Goal: Task Accomplishment & Management: Manage account settings

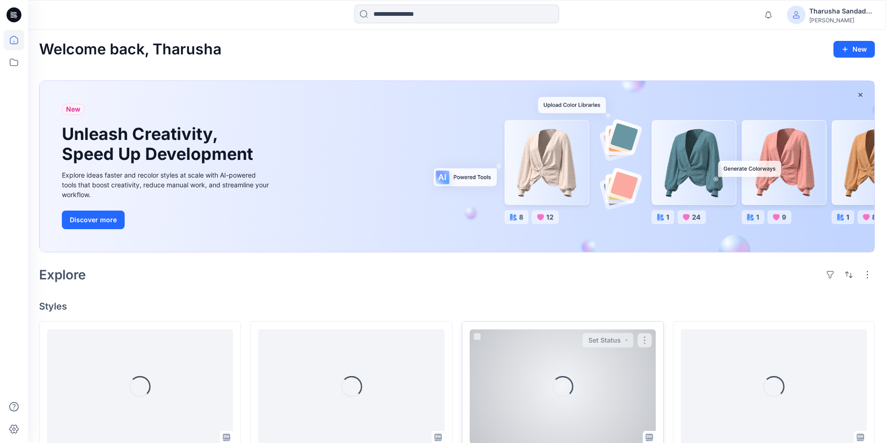
scroll to position [186, 0]
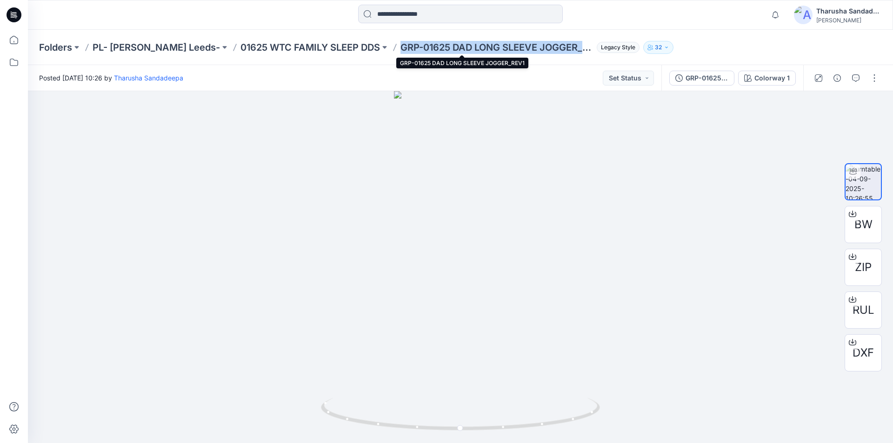
drag, startPoint x: 365, startPoint y: 49, endPoint x: 551, endPoint y: 49, distance: 186.0
click at [551, 49] on p "GRP-01625 DAD LONG SLEEVE JOGGER_REV1" at bounding box center [496, 47] width 192 height 13
copy p "GRP-01625 DAD LONG SLEEVE JOGGER_"
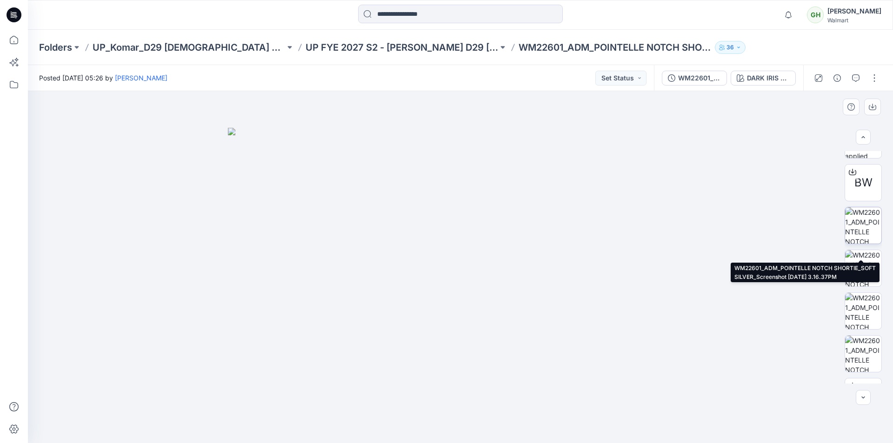
scroll to position [186, 0]
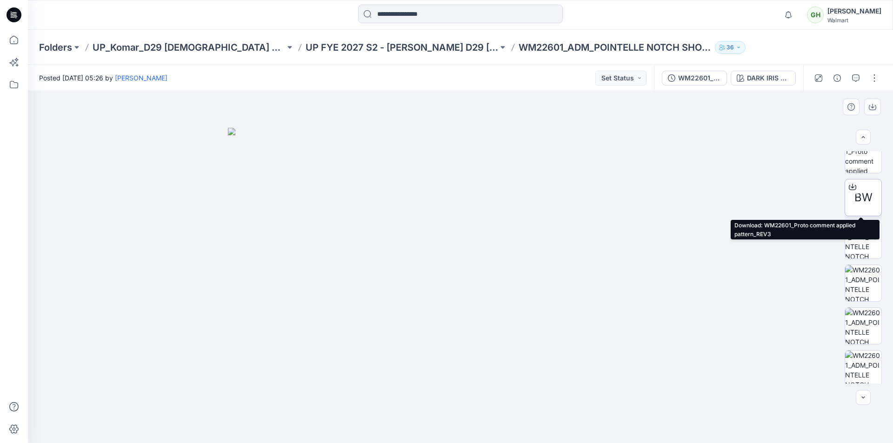
click at [859, 195] on span "BW" at bounding box center [863, 197] width 18 height 17
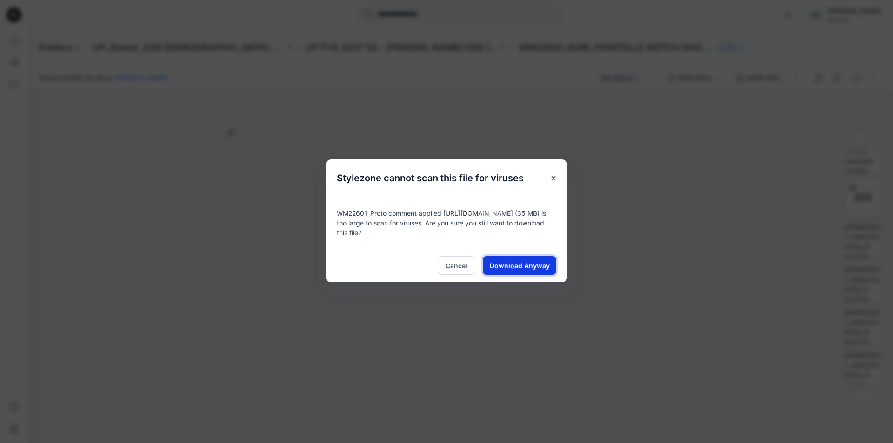
click at [513, 268] on span "Download Anyway" at bounding box center [520, 266] width 60 height 10
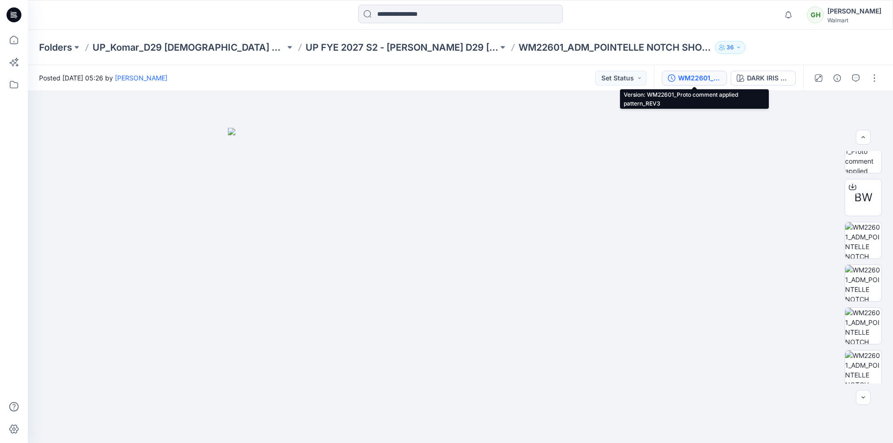
click at [699, 77] on div "WM22601_Proto comment applied pattern_REV3" at bounding box center [699, 78] width 43 height 10
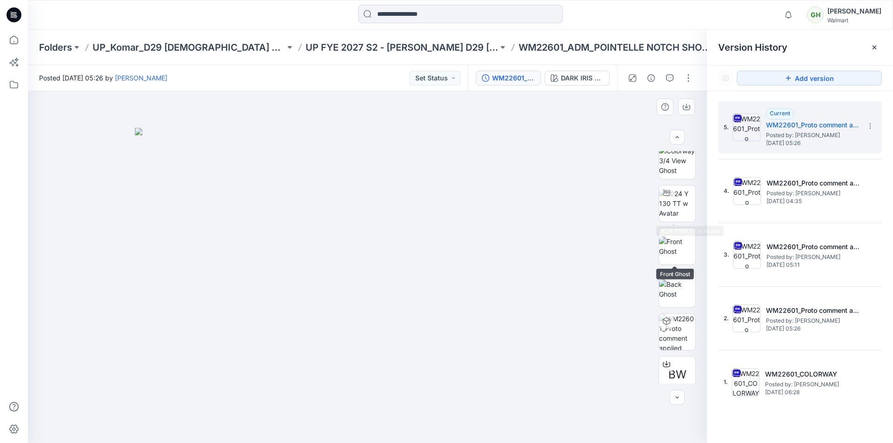
scroll to position [0, 0]
click at [807, 132] on span "Posted by: Gayan Hettiarachchi" at bounding box center [812, 135] width 93 height 9
click at [871, 127] on icon at bounding box center [869, 125] width 7 height 7
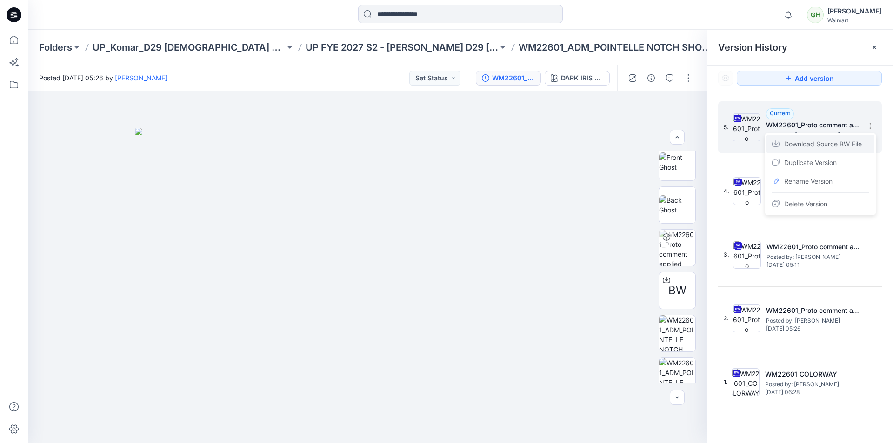
click at [825, 146] on span "Download Source BW File" at bounding box center [823, 144] width 78 height 11
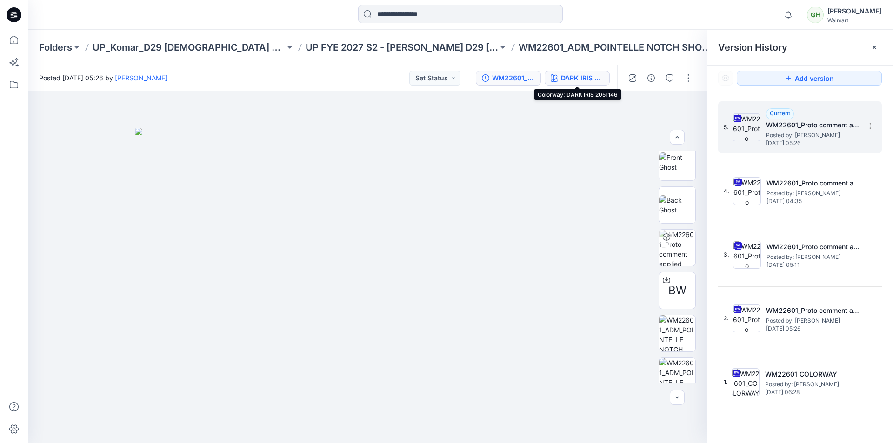
click at [582, 80] on div "DARK IRIS 2051146" at bounding box center [582, 78] width 43 height 10
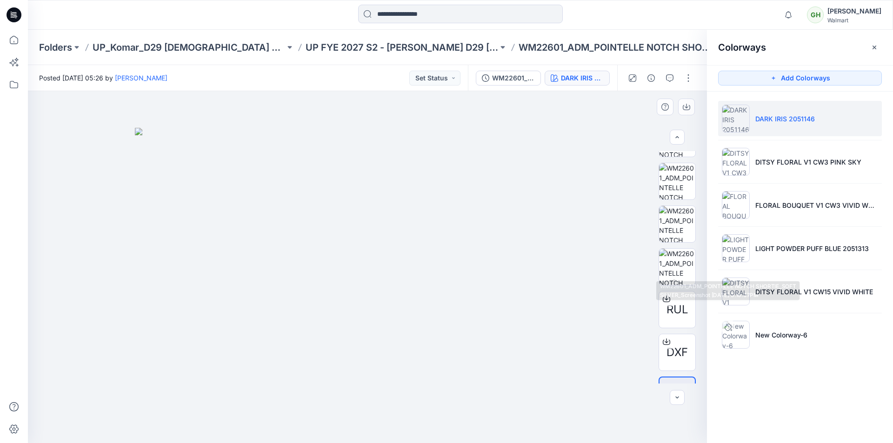
scroll to position [318, 0]
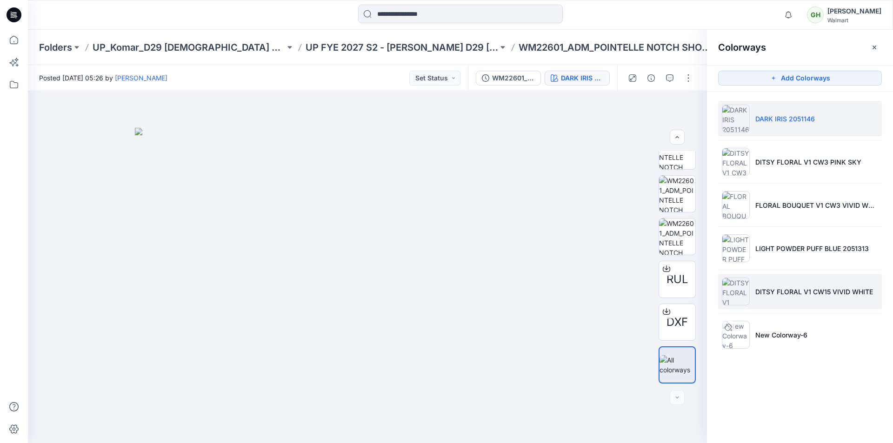
click at [834, 285] on li "DITSY FLORAL V1 CW15 VIVID WHITE" at bounding box center [800, 291] width 164 height 35
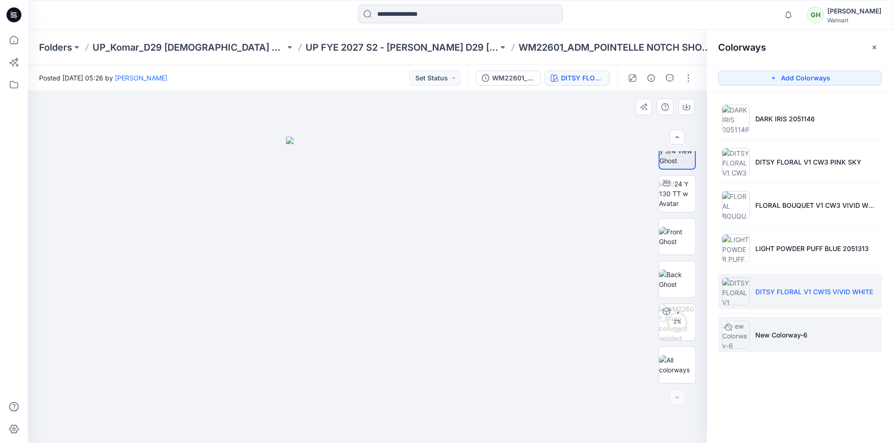
click at [773, 334] on p "New Colorway-6" at bounding box center [781, 335] width 52 height 10
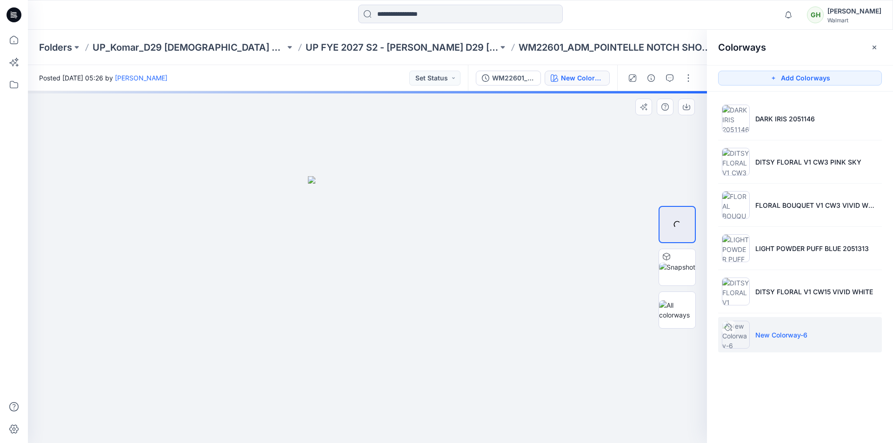
scroll to position [0, 0]
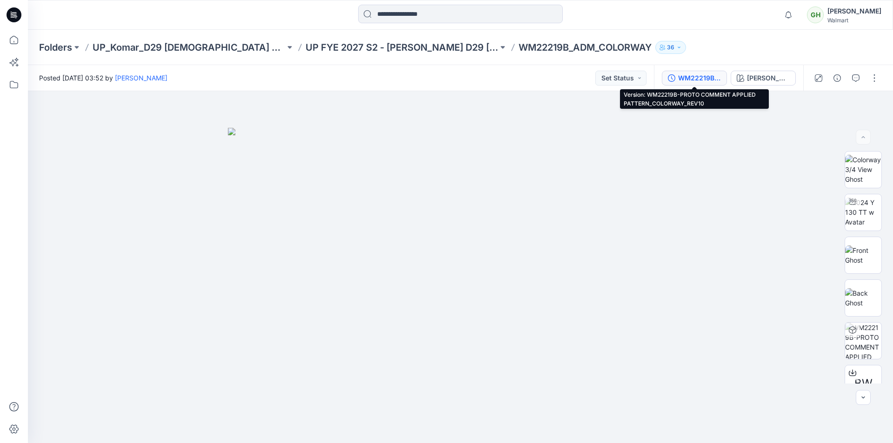
click at [692, 79] on div "WM22219B-PROTO COMMENT APPLIED PATTERN_COLORWAY_REV10" at bounding box center [699, 78] width 43 height 10
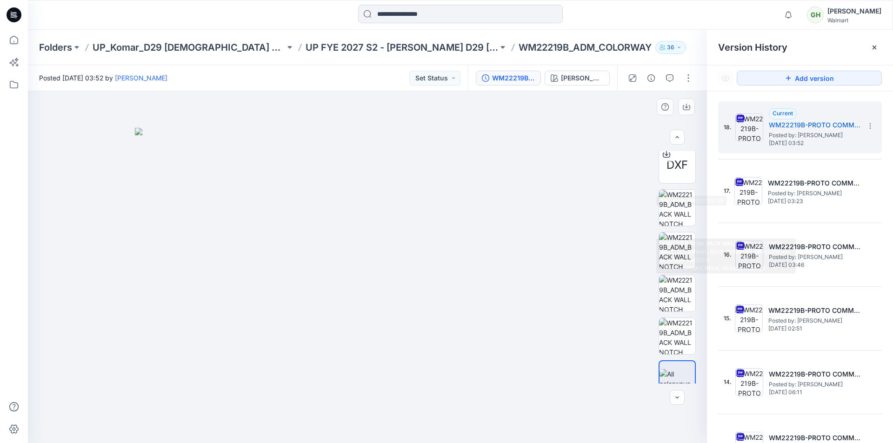
scroll to position [318, 0]
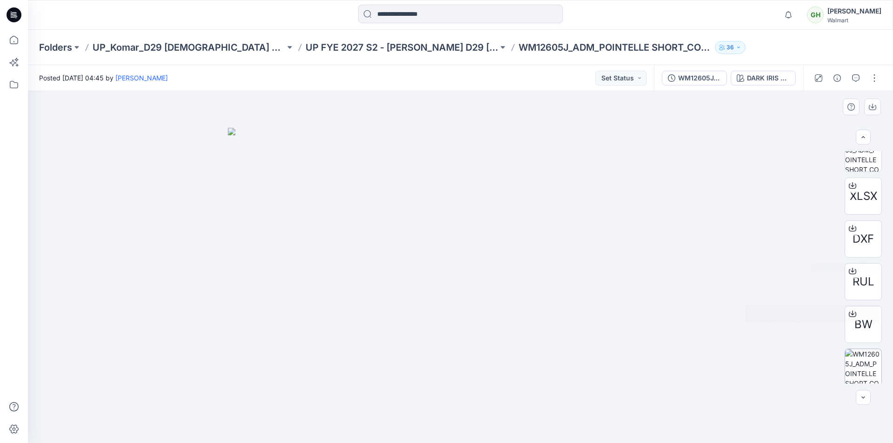
scroll to position [275, 0]
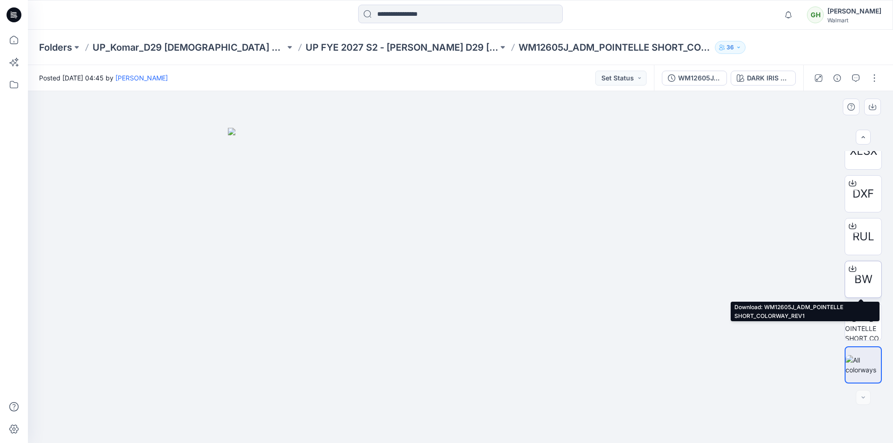
click at [861, 281] on span "BW" at bounding box center [863, 279] width 18 height 17
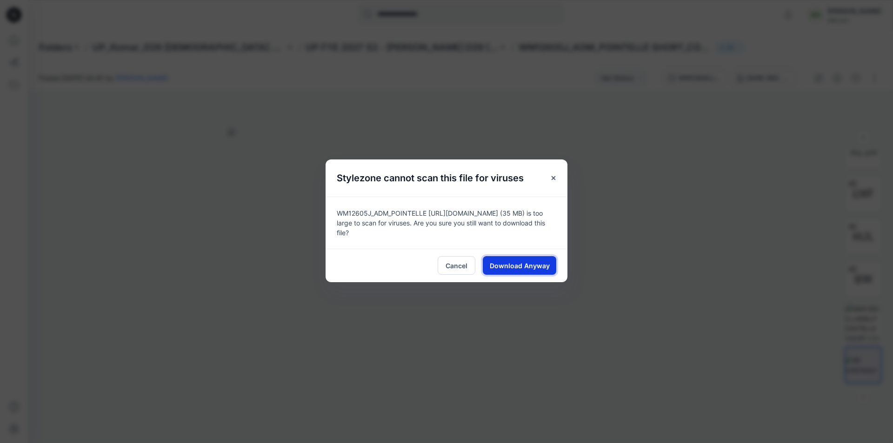
click at [487, 265] on button "Download Anyway" at bounding box center [519, 265] width 73 height 19
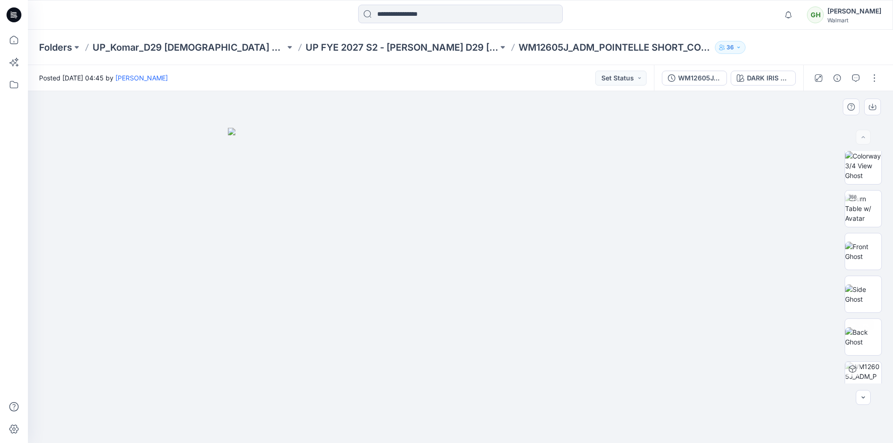
scroll to position [0, 0]
click at [779, 80] on div "DARK IRIS 2051146" at bounding box center [768, 78] width 43 height 10
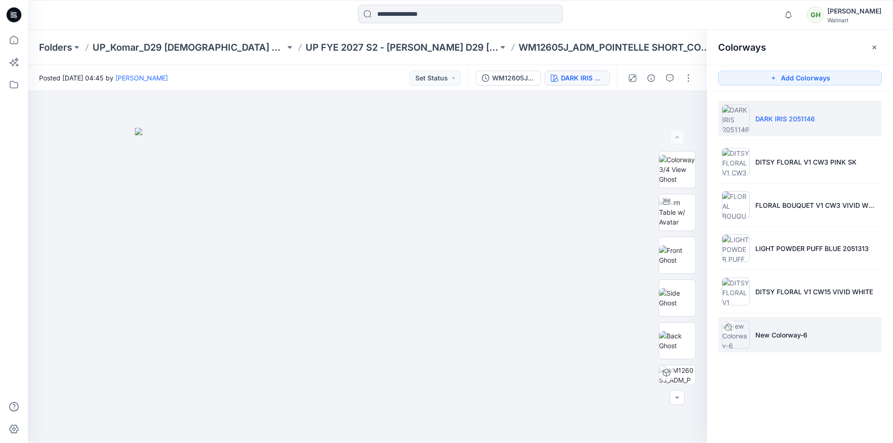
drag, startPoint x: 759, startPoint y: 330, endPoint x: 753, endPoint y: 332, distance: 6.0
click at [760, 331] on p "New Colorway-6" at bounding box center [781, 335] width 52 height 10
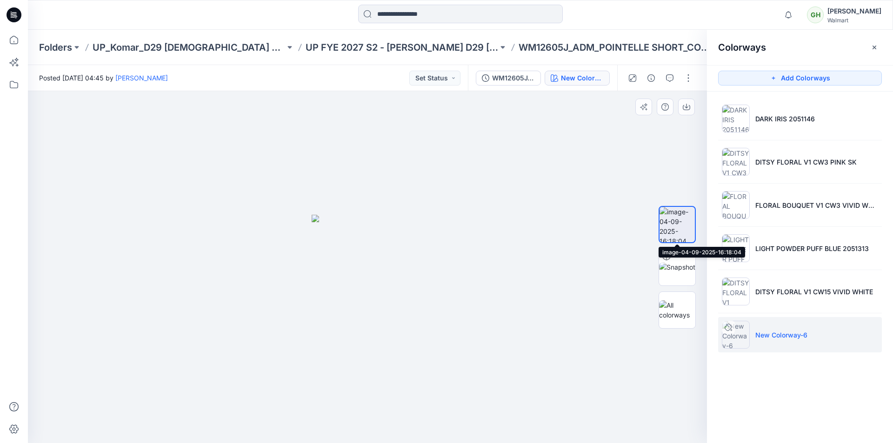
click at [683, 226] on img at bounding box center [676, 224] width 35 height 35
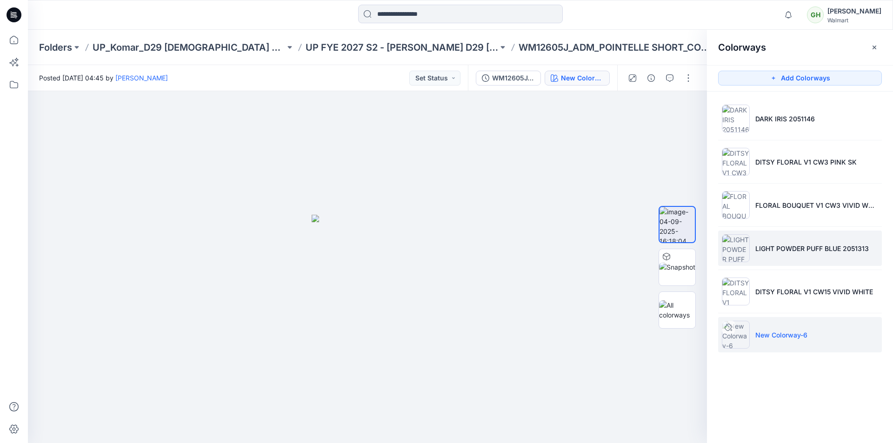
click at [728, 254] on img at bounding box center [736, 248] width 28 height 28
click at [736, 248] on img at bounding box center [736, 248] width 28 height 28
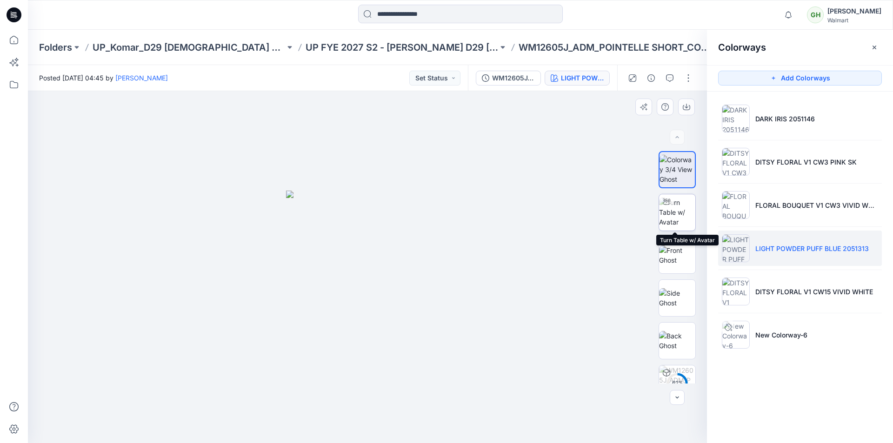
click at [676, 215] on img at bounding box center [677, 212] width 36 height 29
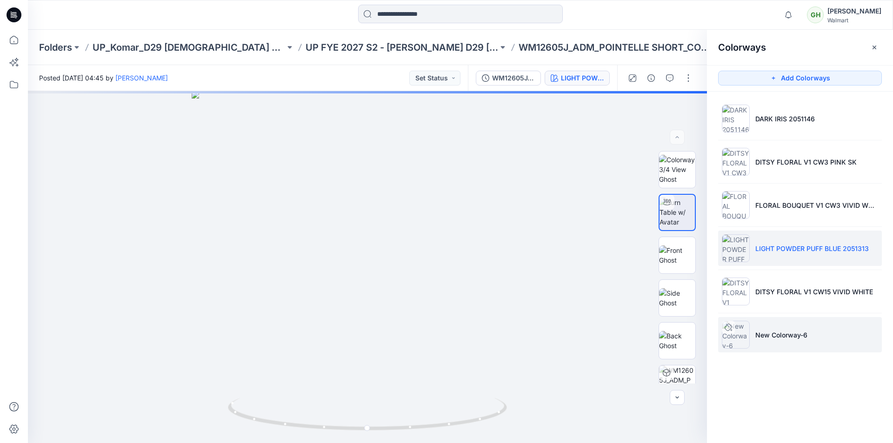
click at [776, 330] on p "New Colorway-6" at bounding box center [781, 335] width 52 height 10
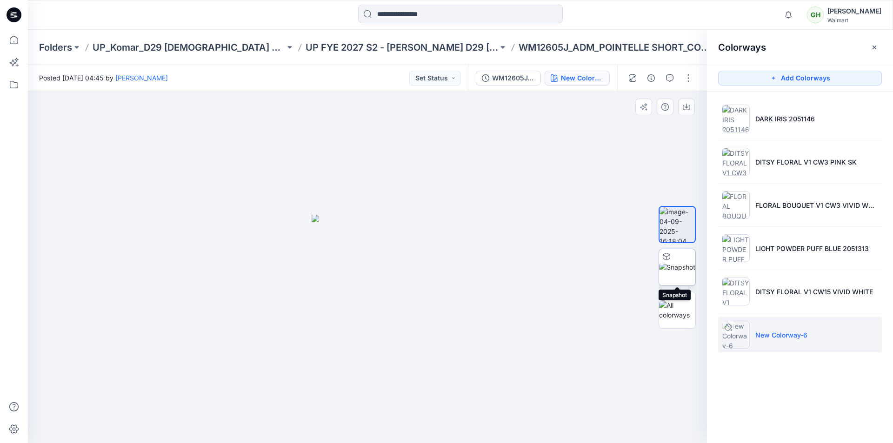
click at [679, 265] on img at bounding box center [677, 267] width 36 height 10
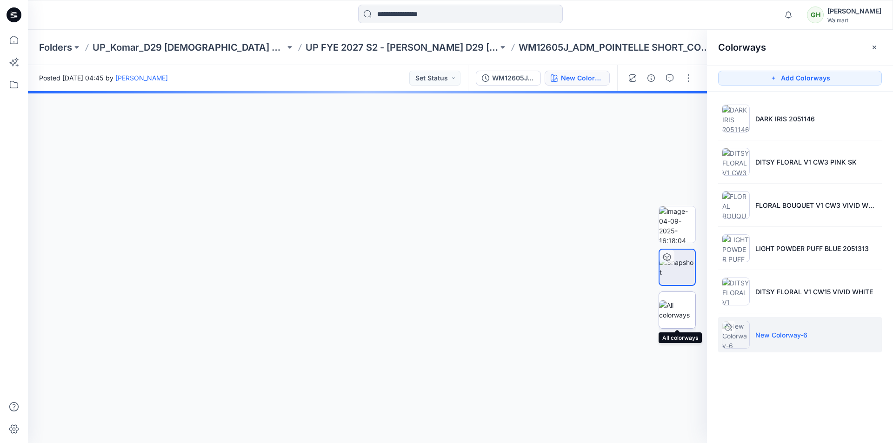
click at [682, 300] on img at bounding box center [677, 310] width 36 height 20
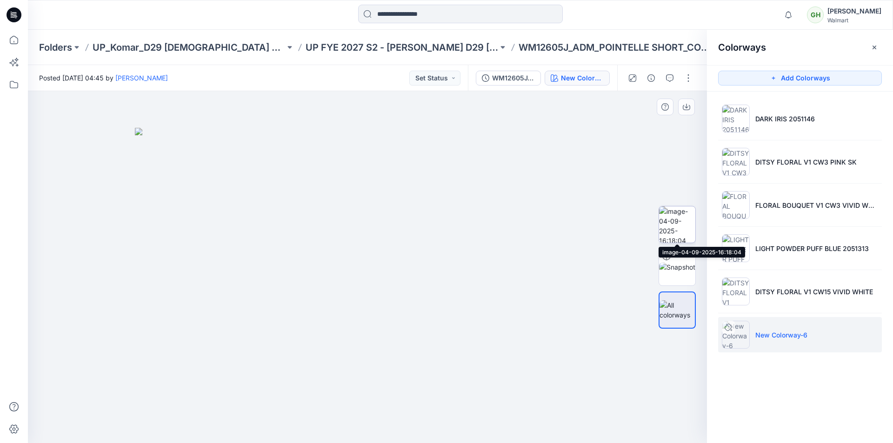
click at [669, 221] on img at bounding box center [677, 224] width 36 height 36
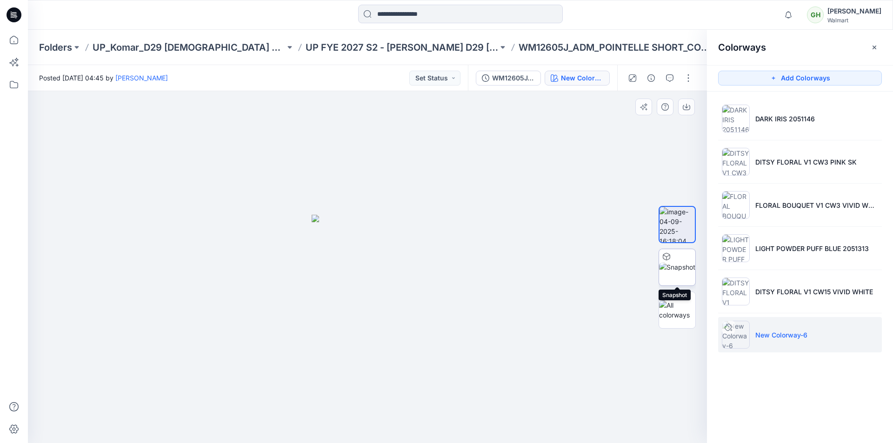
click at [682, 262] on img at bounding box center [677, 267] width 36 height 10
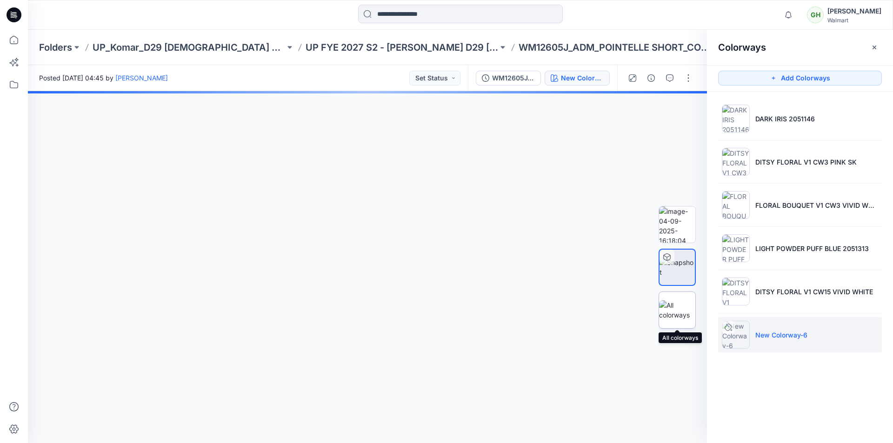
click at [671, 307] on img at bounding box center [677, 310] width 36 height 20
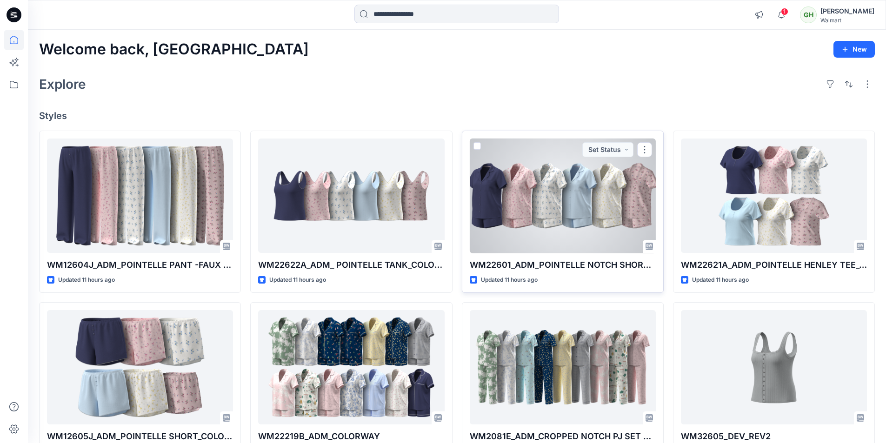
click at [584, 199] on div at bounding box center [563, 196] width 186 height 115
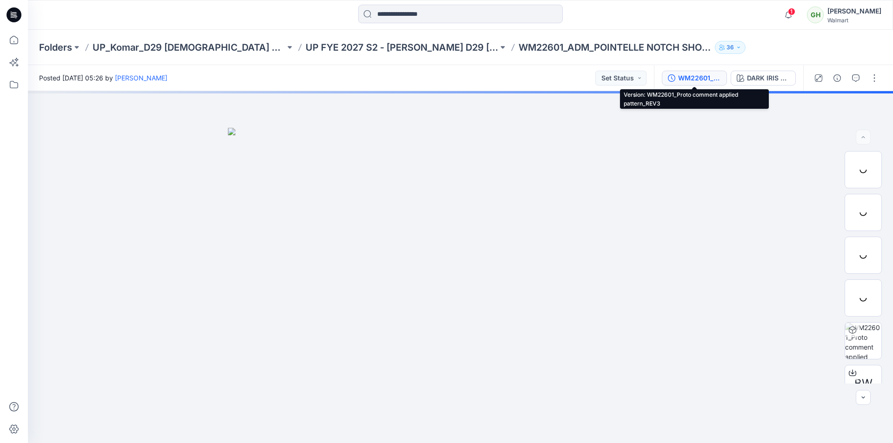
click at [694, 79] on div "WM22601_Proto comment applied pattern_REV3" at bounding box center [699, 78] width 43 height 10
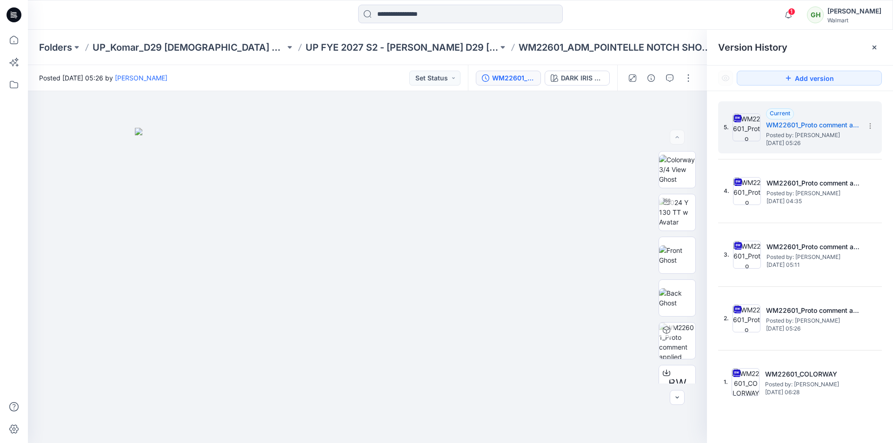
click at [310, 27] on div "1 Notifications Your style WM22621A_ADM_POINTELLE HENLEY TEE_COLORWAY has been …" at bounding box center [460, 15] width 865 height 30
click at [18, 14] on icon at bounding box center [14, 14] width 15 height 15
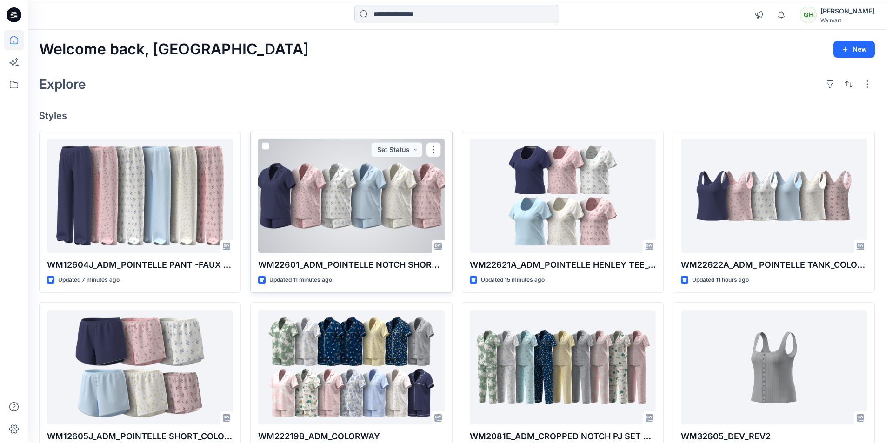
click at [338, 211] on div at bounding box center [351, 196] width 186 height 115
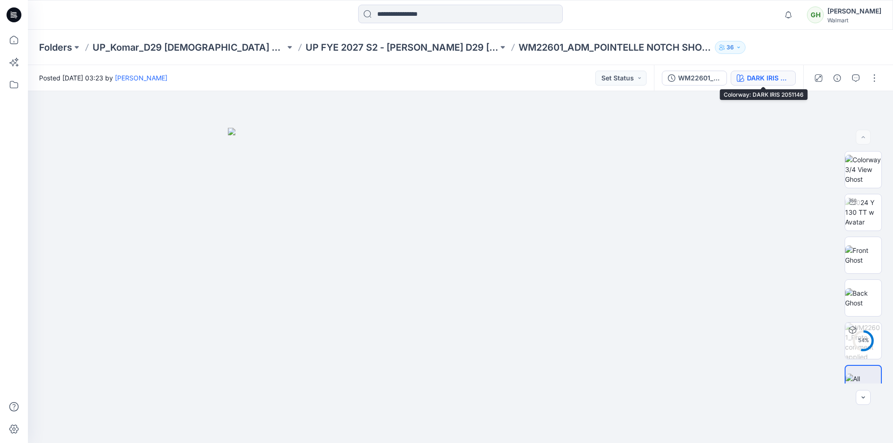
click at [768, 81] on div "DARK IRIS 2051146" at bounding box center [768, 78] width 43 height 10
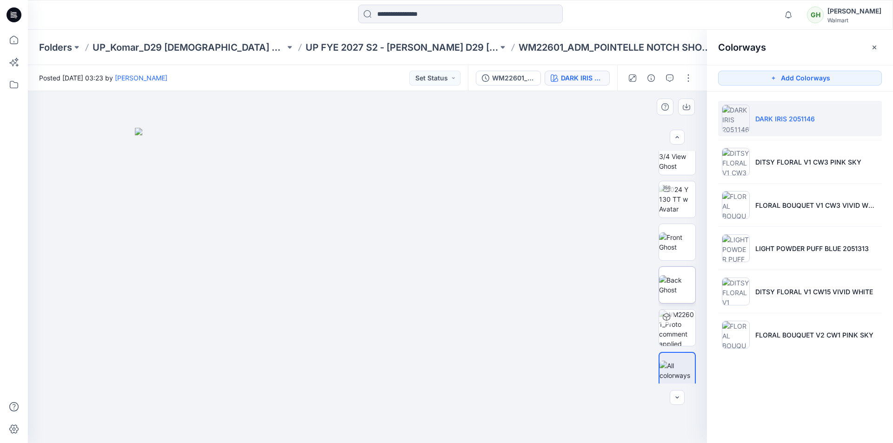
scroll to position [19, 0]
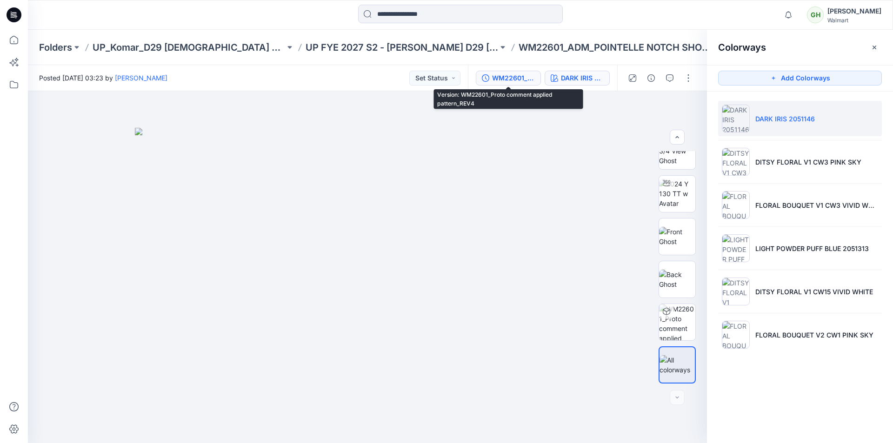
click at [501, 78] on div "WM22601_Proto comment applied pattern_REV4" at bounding box center [513, 78] width 43 height 10
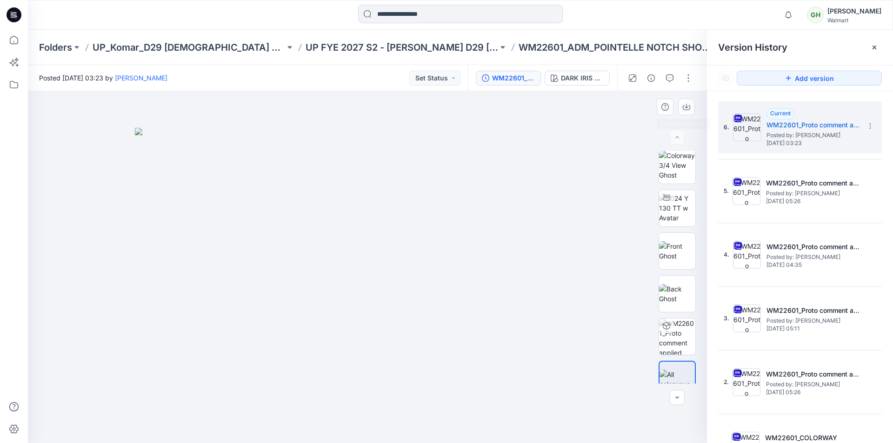
scroll to position [0, 0]
click at [794, 137] on span "Posted by: [PERSON_NAME]" at bounding box center [812, 135] width 93 height 9
click at [866, 126] on icon at bounding box center [869, 125] width 7 height 7
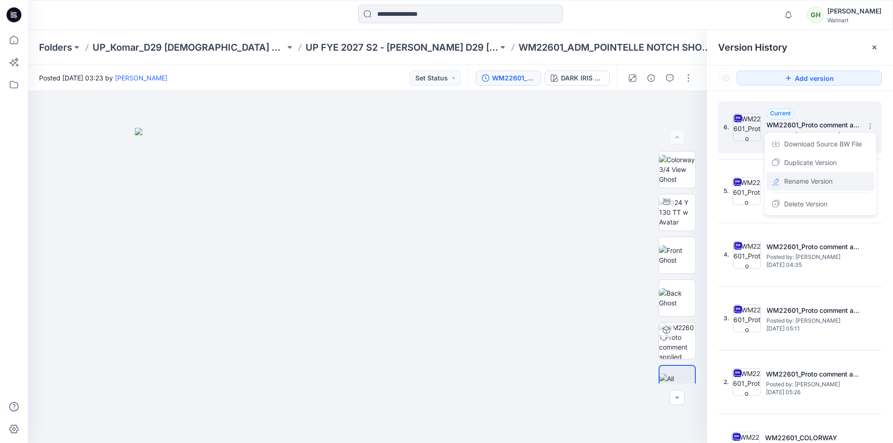
click at [803, 183] on span "Rename Version" at bounding box center [808, 181] width 48 height 11
click at [868, 128] on input "**********" at bounding box center [824, 124] width 102 height 15
click at [866, 124] on input "**********" at bounding box center [824, 124] width 102 height 15
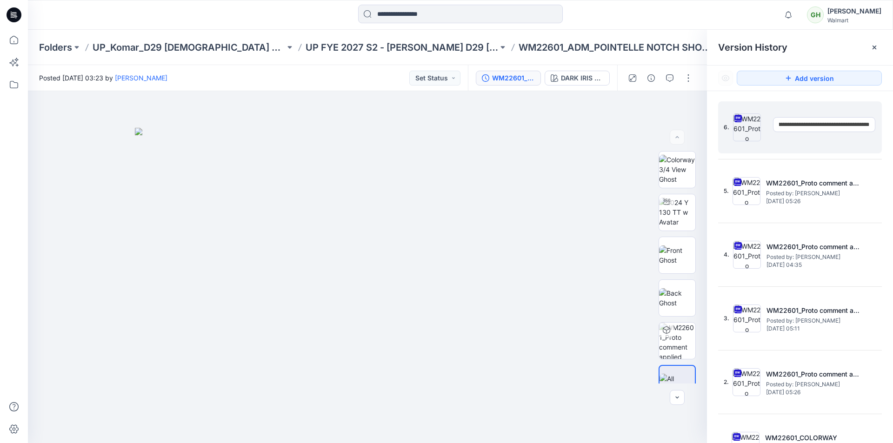
type input "**********"
click at [862, 56] on div "Version History" at bounding box center [800, 47] width 186 height 35
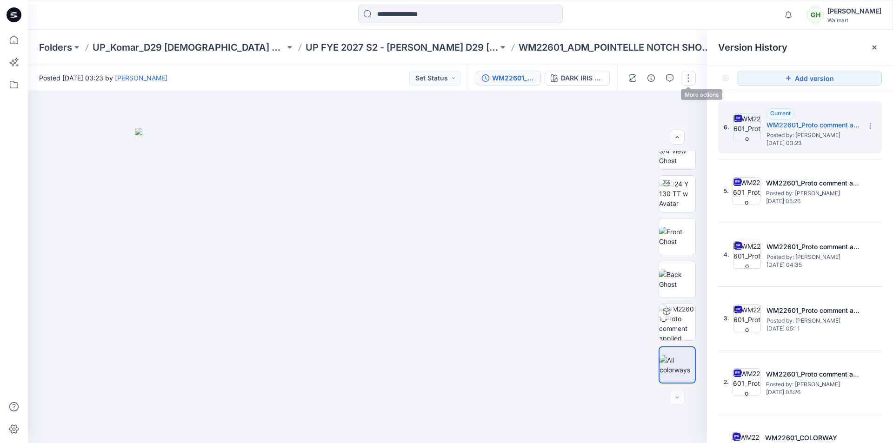
click at [687, 79] on button "button" at bounding box center [688, 78] width 15 height 15
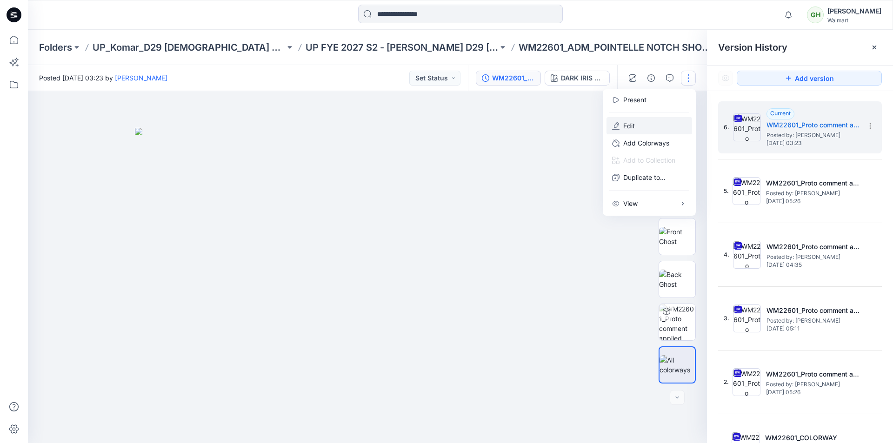
click at [648, 124] on button "Edit" at bounding box center [649, 125] width 86 height 17
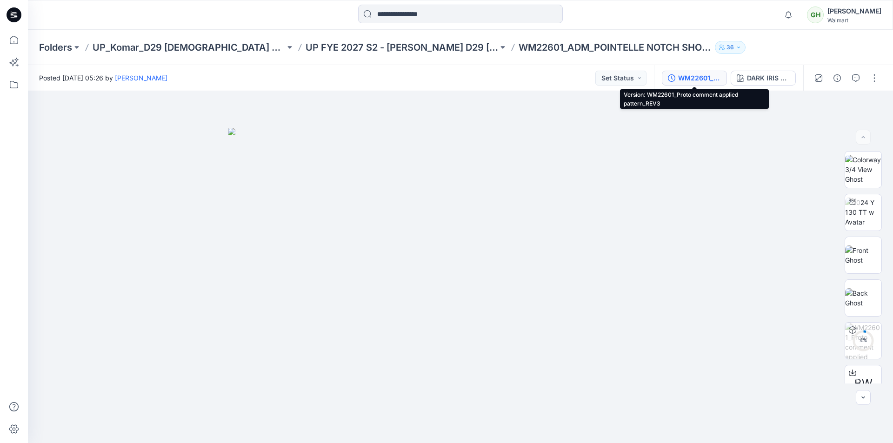
click at [711, 81] on div "WM22601_Proto comment applied pattern_REV3" at bounding box center [699, 78] width 43 height 10
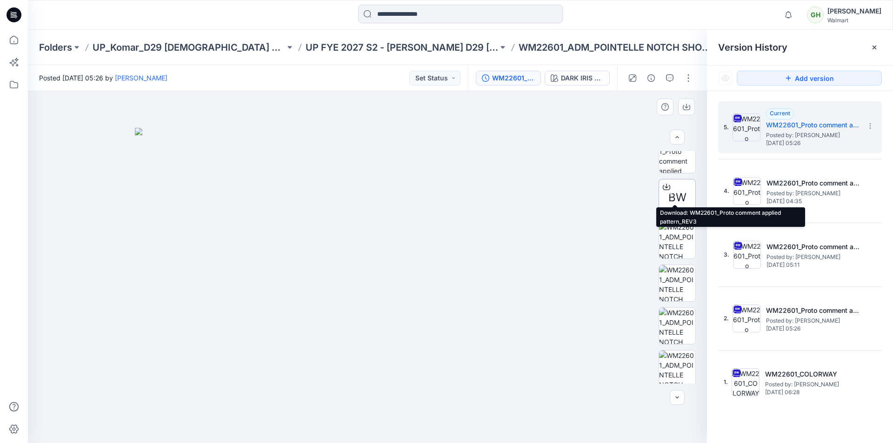
scroll to position [318, 0]
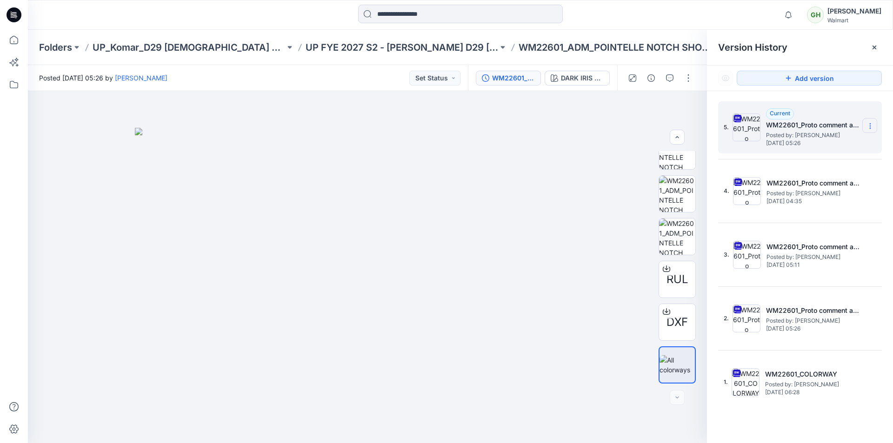
click at [868, 124] on icon at bounding box center [869, 125] width 7 height 7
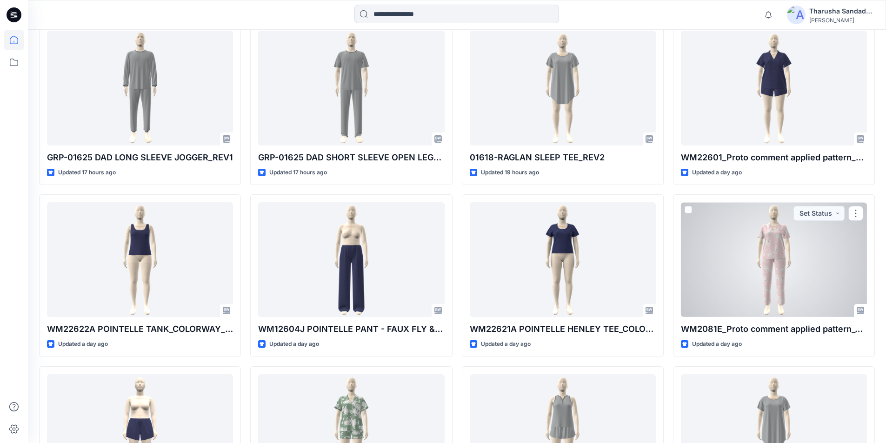
scroll to position [279, 0]
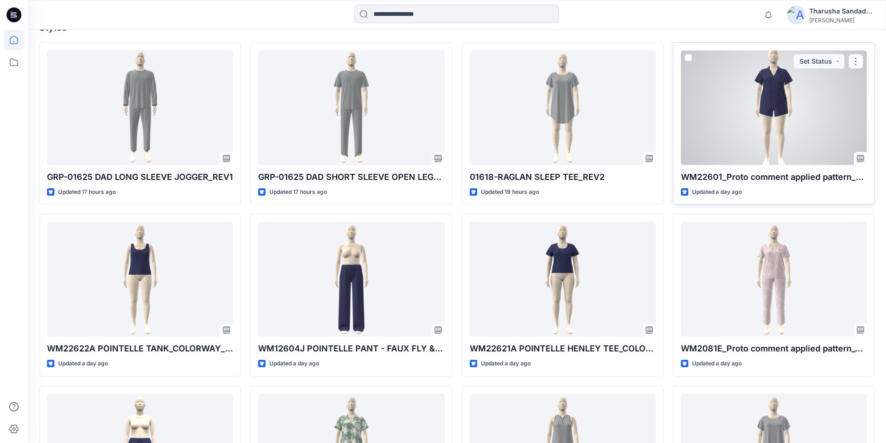
click at [768, 127] on div at bounding box center [774, 107] width 186 height 115
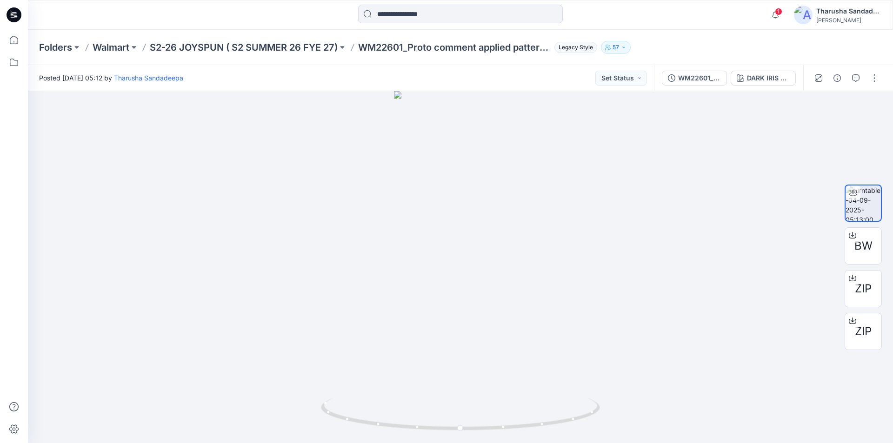
click at [7, 14] on icon at bounding box center [14, 14] width 15 height 15
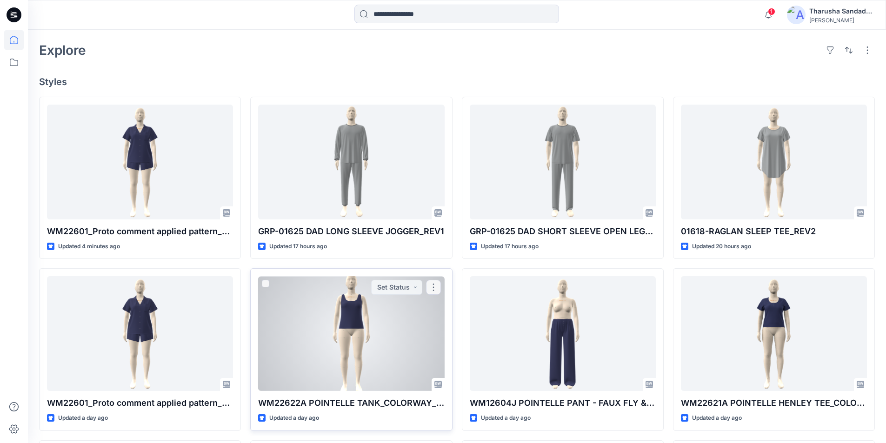
scroll to position [279, 0]
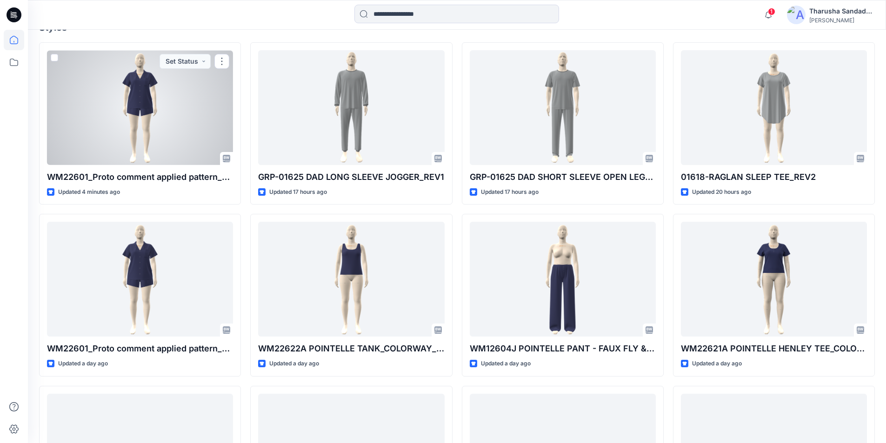
click at [116, 111] on div at bounding box center [140, 107] width 186 height 115
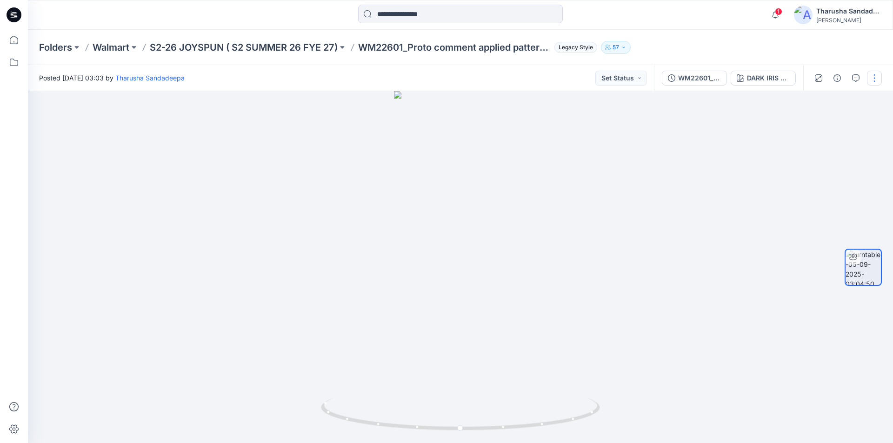
click at [874, 76] on button "button" at bounding box center [874, 78] width 15 height 15
click at [837, 104] on button "Edit" at bounding box center [835, 99] width 86 height 17
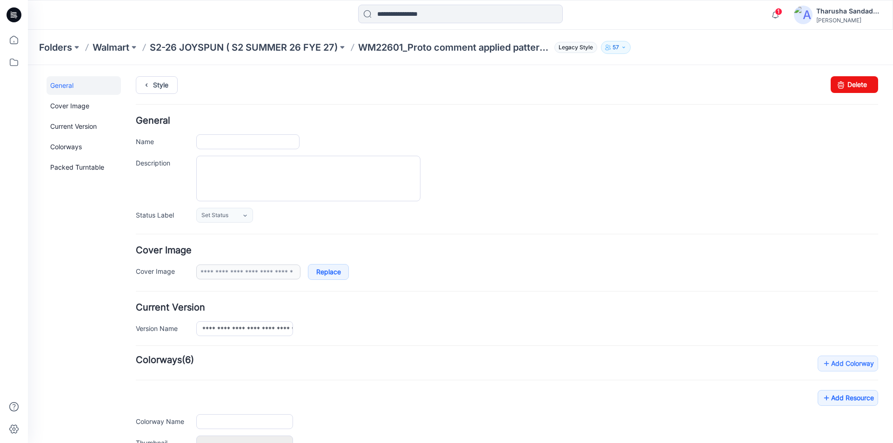
type input "**********"
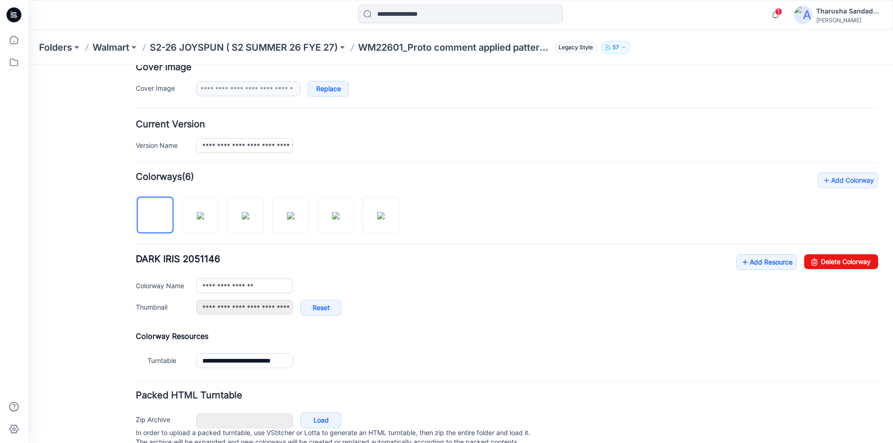
scroll to position [186, 0]
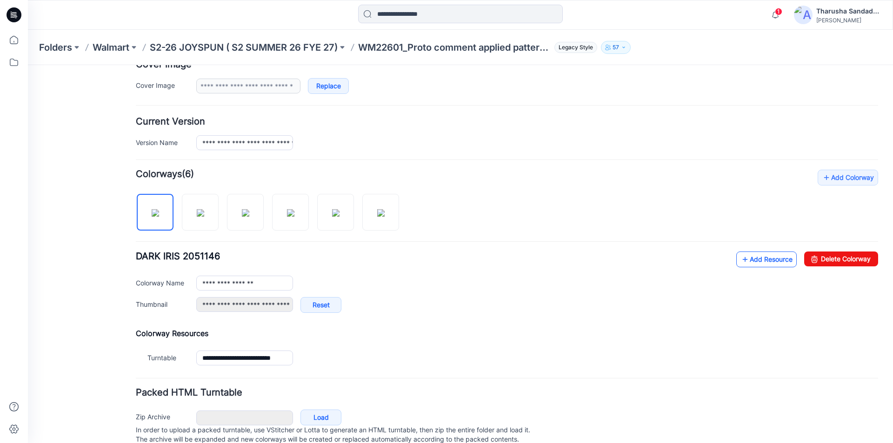
click at [760, 264] on link "Add Resource" at bounding box center [766, 260] width 60 height 16
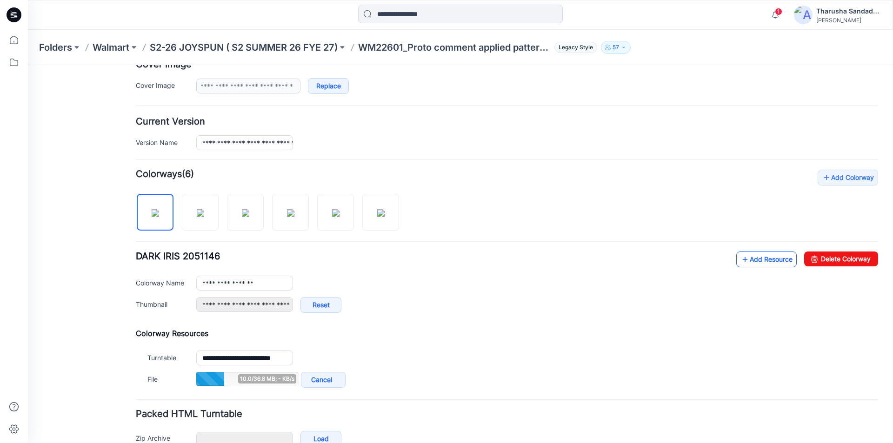
click at [754, 258] on link "Add Resource" at bounding box center [766, 260] width 60 height 16
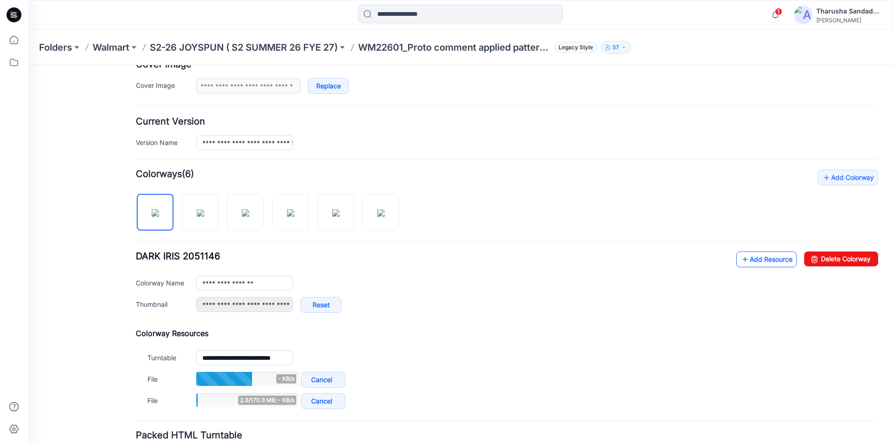
click at [770, 258] on link "Add Resource" at bounding box center [766, 260] width 60 height 16
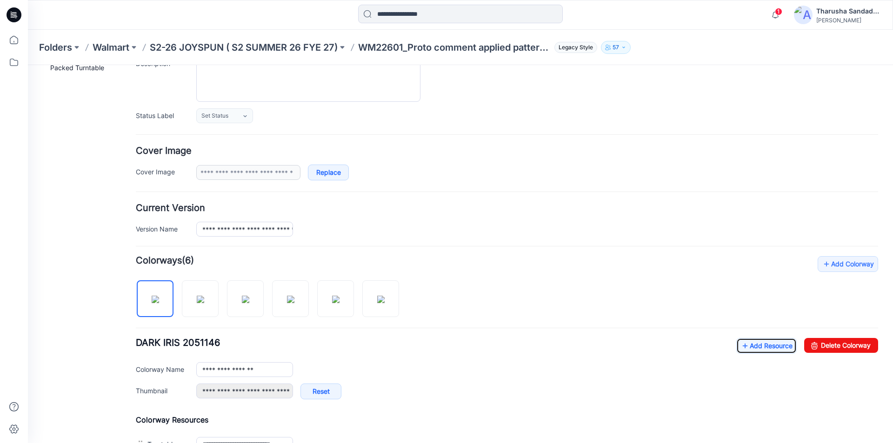
scroll to position [0, 0]
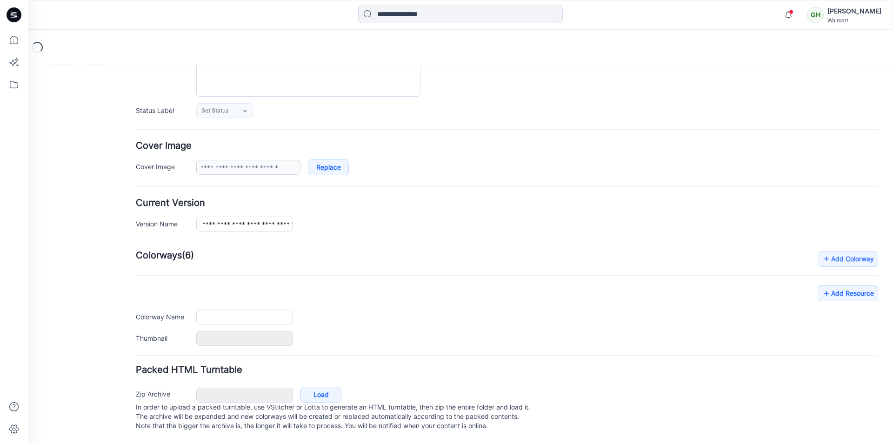
type input "**********"
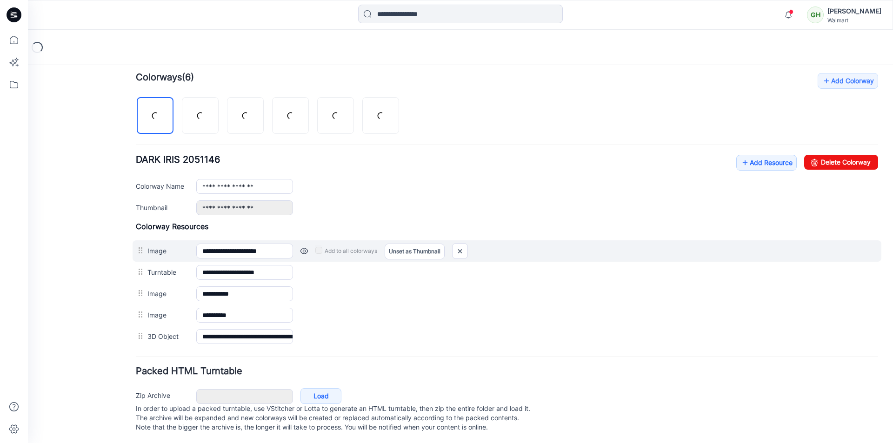
scroll to position [293, 0]
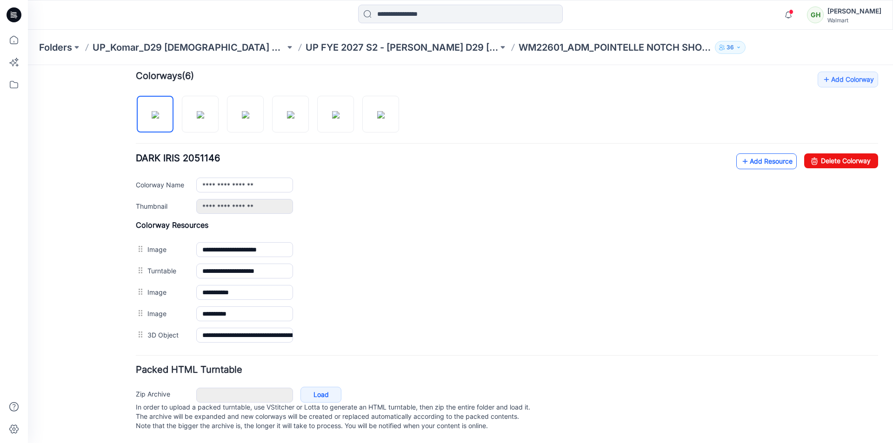
click at [748, 153] on link "Add Resource" at bounding box center [766, 161] width 60 height 16
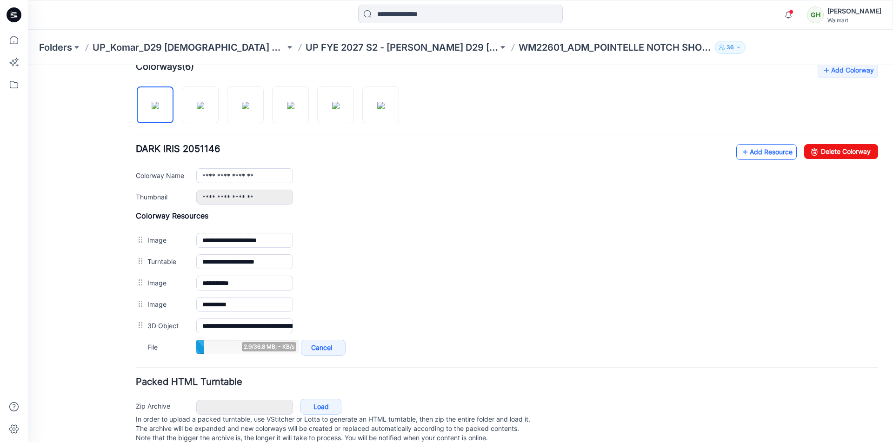
click at [759, 156] on link "Add Resource" at bounding box center [766, 152] width 60 height 16
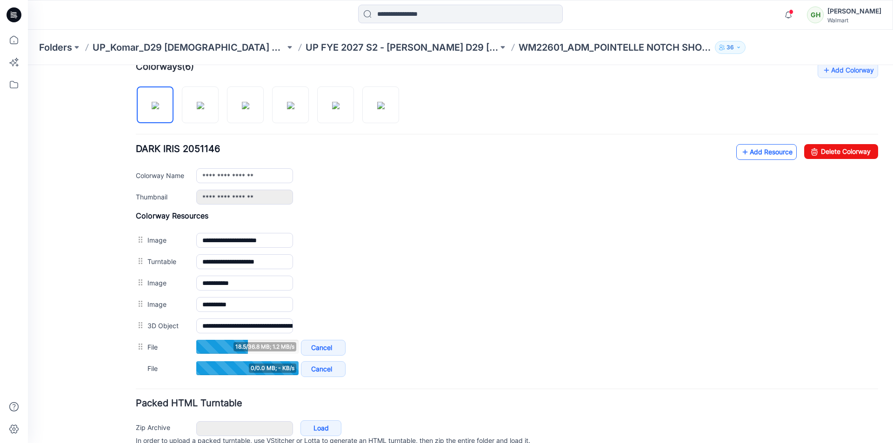
click at [755, 148] on link "Add Resource" at bounding box center [766, 152] width 60 height 16
click at [770, 151] on link "Add Resource" at bounding box center [766, 152] width 60 height 16
click at [769, 157] on link "Add Resource" at bounding box center [766, 152] width 60 height 16
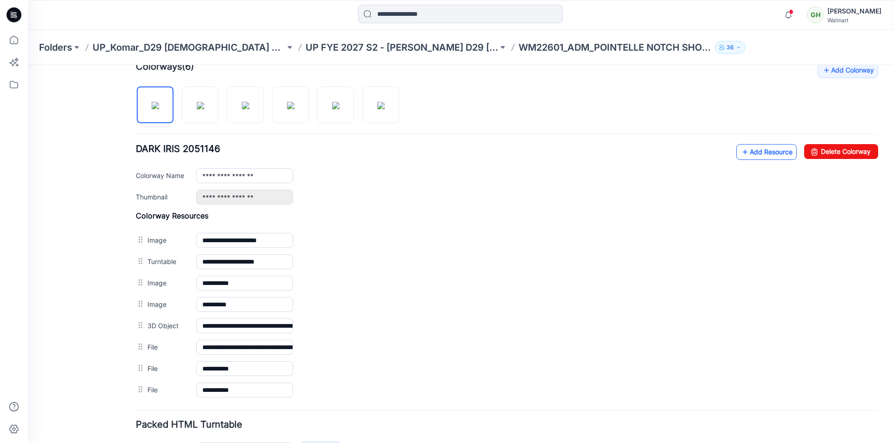
click at [759, 153] on link "Add Resource" at bounding box center [766, 152] width 60 height 16
click at [742, 152] on link "Add Resource" at bounding box center [766, 152] width 60 height 16
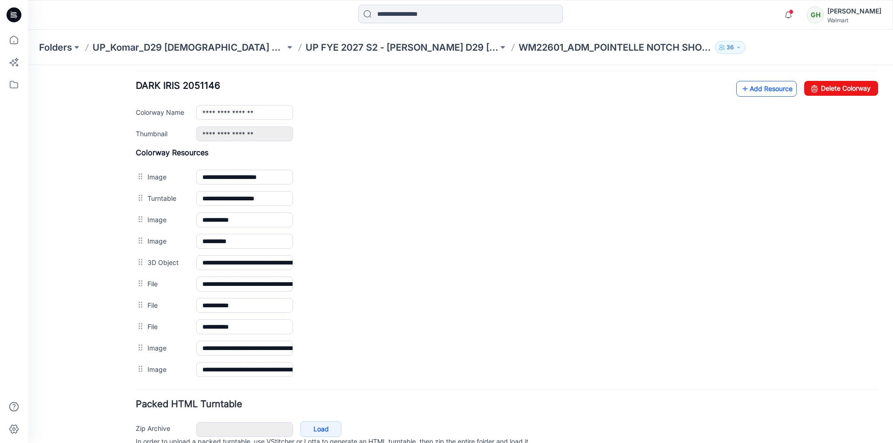
scroll to position [340, 0]
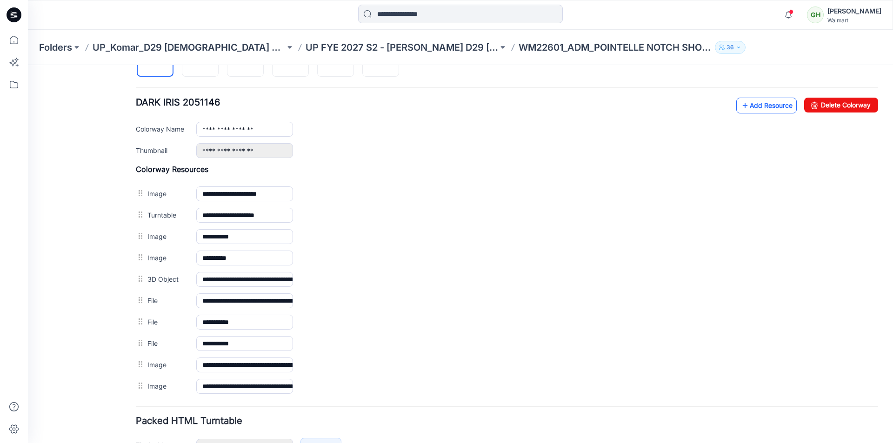
click at [768, 103] on link "Add Resource" at bounding box center [766, 106] width 60 height 16
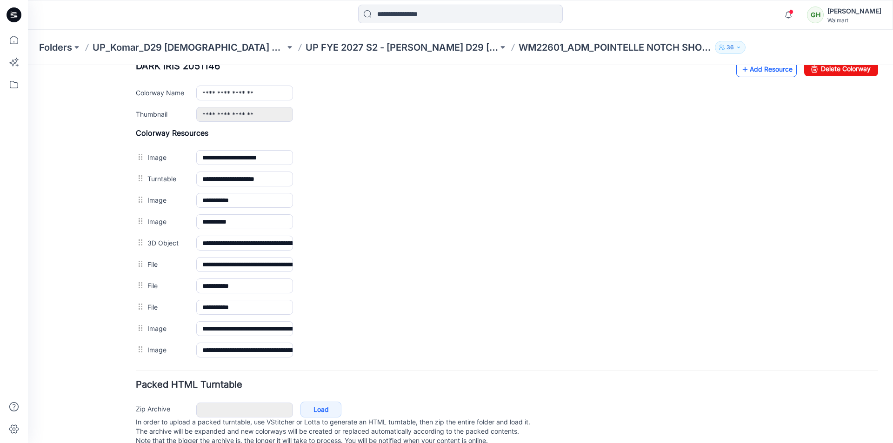
scroll to position [354, 0]
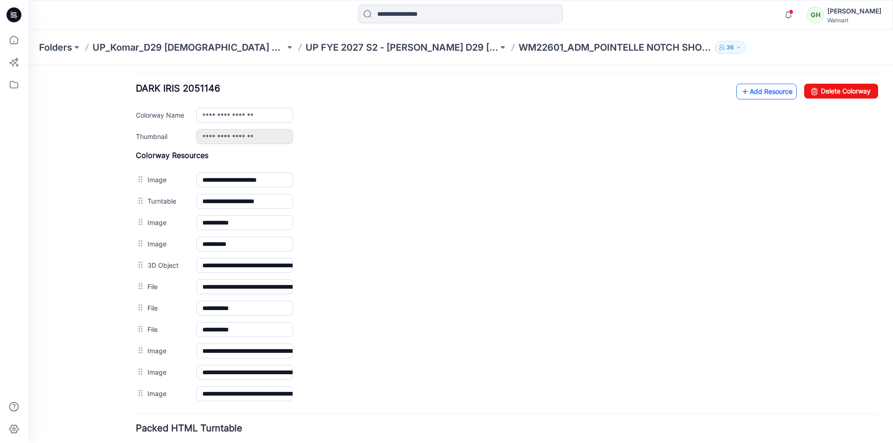
click at [749, 90] on link "Add Resource" at bounding box center [766, 92] width 60 height 16
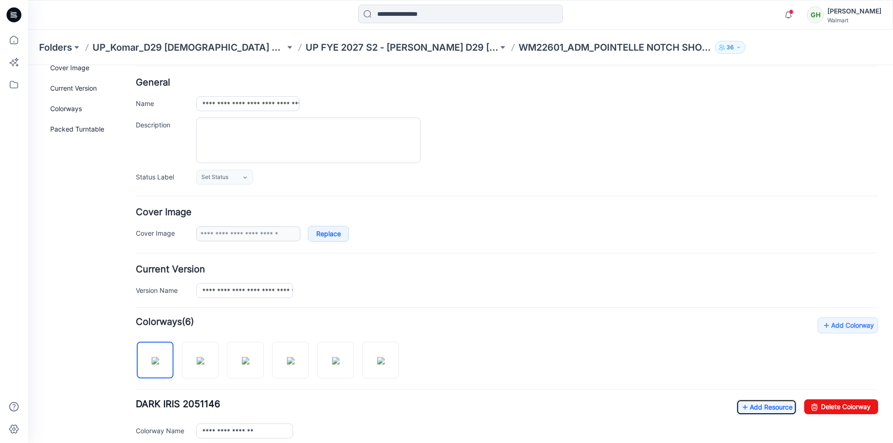
scroll to position [0, 0]
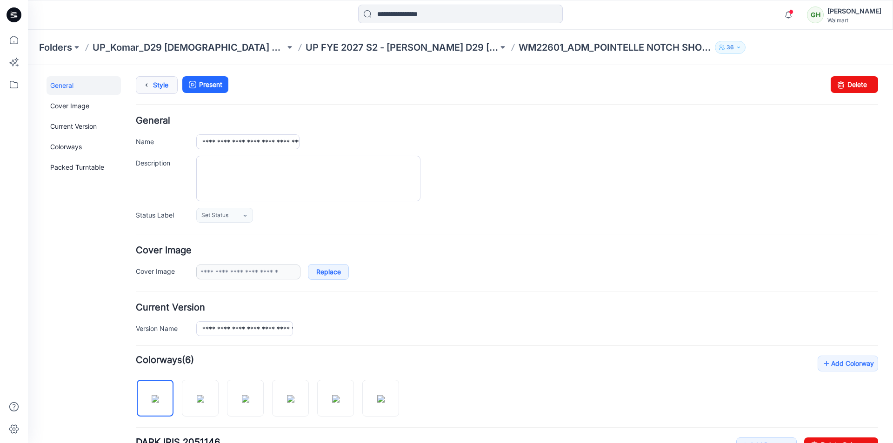
click at [160, 85] on link "Style" at bounding box center [157, 85] width 42 height 18
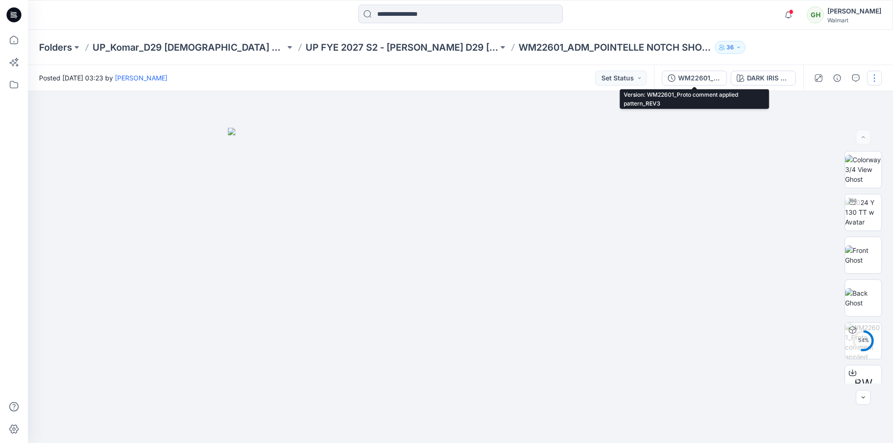
click at [695, 75] on div "WM22601_Proto comment applied pattern_REV3" at bounding box center [699, 78] width 43 height 10
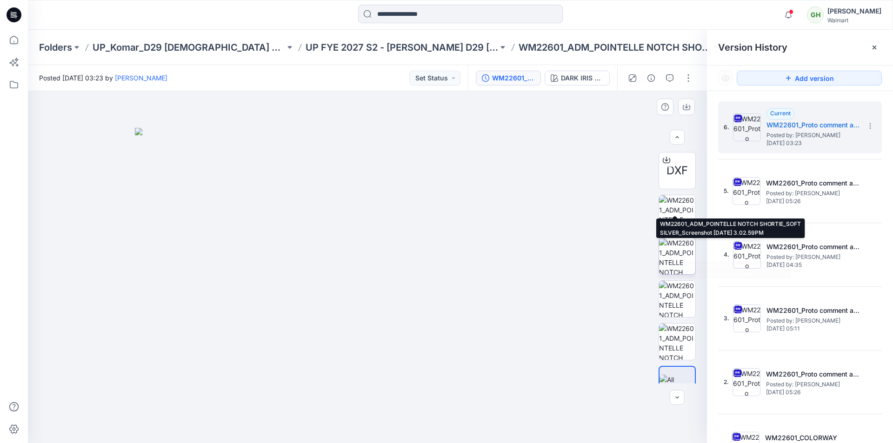
scroll to position [318, 0]
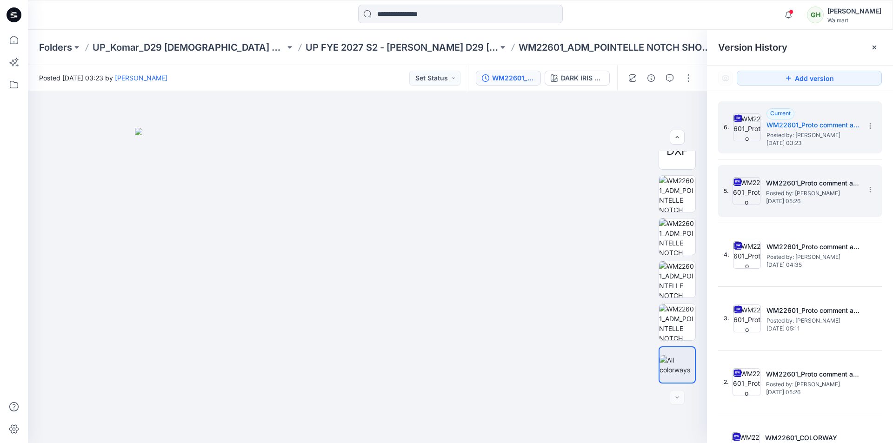
click at [778, 192] on span "Posted by: [PERSON_NAME]" at bounding box center [812, 193] width 93 height 9
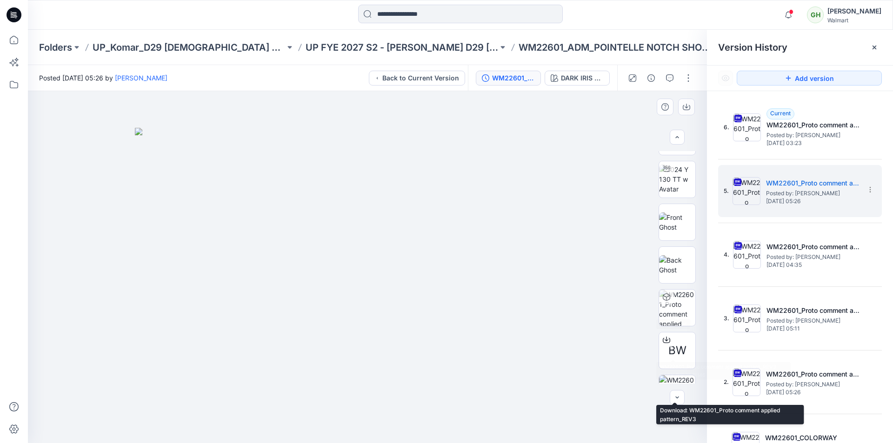
scroll to position [0, 0]
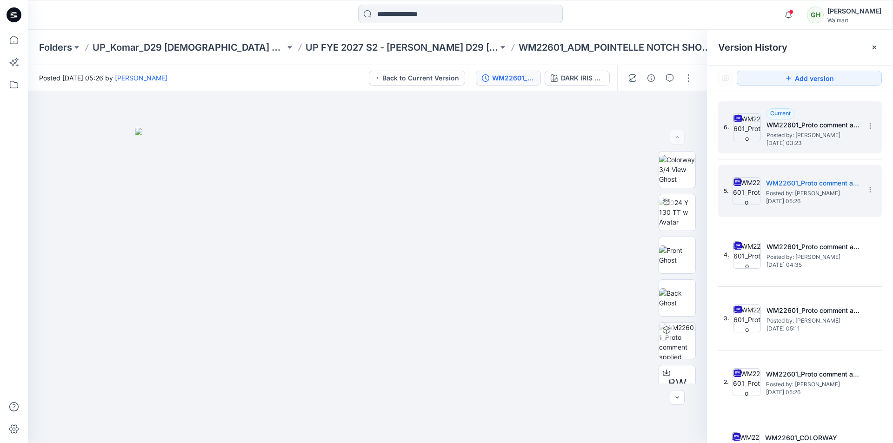
click at [807, 134] on span "Posted by: [PERSON_NAME]" at bounding box center [812, 135] width 93 height 9
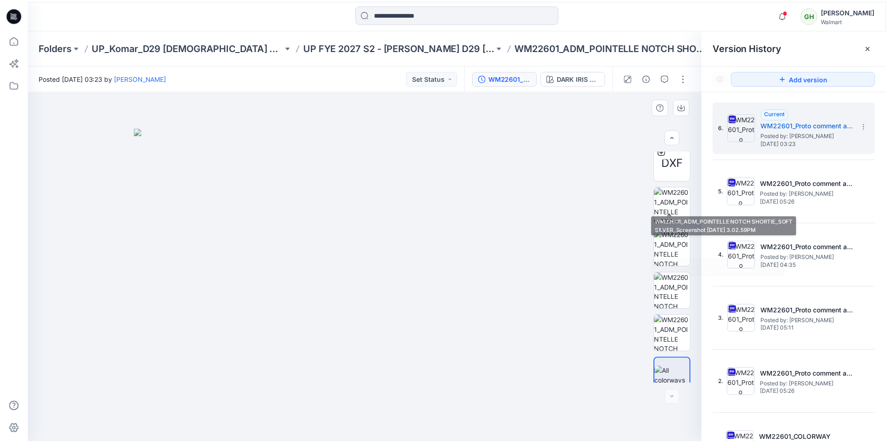
scroll to position [318, 0]
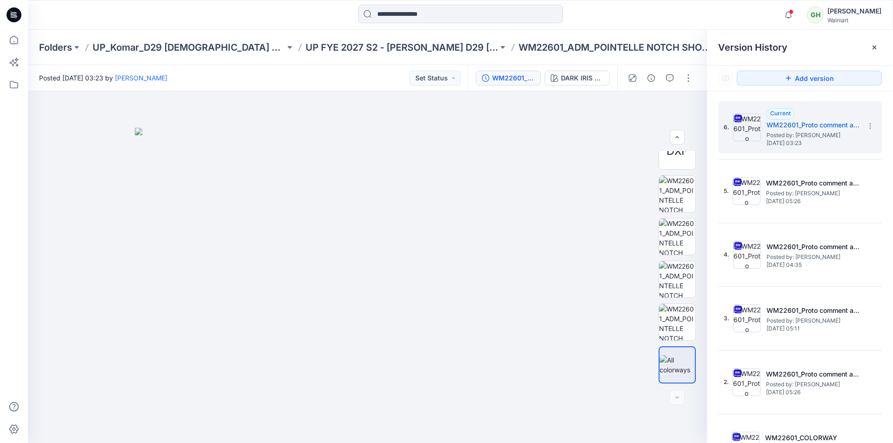
click at [15, 16] on icon at bounding box center [15, 16] width 3 height 0
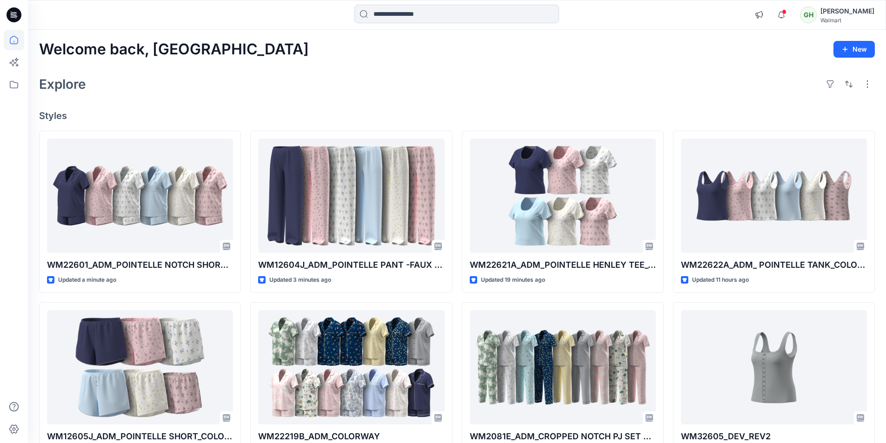
click at [66, 14] on div at bounding box center [135, 15] width 214 height 20
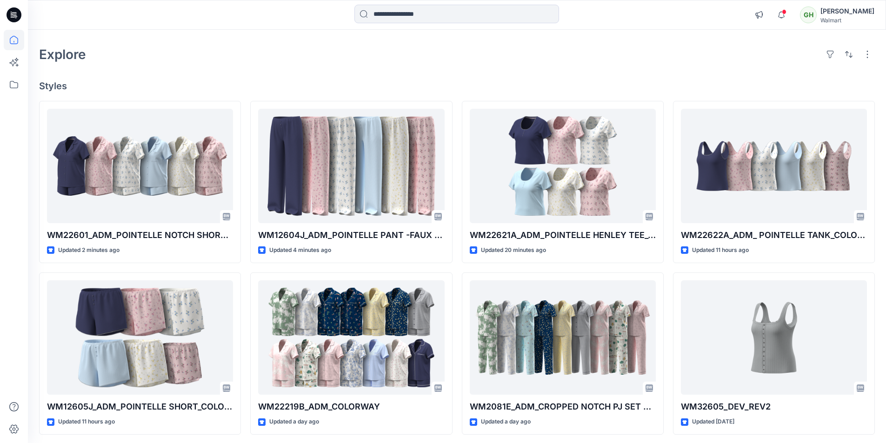
scroll to position [46, 0]
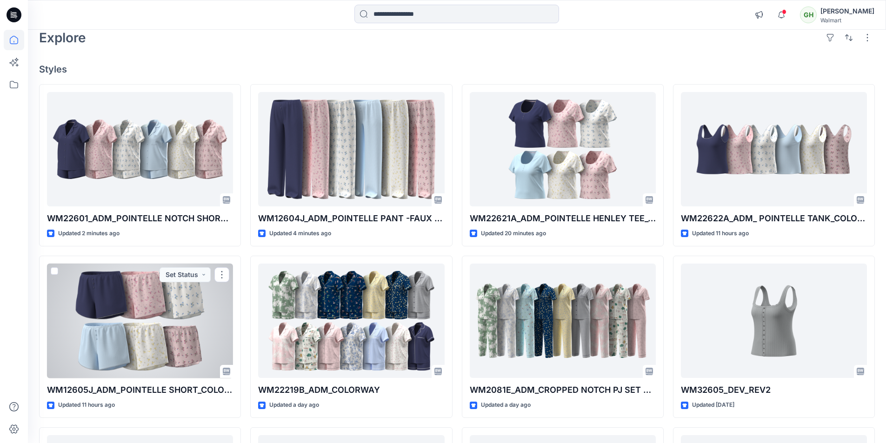
click at [113, 298] on div at bounding box center [140, 321] width 186 height 115
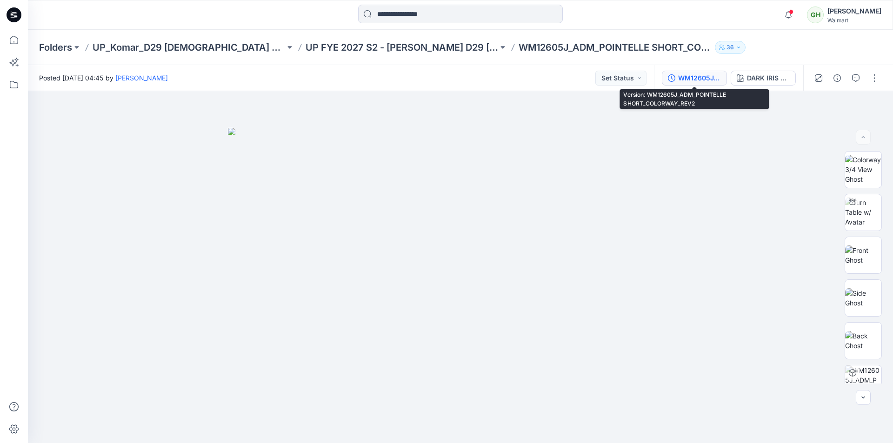
click at [705, 75] on div "WM12605J_ADM_POINTELLE SHORT_COLORWAY_REV2" at bounding box center [699, 78] width 43 height 10
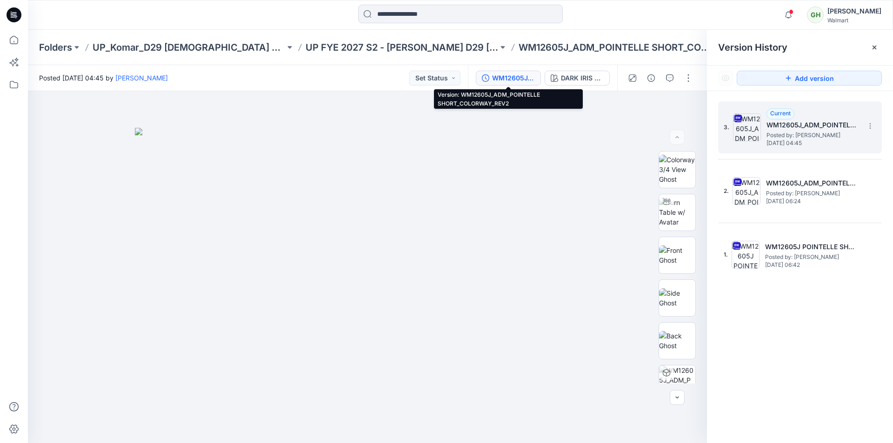
click at [833, 126] on h5 "WM12605J_ADM_POINTELLE SHORT_COLORWAY_REV2" at bounding box center [812, 124] width 93 height 11
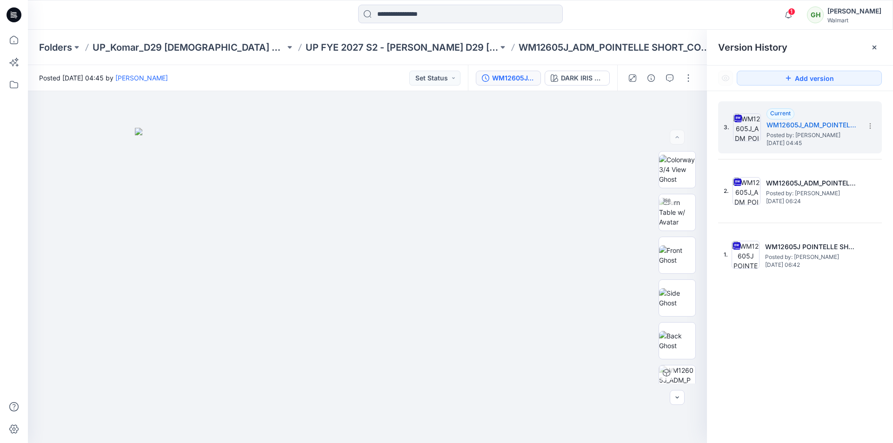
click at [21, 15] on div at bounding box center [14, 15] width 30 height 30
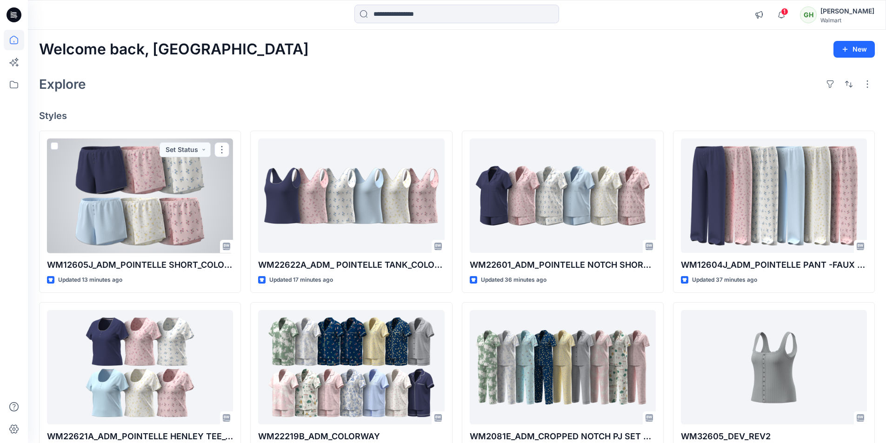
click at [168, 229] on div at bounding box center [140, 196] width 186 height 115
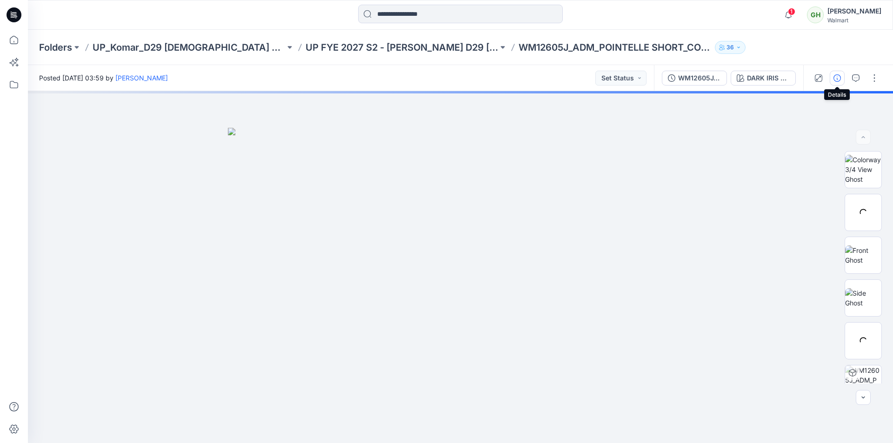
click at [832, 79] on button "button" at bounding box center [836, 78] width 15 height 15
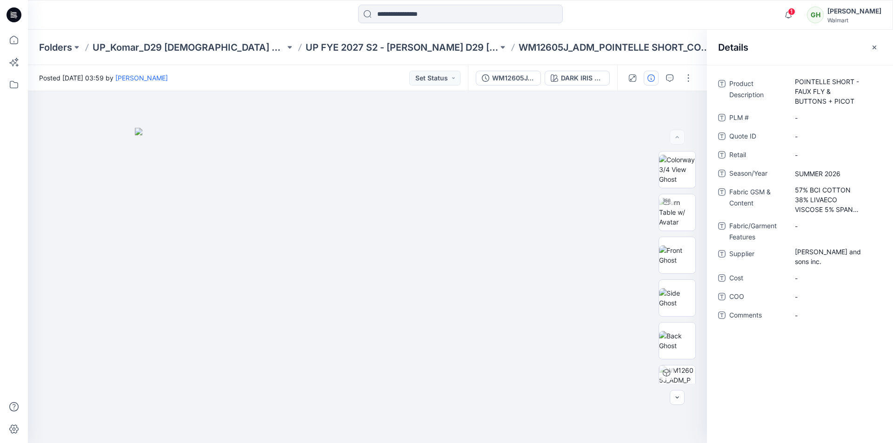
click at [683, 58] on div "Folders UP_Komar_D29 [DEMOGRAPHIC_DATA] Sleep UP FYE 2027 S2 - [PERSON_NAME] D2…" at bounding box center [460, 47] width 865 height 35
click at [520, 78] on div "WM12605J_ADM_POINTELLE SHORT_COLORWAY_REV3" at bounding box center [513, 78] width 43 height 10
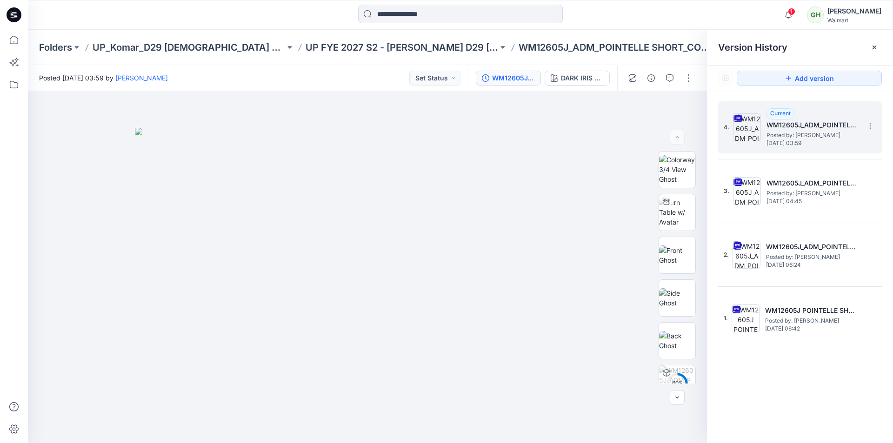
click at [786, 128] on h5 "WM12605J_ADM_POINTELLE SHORT_COLORWAY_REV3" at bounding box center [812, 124] width 93 height 11
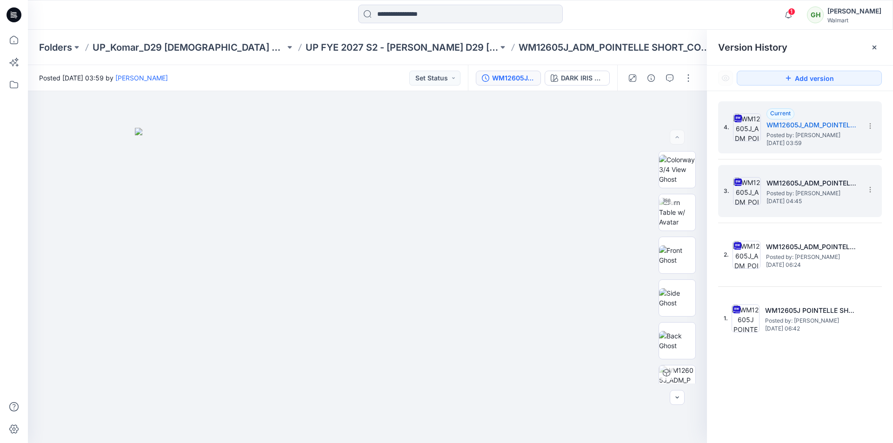
drag, startPoint x: 802, startPoint y: 190, endPoint x: 762, endPoint y: 188, distance: 39.1
click at [801, 190] on span "Posted by: [PERSON_NAME]" at bounding box center [812, 193] width 93 height 9
click at [806, 137] on span "Posted by: [PERSON_NAME]" at bounding box center [812, 135] width 93 height 9
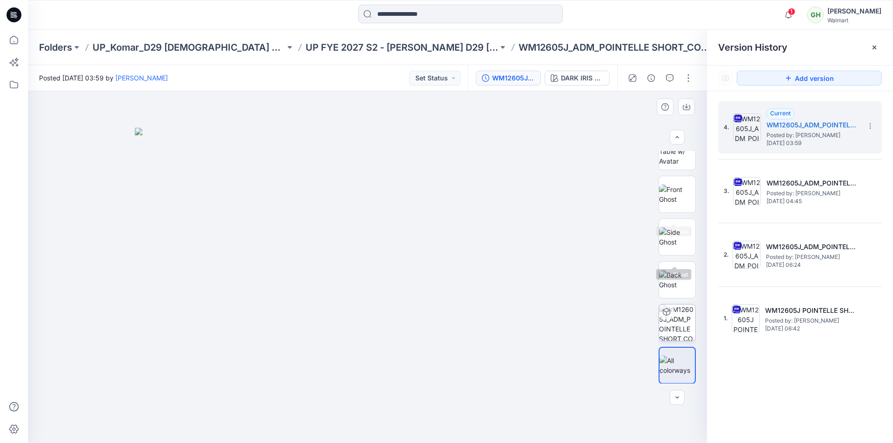
scroll to position [61, 0]
click at [690, 76] on button "button" at bounding box center [688, 78] width 15 height 15
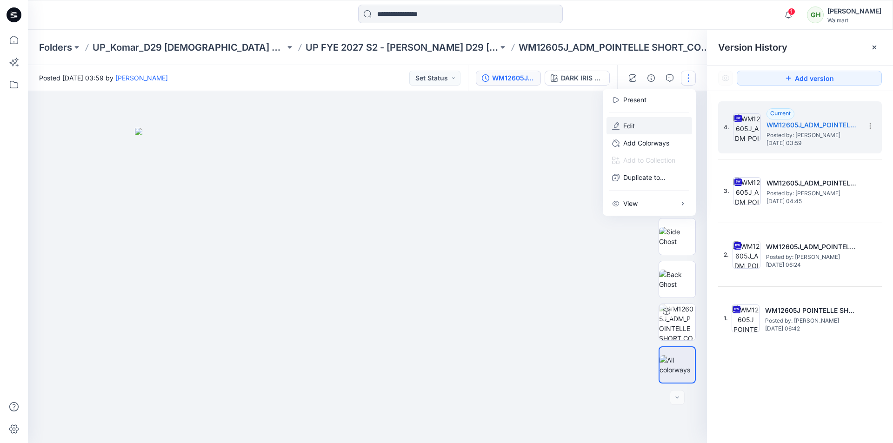
click at [630, 126] on p "Edit" at bounding box center [629, 126] width 12 height 10
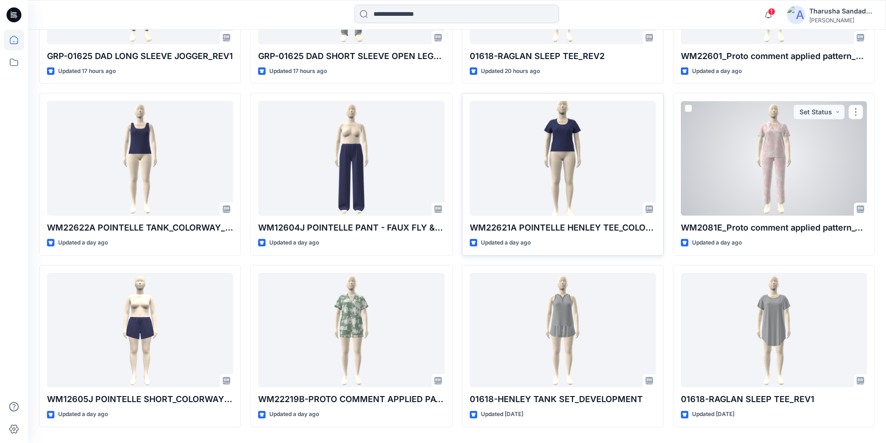
scroll to position [429, 0]
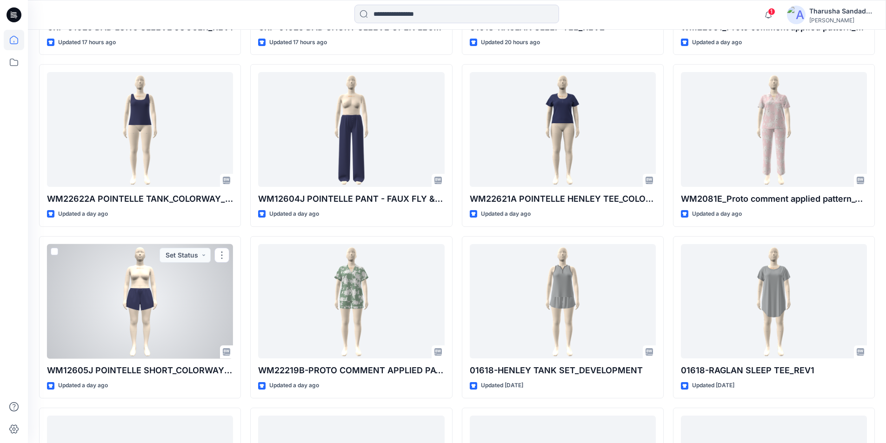
click at [167, 314] on div at bounding box center [140, 301] width 186 height 115
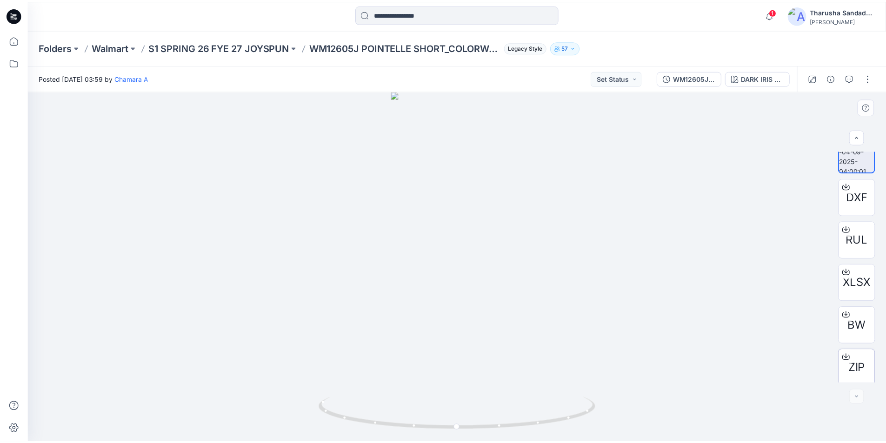
scroll to position [19, 0]
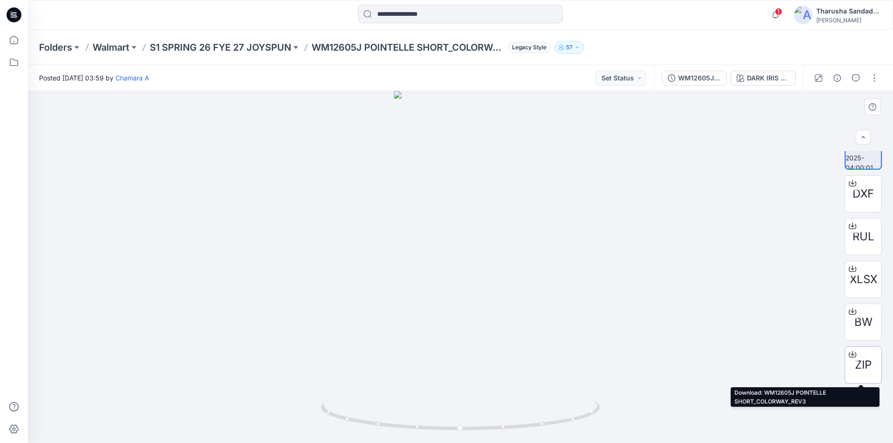
click at [862, 363] on span "ZIP" at bounding box center [862, 365] width 17 height 17
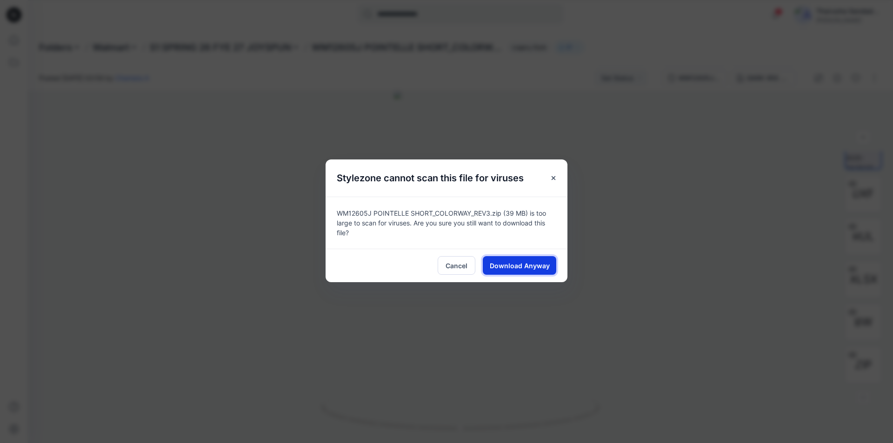
click at [526, 270] on span "Download Anyway" at bounding box center [520, 266] width 60 height 10
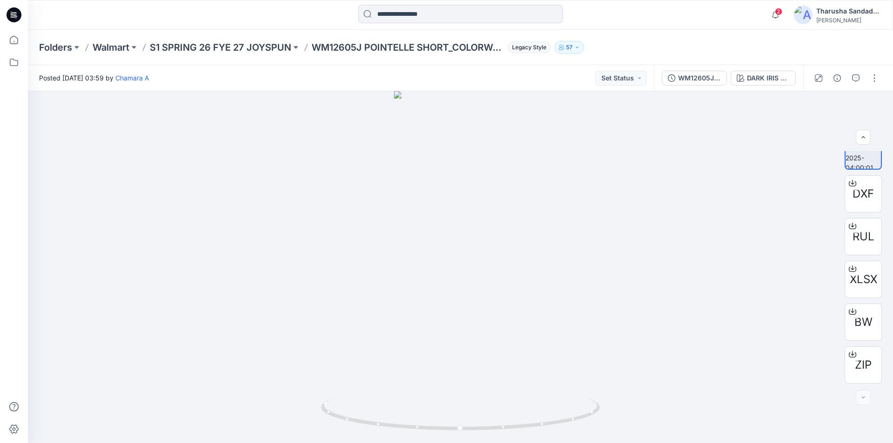
click at [17, 13] on icon at bounding box center [14, 14] width 15 height 15
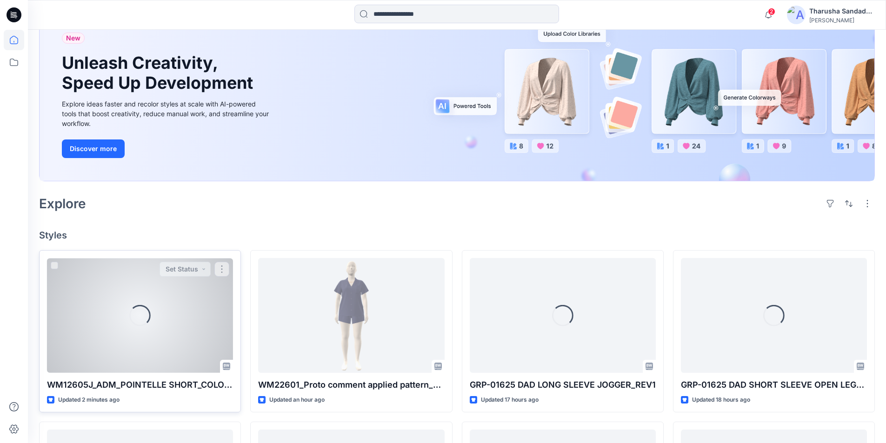
scroll to position [186, 0]
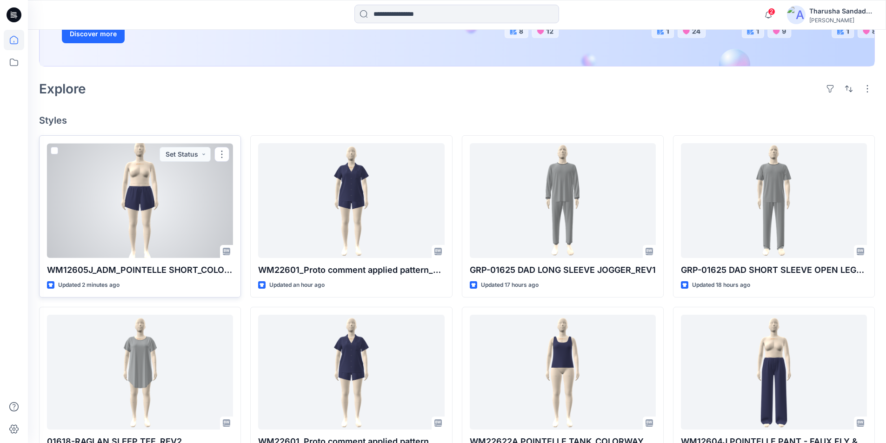
click at [144, 200] on div at bounding box center [140, 200] width 186 height 115
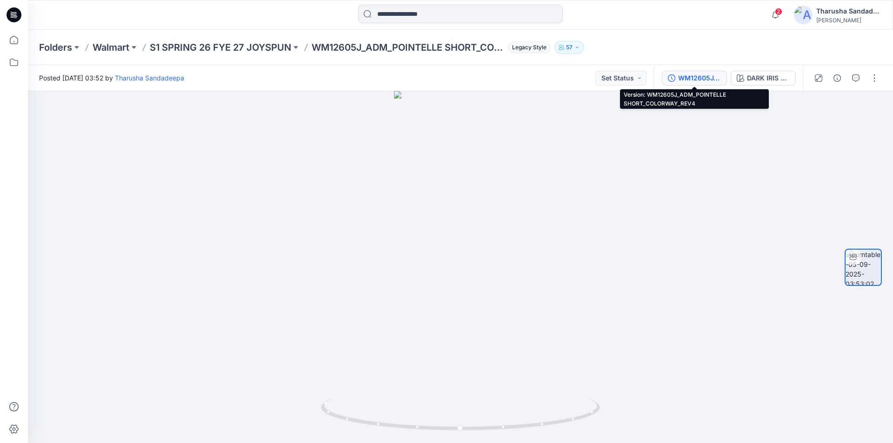
click at [707, 77] on div "WM12605J_ADM_POINTELLE SHORT_COLORWAY_REV4" at bounding box center [699, 78] width 43 height 10
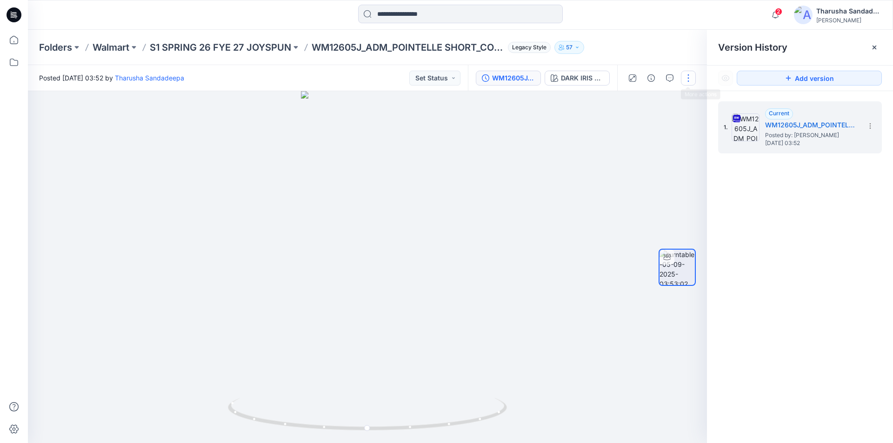
click at [692, 76] on button "button" at bounding box center [688, 78] width 15 height 15
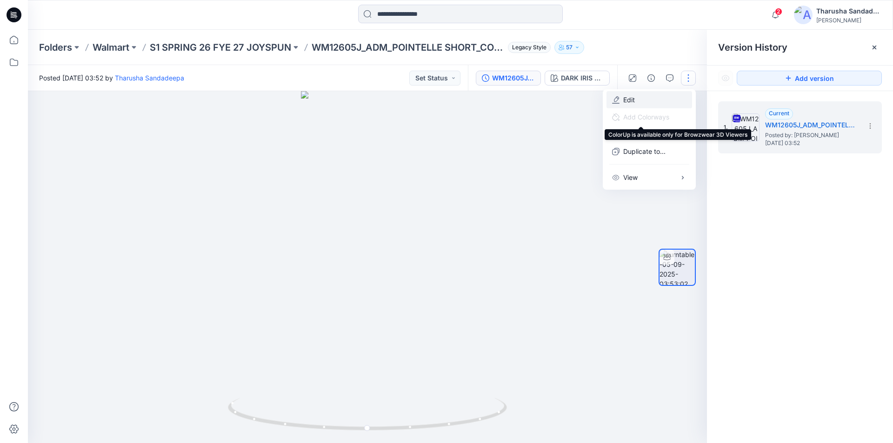
click at [651, 103] on button "Edit" at bounding box center [649, 99] width 86 height 17
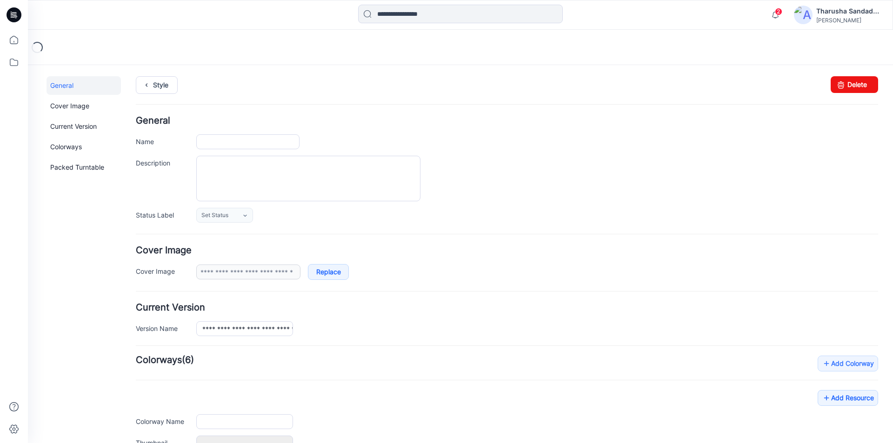
type input "**********"
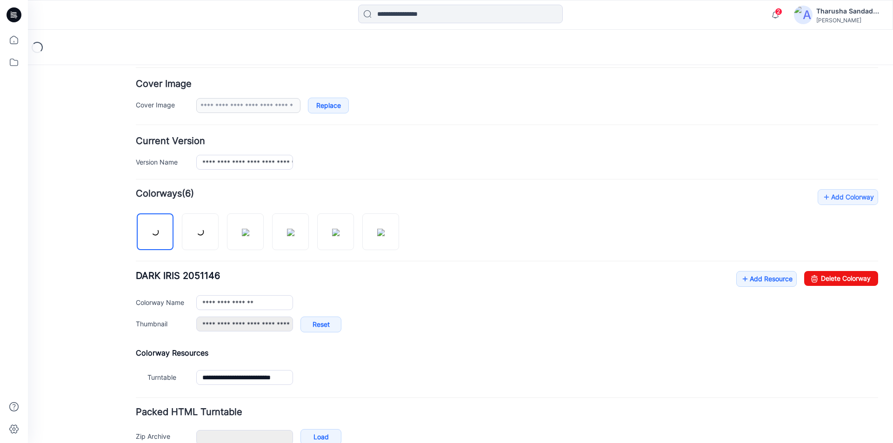
scroll to position [218, 0]
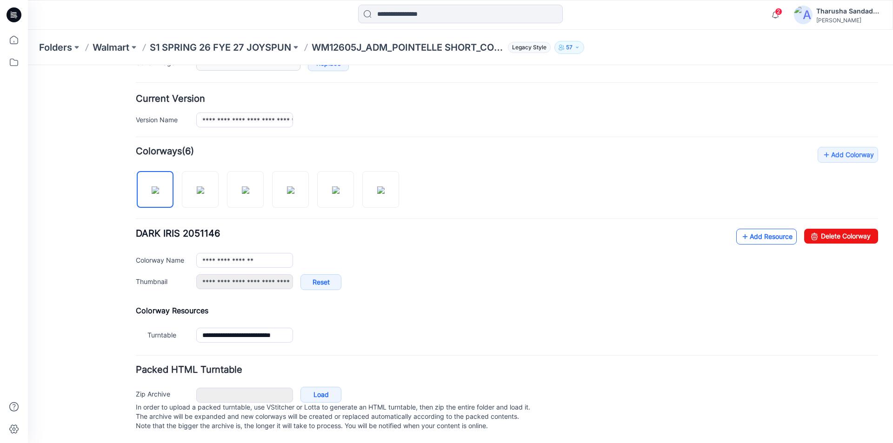
click at [746, 230] on link "Add Resource" at bounding box center [766, 237] width 60 height 16
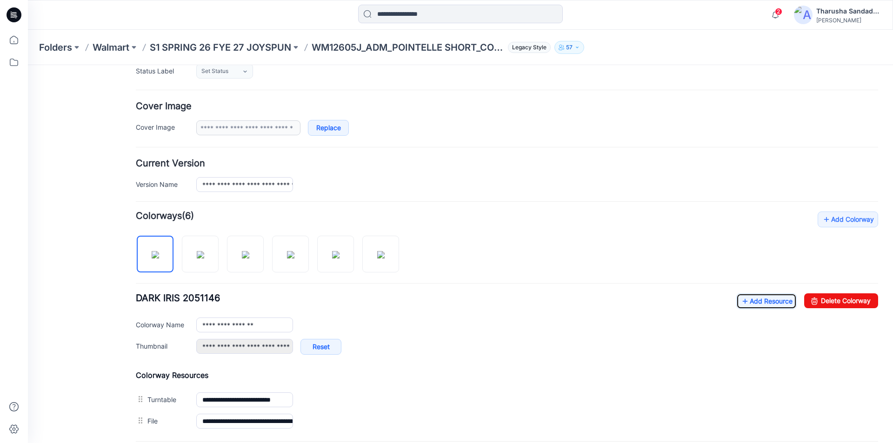
scroll to position [0, 0]
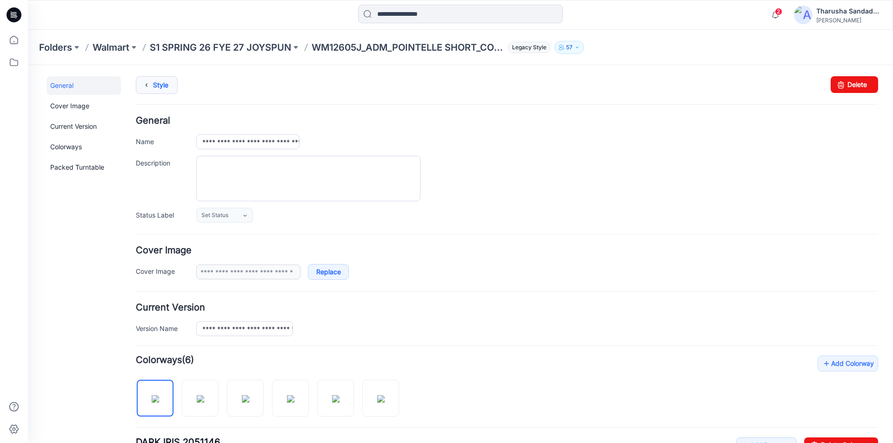
click at [159, 83] on link "Style" at bounding box center [157, 85] width 42 height 18
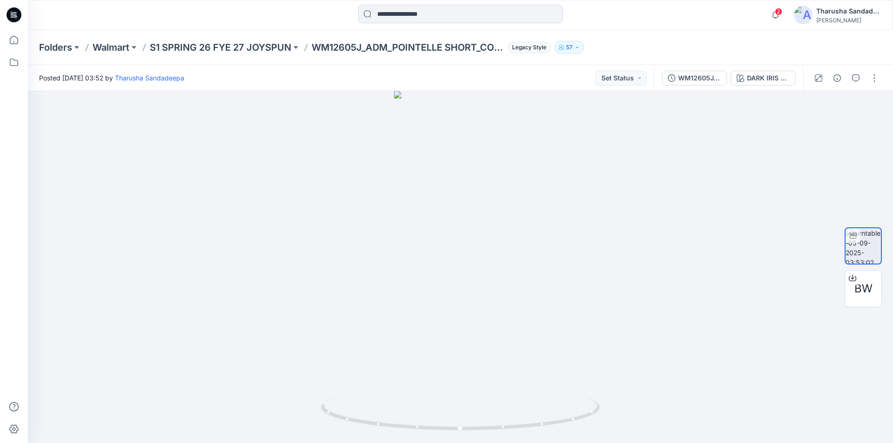
click at [11, 14] on icon at bounding box center [14, 14] width 15 height 15
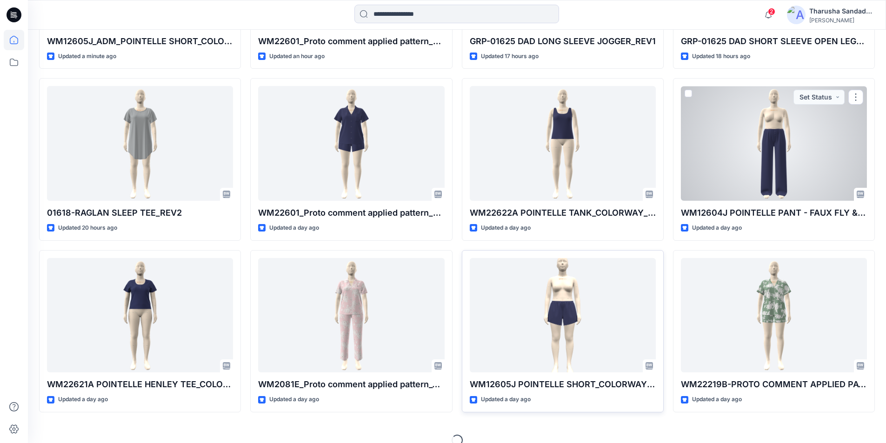
scroll to position [418, 0]
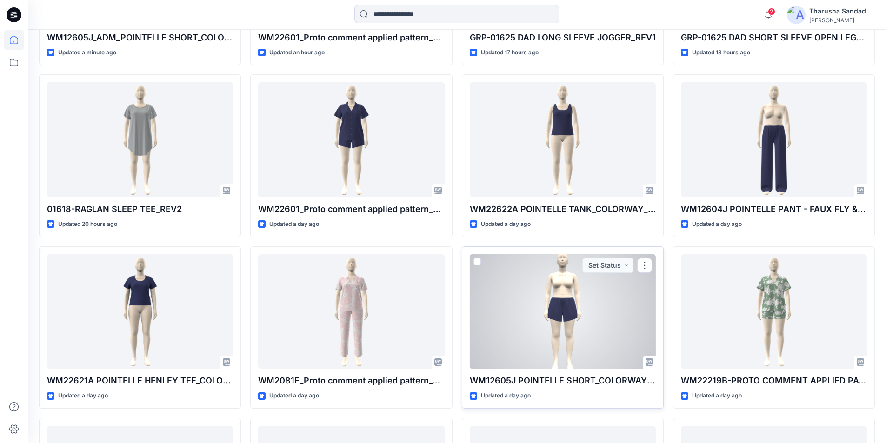
click at [571, 302] on div at bounding box center [563, 311] width 186 height 115
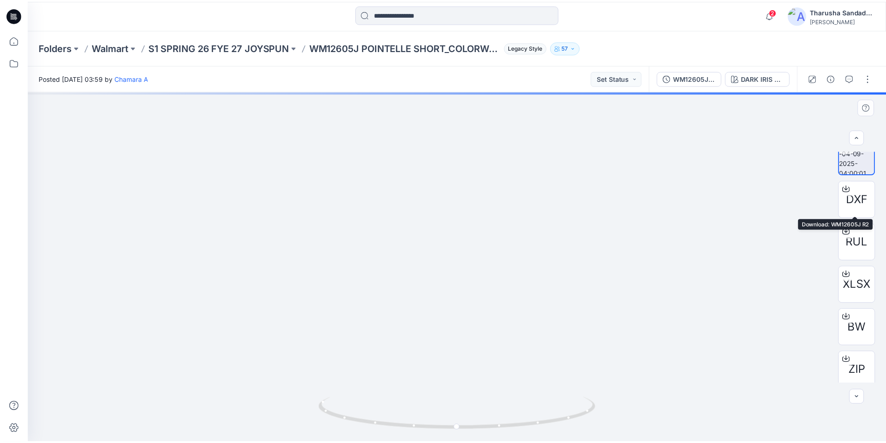
scroll to position [19, 0]
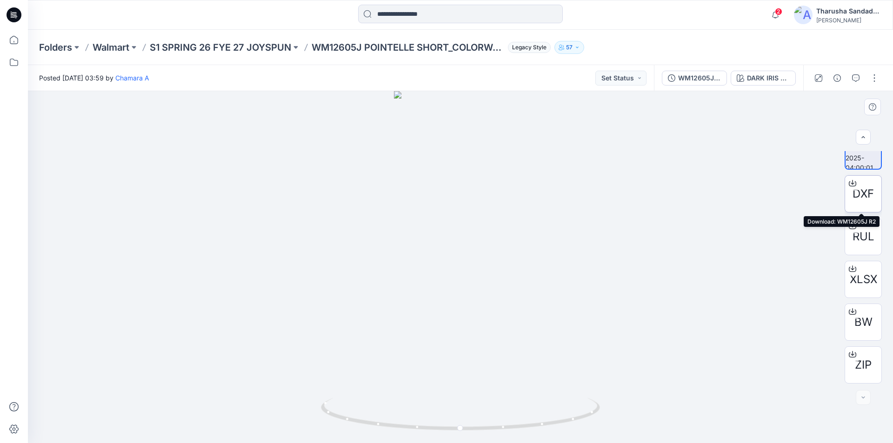
click at [863, 196] on span "DXF" at bounding box center [862, 193] width 21 height 17
click at [863, 227] on div "RUL" at bounding box center [862, 236] width 37 height 37
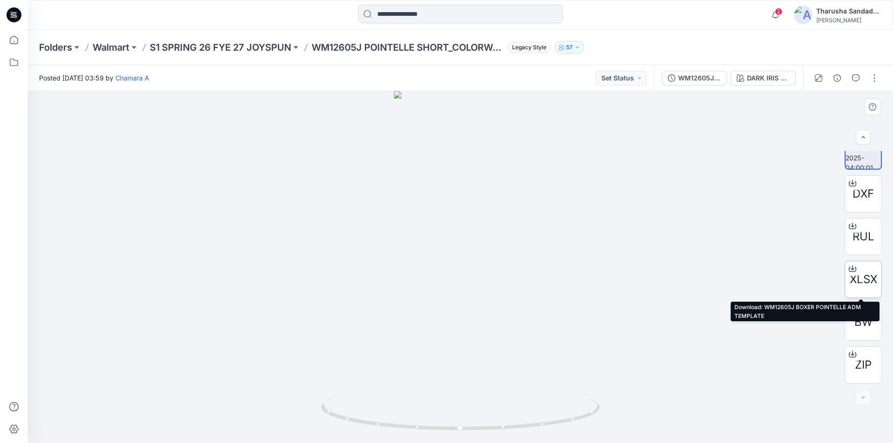
click at [861, 276] on span "XLSX" at bounding box center [862, 279] width 27 height 17
click at [19, 12] on icon at bounding box center [14, 14] width 15 height 15
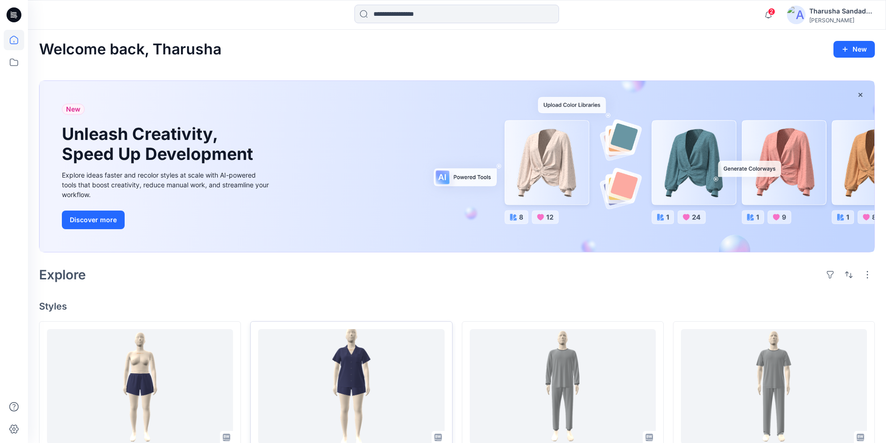
scroll to position [186, 0]
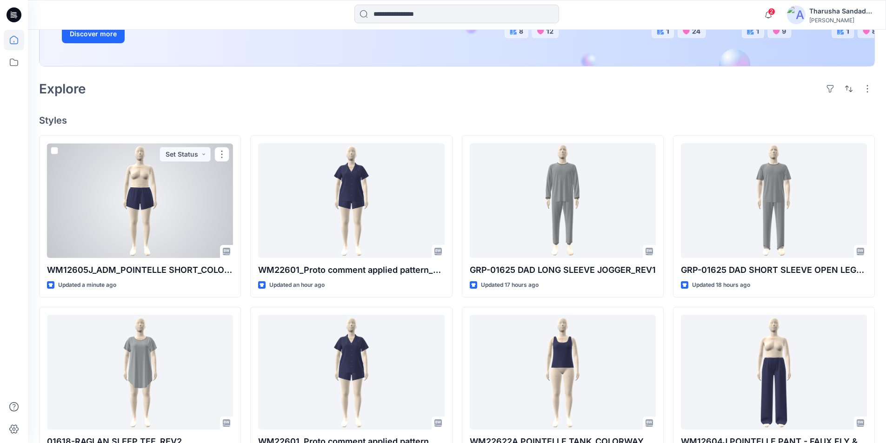
click at [135, 215] on div at bounding box center [140, 200] width 186 height 115
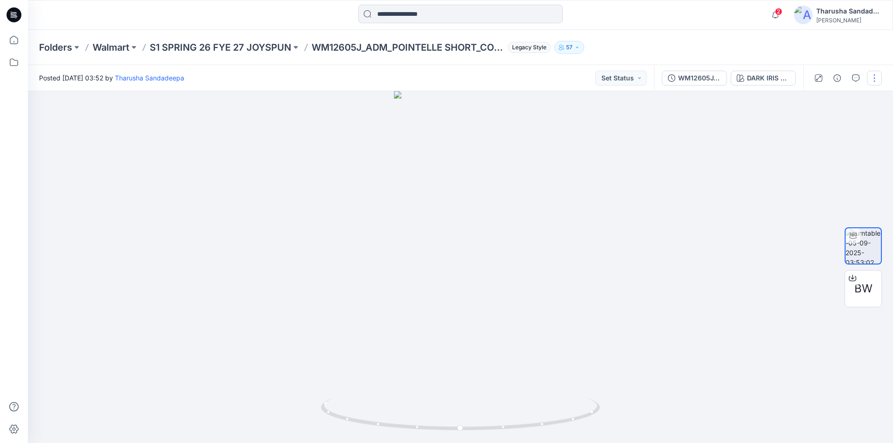
click at [876, 76] on button "button" at bounding box center [874, 78] width 15 height 15
click at [837, 101] on button "Edit" at bounding box center [835, 99] width 86 height 17
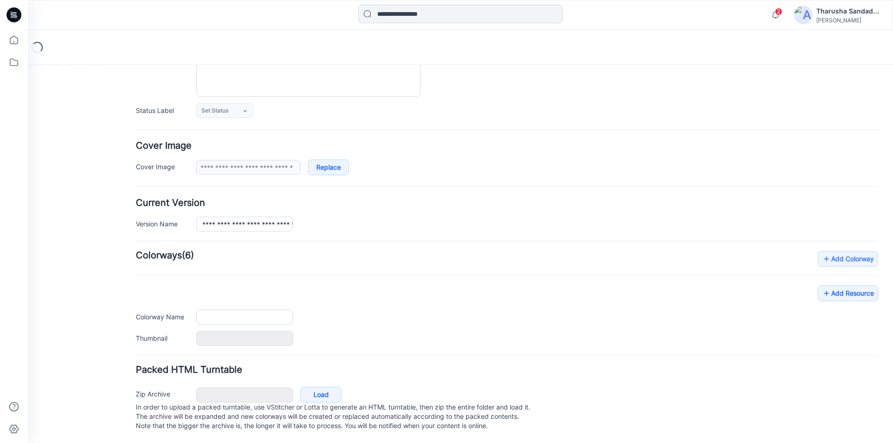
scroll to position [114, 0]
type input "**********"
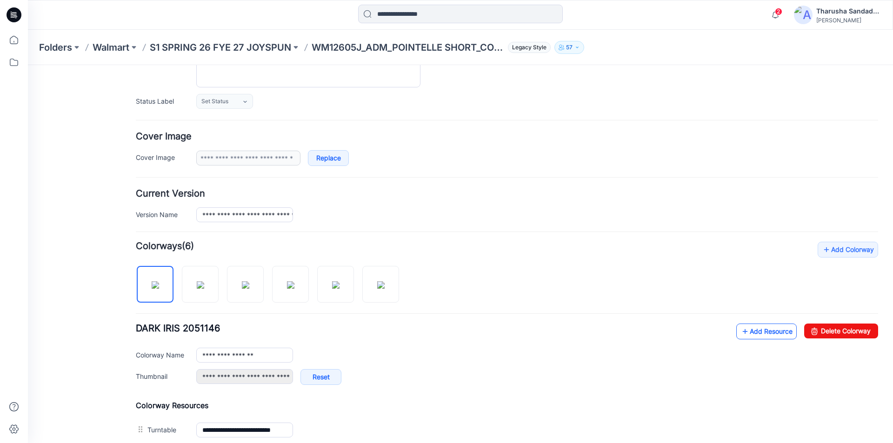
click at [768, 333] on link "Add Resource" at bounding box center [766, 332] width 60 height 16
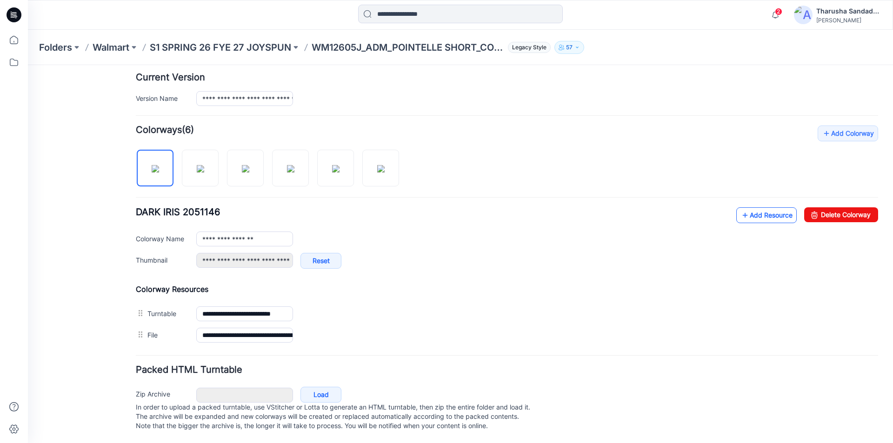
scroll to position [239, 0]
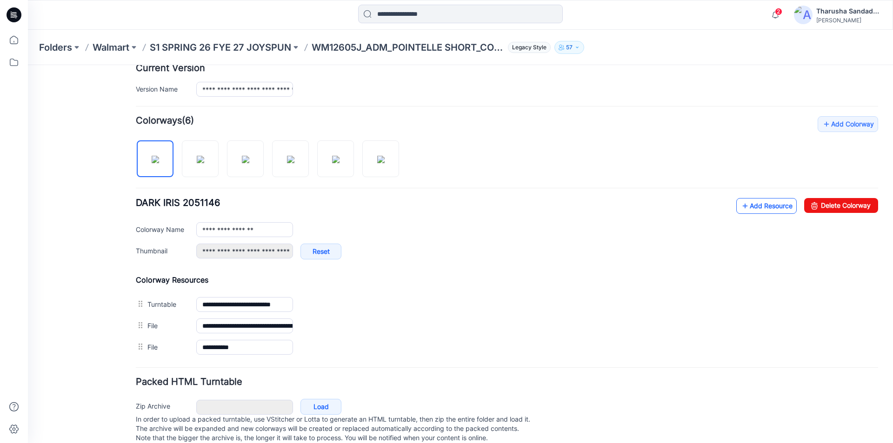
click at [754, 209] on link "Add Resource" at bounding box center [766, 206] width 60 height 16
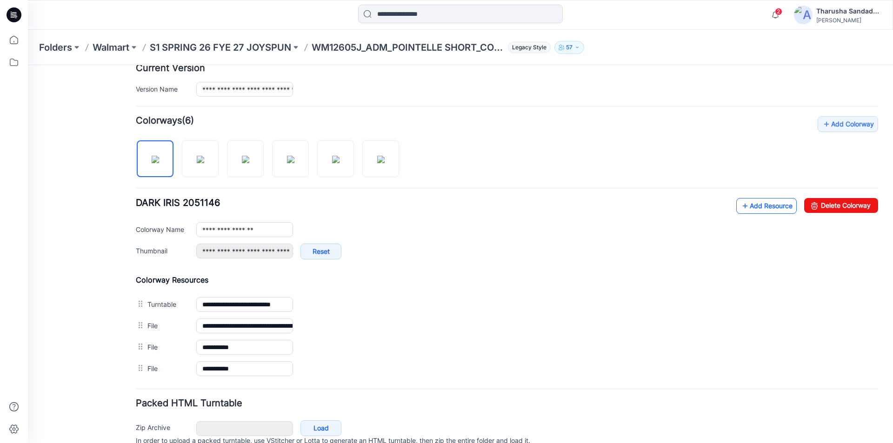
click at [745, 205] on link "Add Resource" at bounding box center [766, 206] width 60 height 16
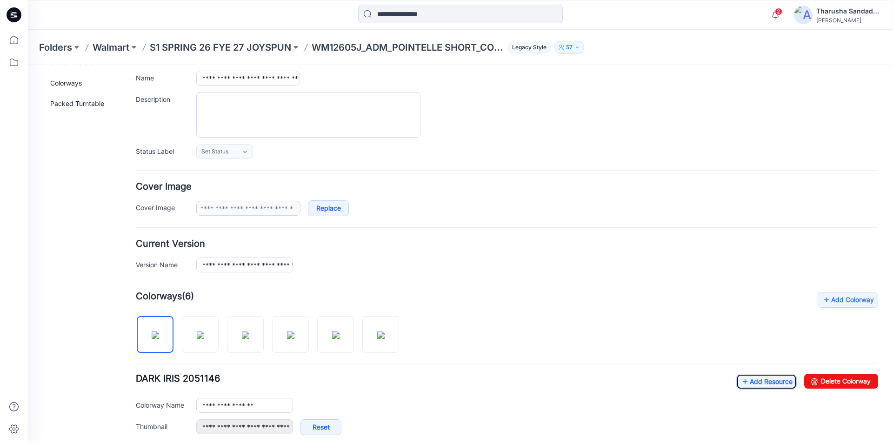
scroll to position [0, 0]
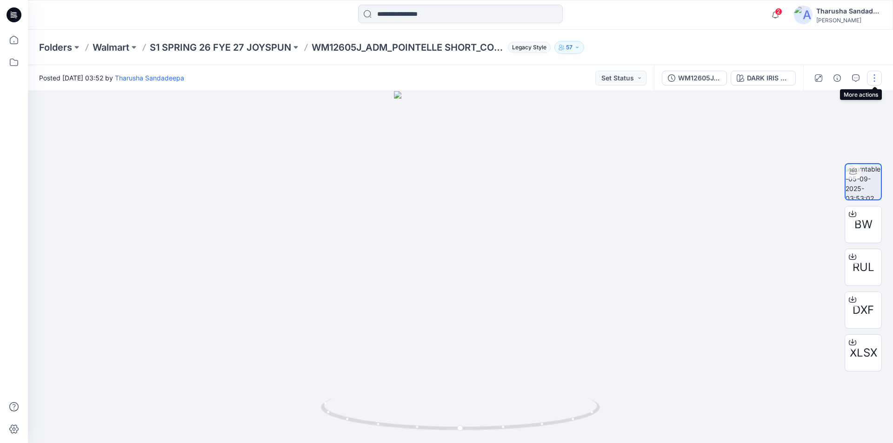
click at [872, 77] on button "button" at bounding box center [874, 78] width 15 height 15
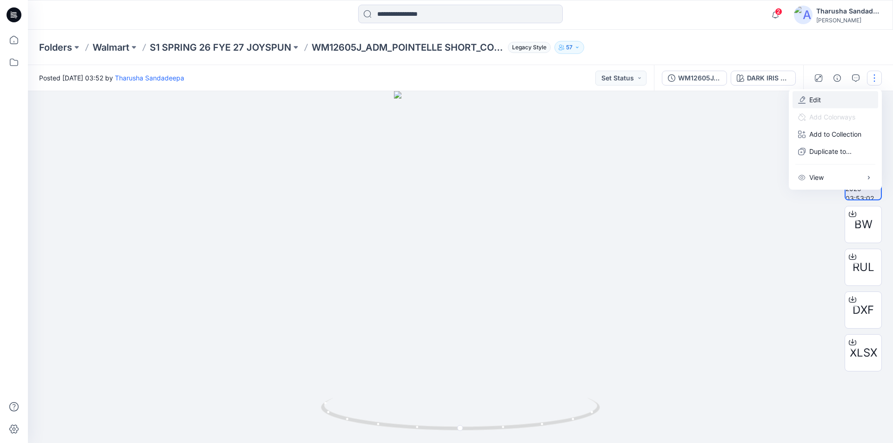
click at [818, 102] on p "Edit" at bounding box center [815, 100] width 12 height 10
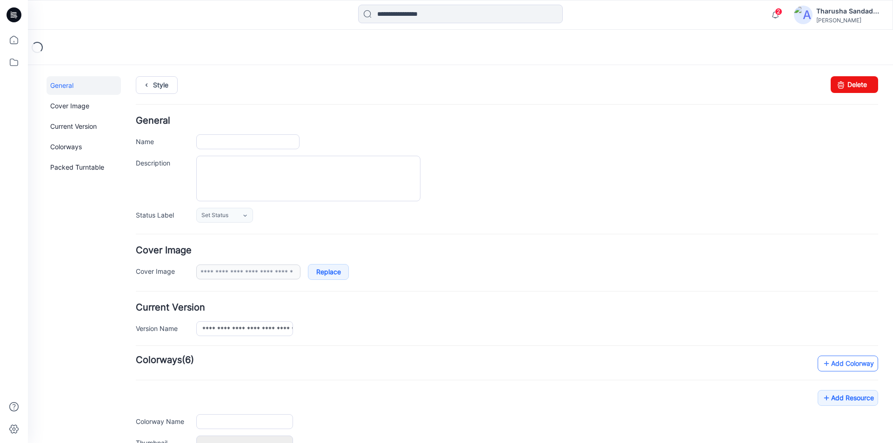
type input "**********"
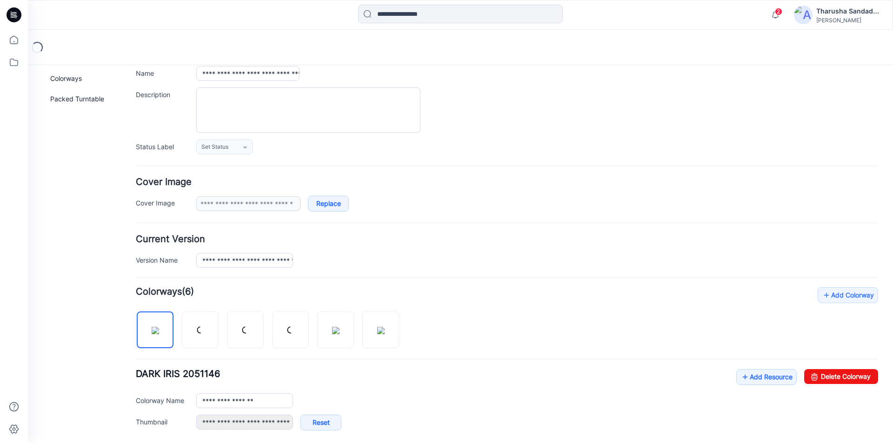
scroll to position [93, 0]
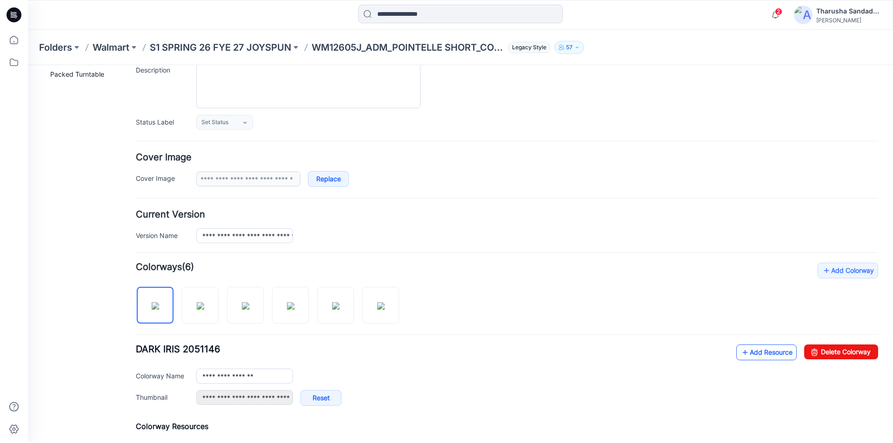
click at [770, 352] on link "Add Resource" at bounding box center [766, 352] width 60 height 16
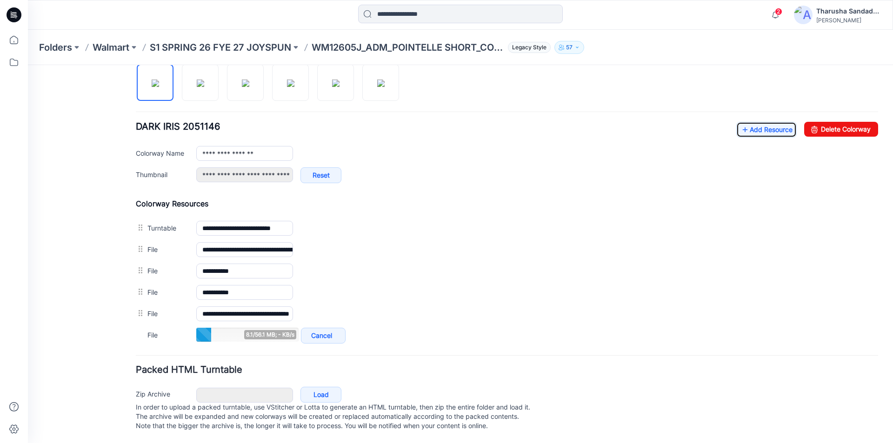
scroll to position [325, 0]
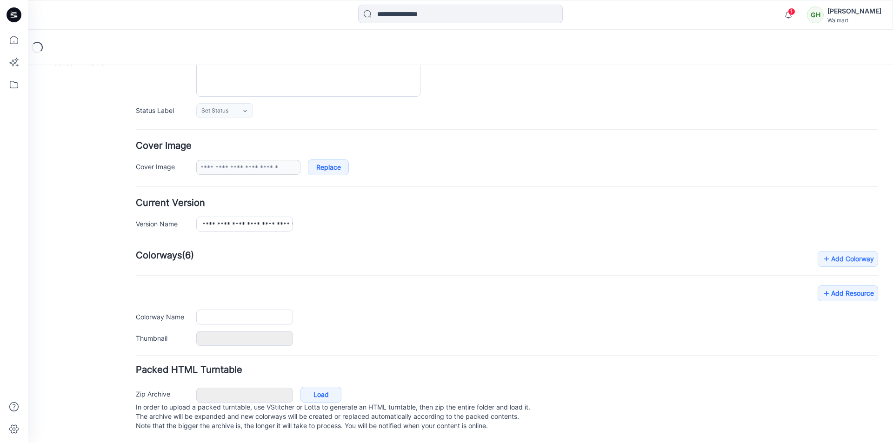
scroll to position [114, 0]
type input "**********"
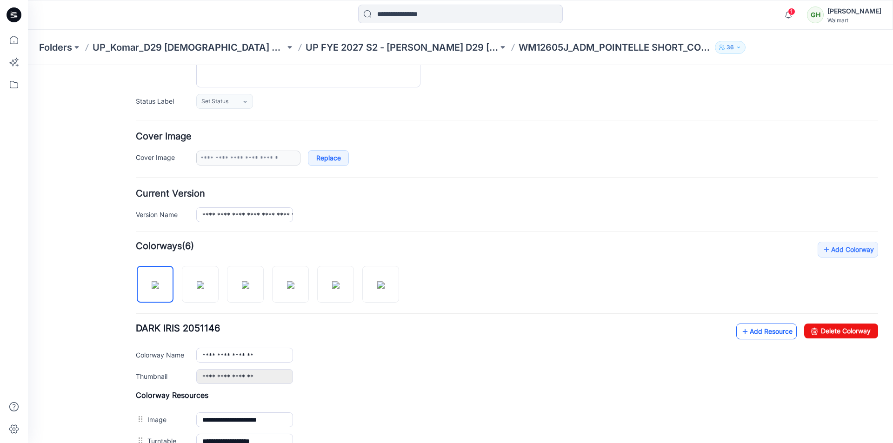
click at [762, 328] on link "Add Resource" at bounding box center [766, 332] width 60 height 16
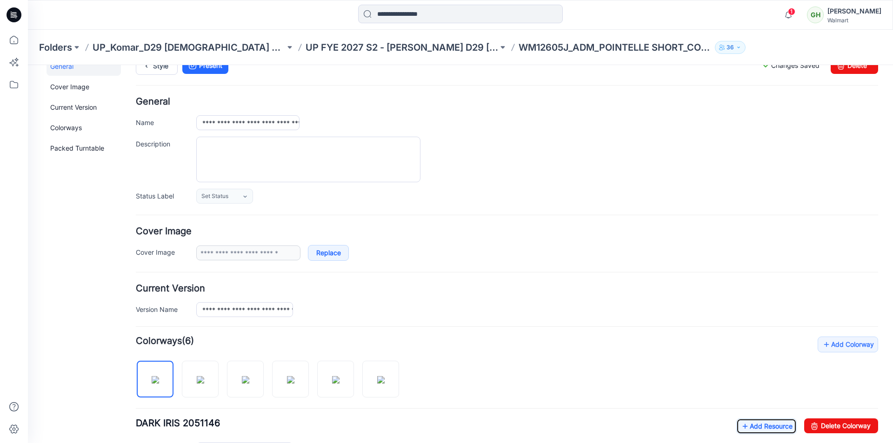
scroll to position [0, 0]
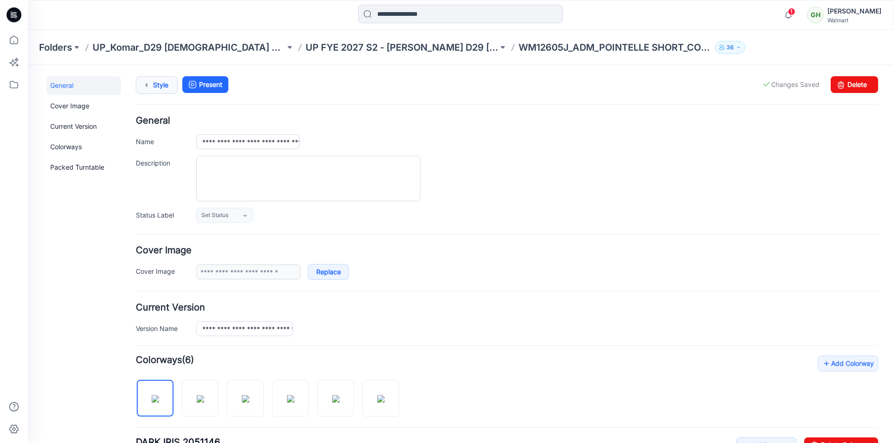
click at [151, 84] on icon at bounding box center [146, 85] width 13 height 17
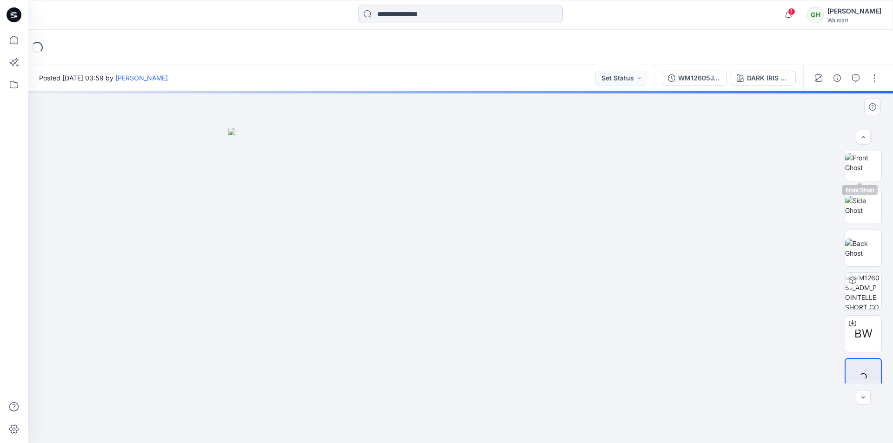
scroll to position [104, 0]
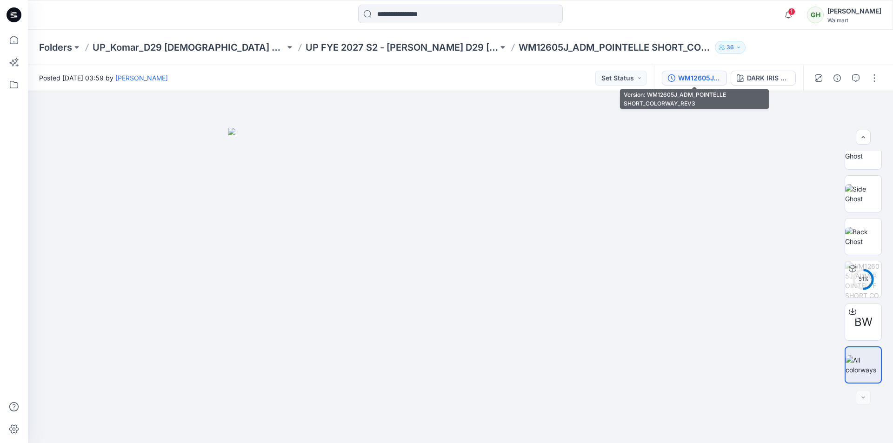
click at [709, 81] on div "WM12605J_ADM_POINTELLE SHORT_COLORWAY_REV3" at bounding box center [699, 78] width 43 height 10
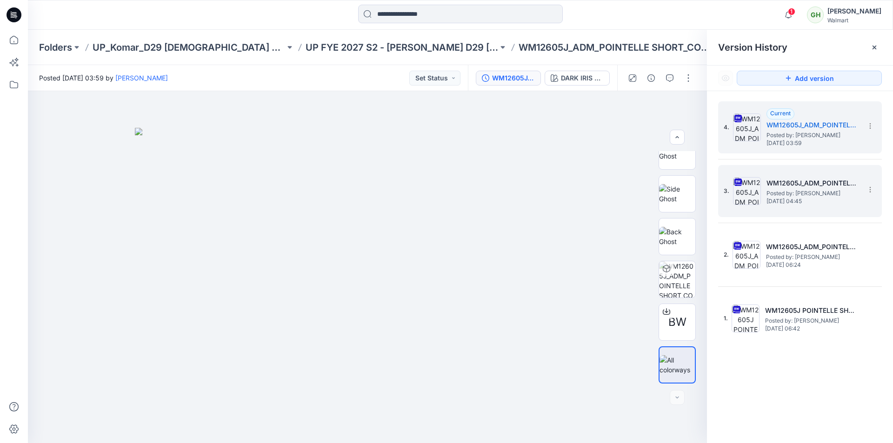
click at [779, 190] on span "Posted by: [PERSON_NAME]" at bounding box center [812, 193] width 93 height 9
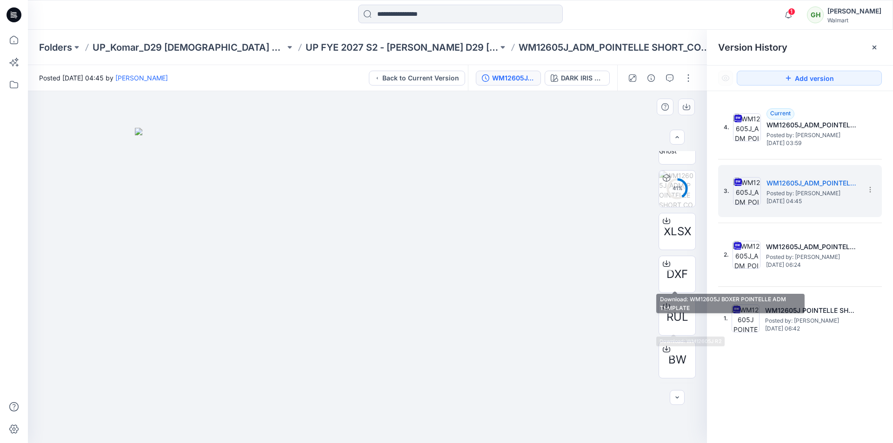
scroll to position [275, 0]
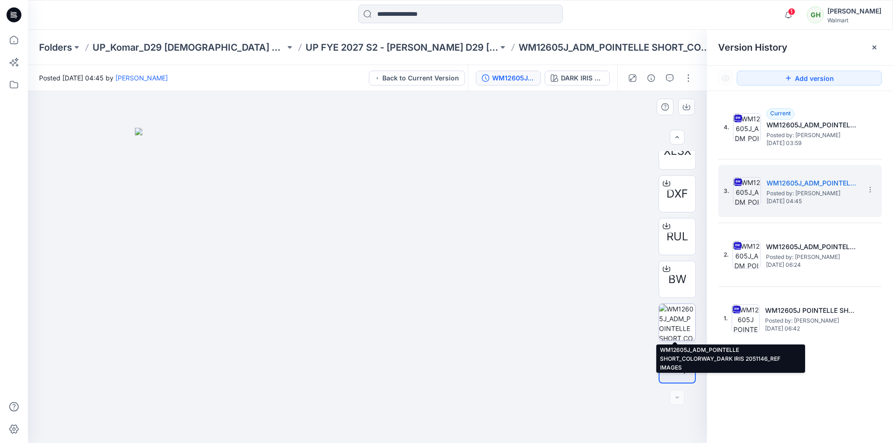
click at [671, 323] on img at bounding box center [677, 322] width 36 height 36
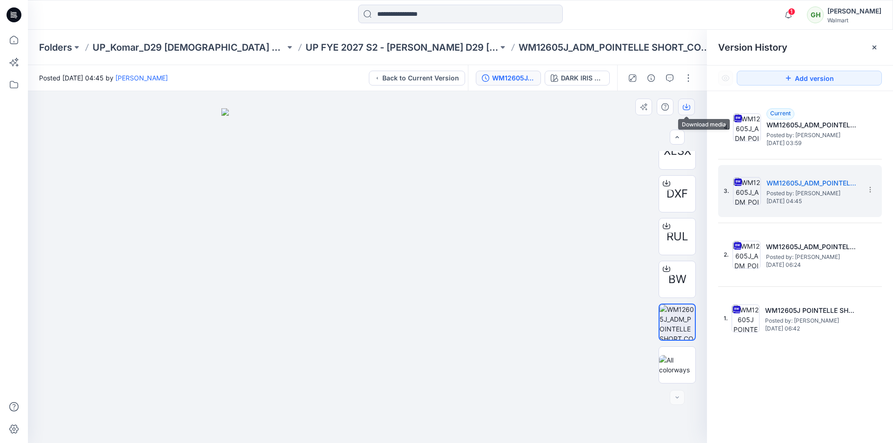
click at [687, 108] on icon "button" at bounding box center [685, 106] width 7 height 7
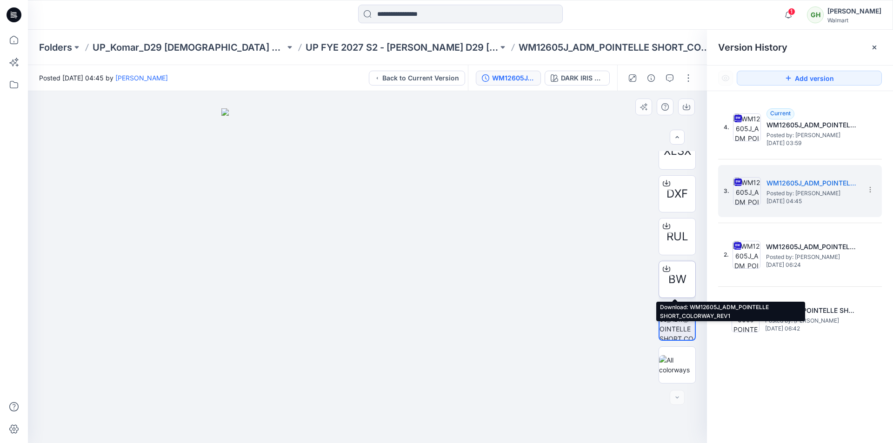
click at [676, 283] on span "BW" at bounding box center [677, 279] width 18 height 17
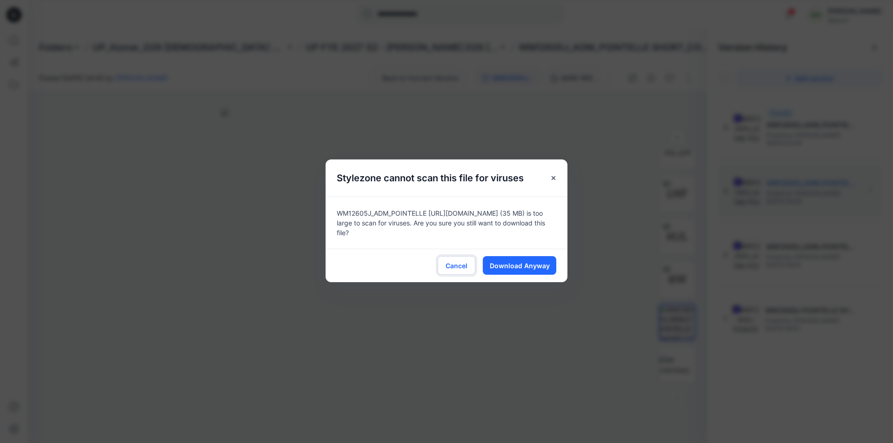
click at [461, 264] on span "Cancel" at bounding box center [456, 266] width 22 height 10
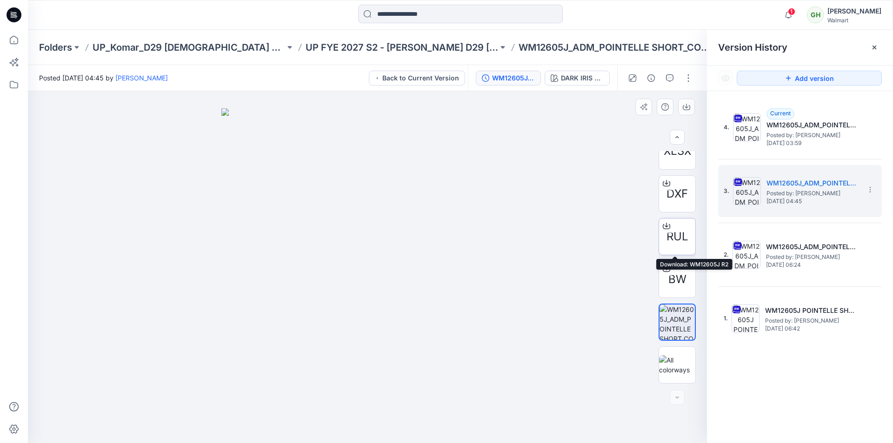
click at [673, 238] on span "RUL" at bounding box center [677, 236] width 22 height 17
click at [671, 193] on span "DXF" at bounding box center [676, 193] width 21 height 17
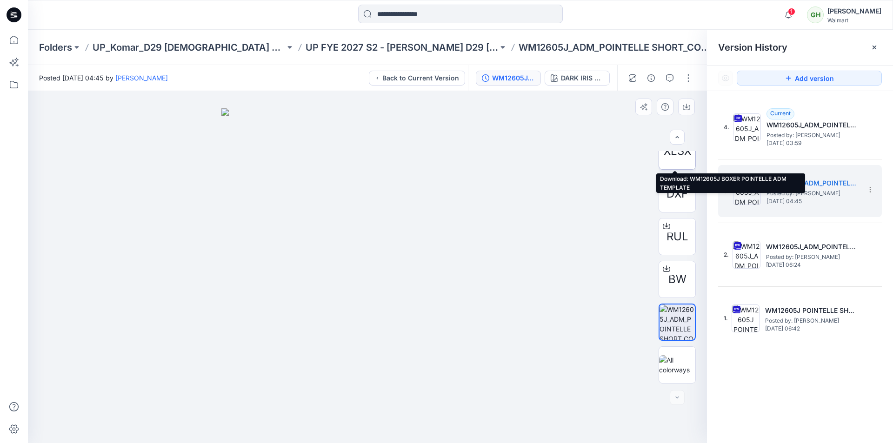
click at [679, 161] on div "XLSX" at bounding box center [676, 150] width 37 height 37
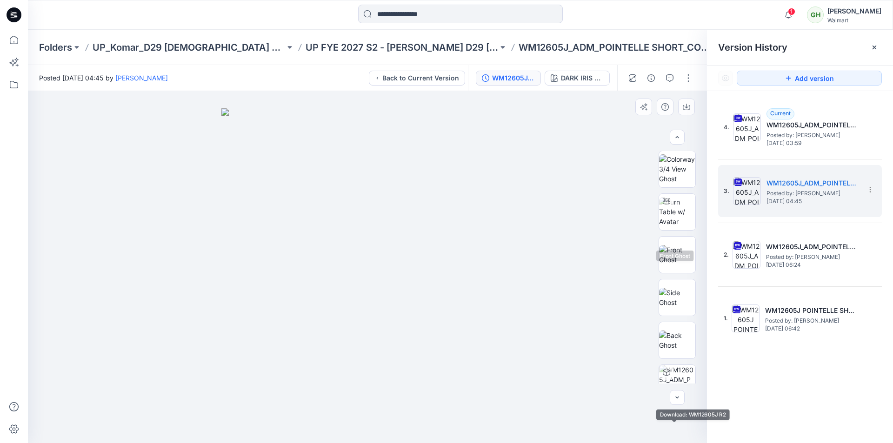
scroll to position [0, 0]
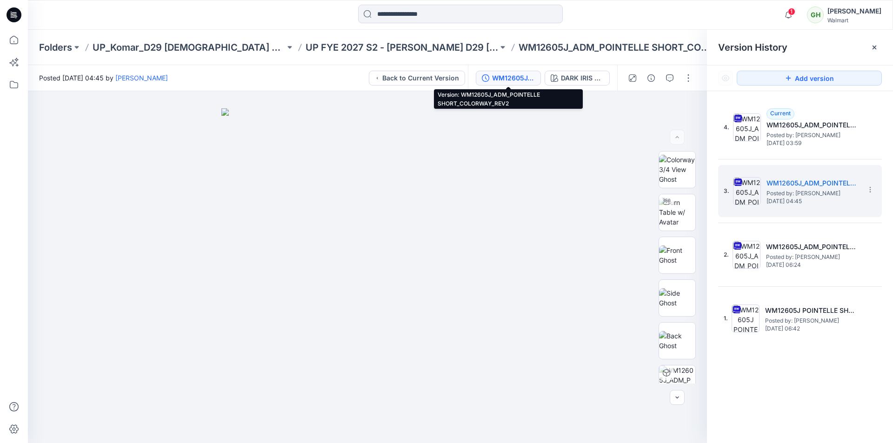
click at [522, 75] on div "WM12605J_ADM_POINTELLE SHORT_COLORWAY_REV2" at bounding box center [513, 78] width 43 height 10
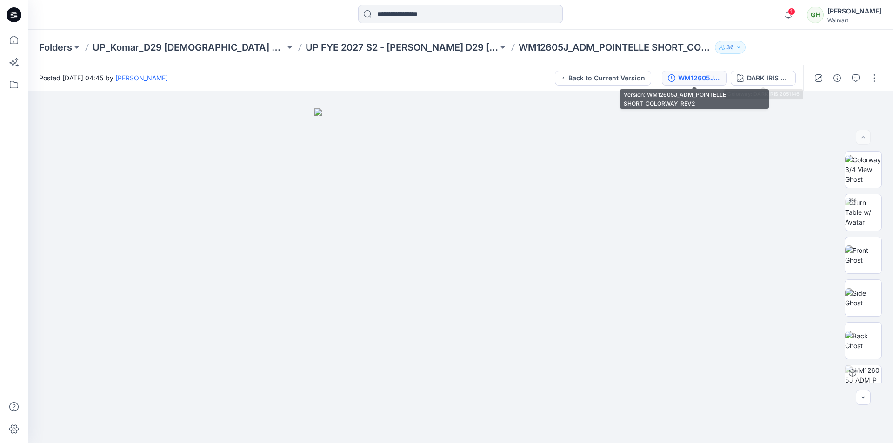
click at [704, 81] on div "WM12605J_ADM_POINTELLE SHORT_COLORWAY_REV2" at bounding box center [699, 78] width 43 height 10
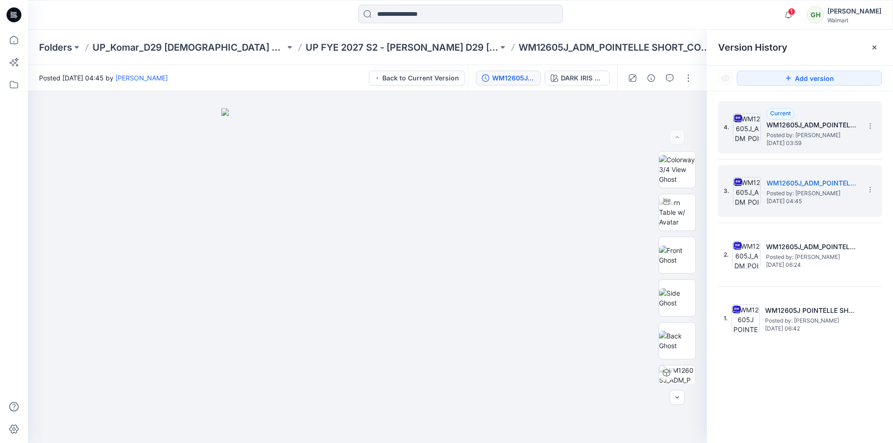
click at [796, 140] on span "Friday, September 05, 2025 03:59" at bounding box center [812, 143] width 93 height 7
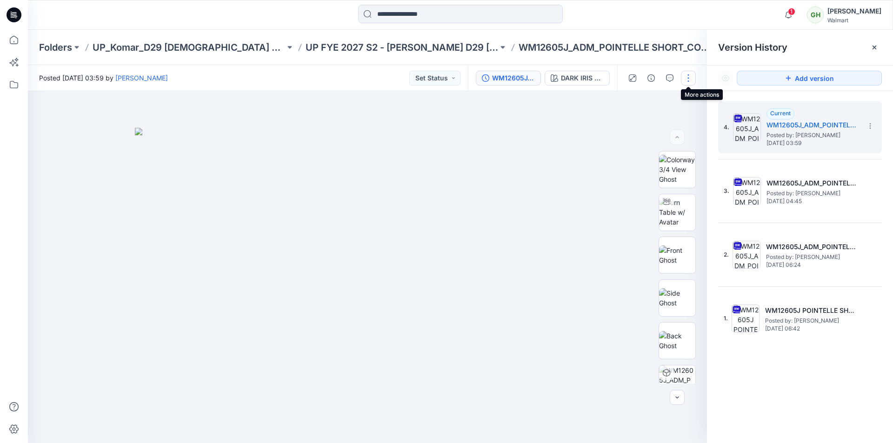
click at [688, 78] on button "button" at bounding box center [688, 78] width 15 height 15
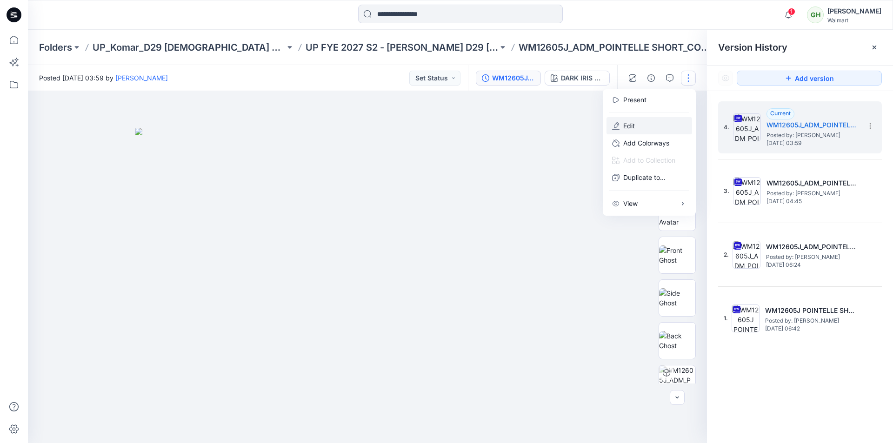
click at [641, 124] on button "Edit" at bounding box center [649, 125] width 86 height 17
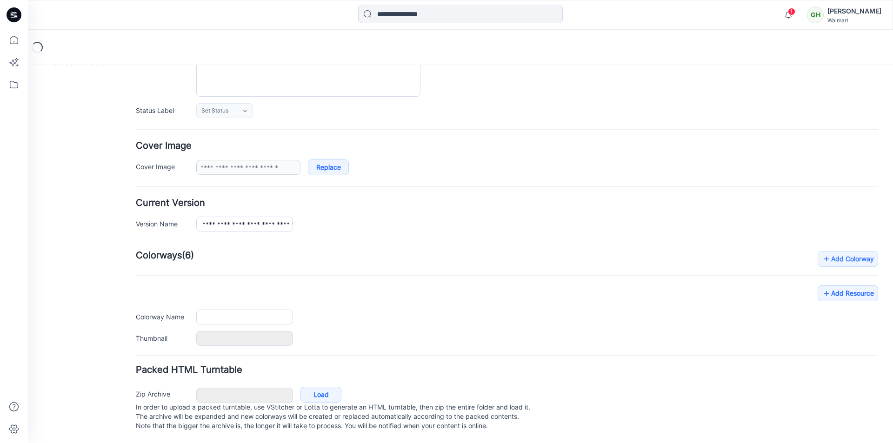
type input "**********"
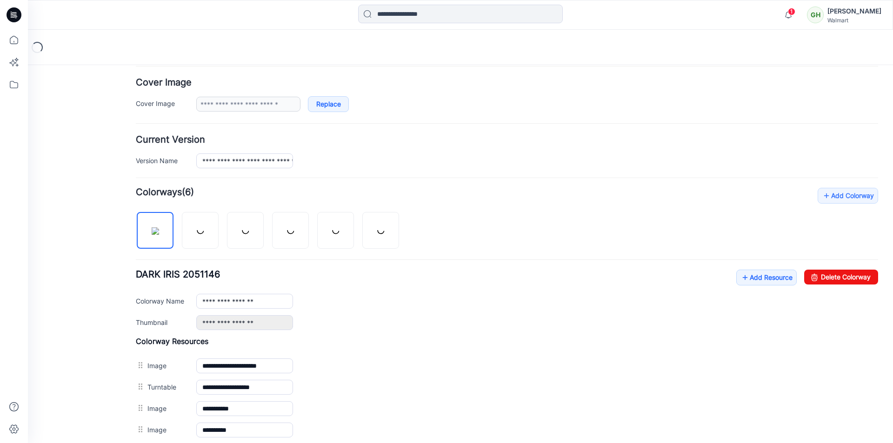
scroll to position [253, 0]
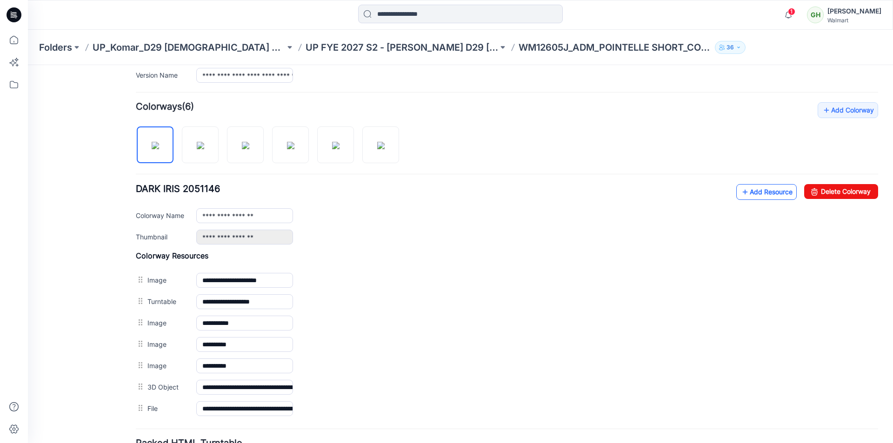
click at [745, 193] on link "Add Resource" at bounding box center [766, 192] width 60 height 16
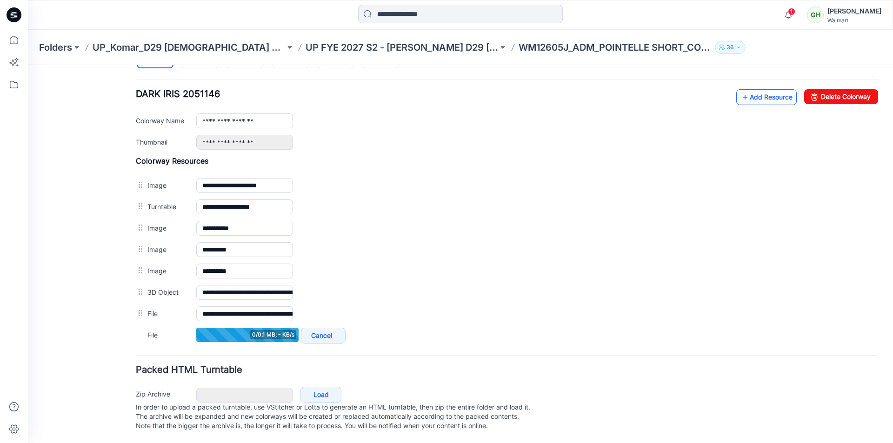
click at [765, 93] on link "Add Resource" at bounding box center [766, 97] width 60 height 16
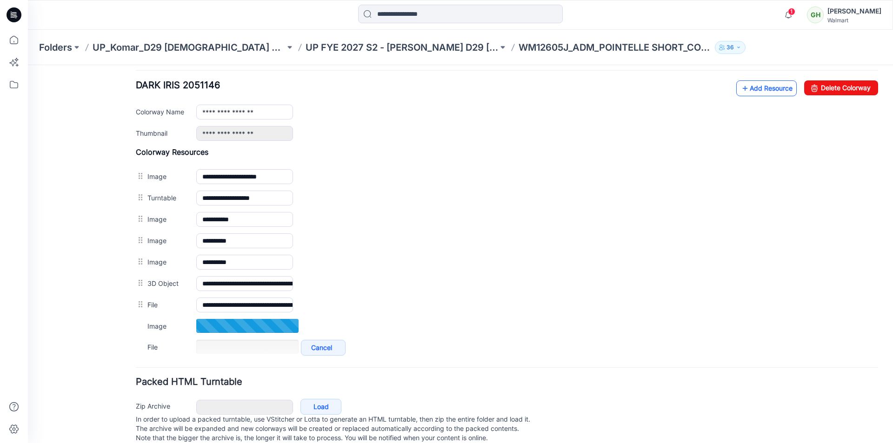
scroll to position [358, 0]
click at [755, 90] on link "Add Resource" at bounding box center [766, 88] width 60 height 16
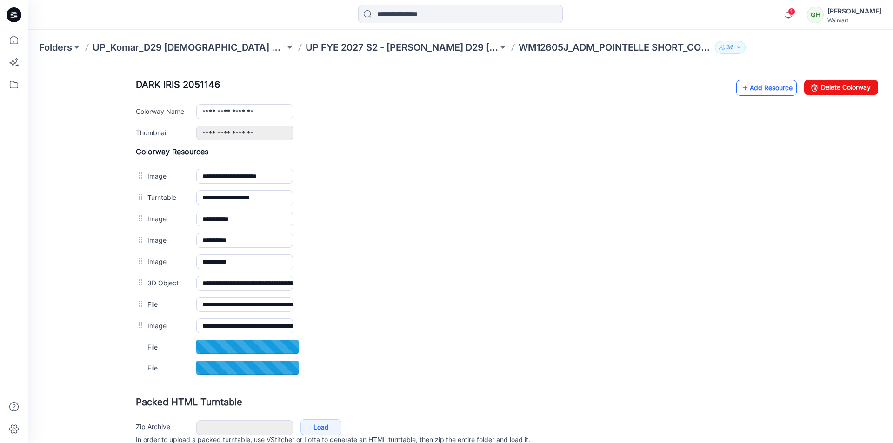
click at [763, 88] on link "Add Resource" at bounding box center [766, 88] width 60 height 16
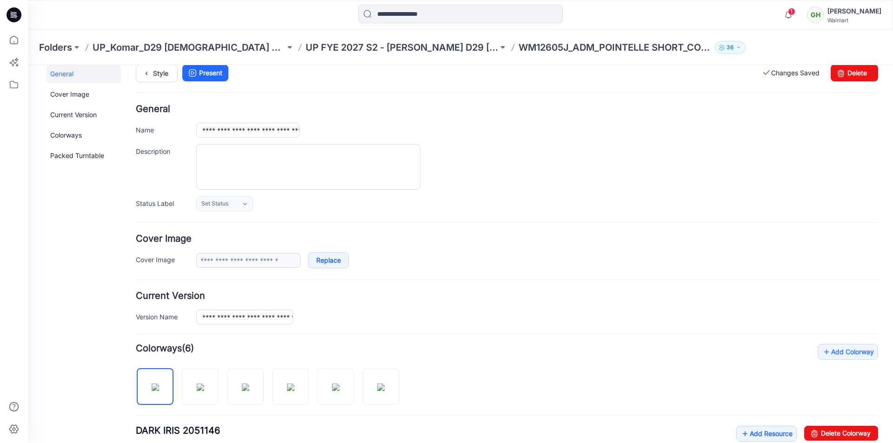
scroll to position [0, 0]
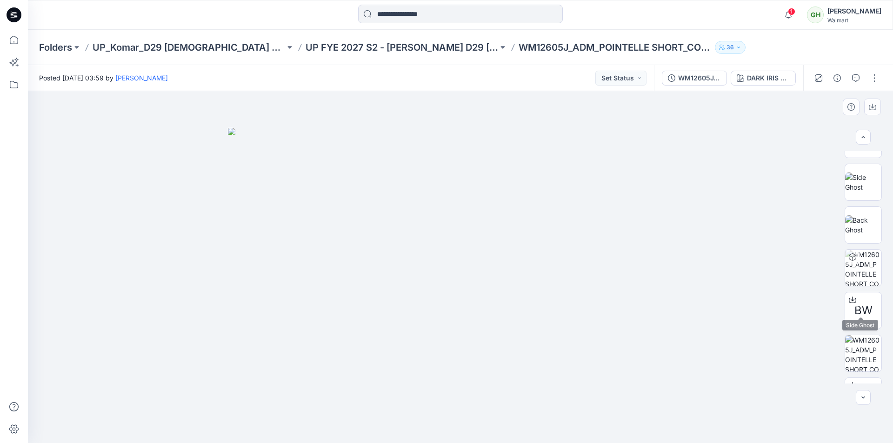
scroll to position [186, 0]
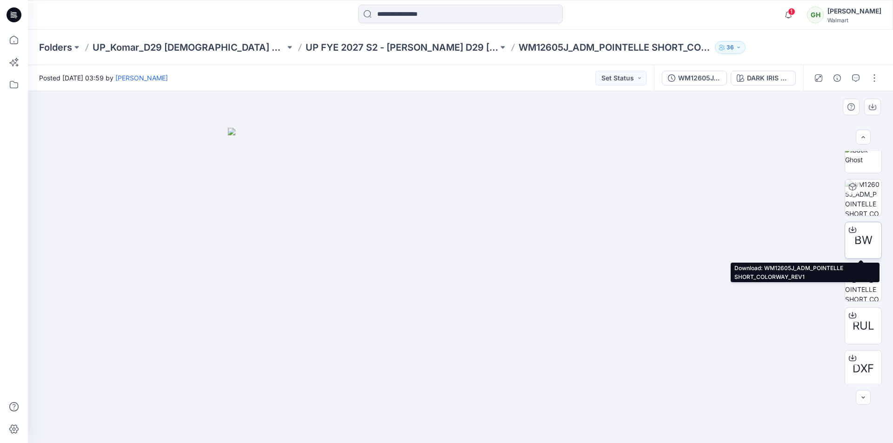
click at [863, 238] on span "BW" at bounding box center [863, 240] width 18 height 17
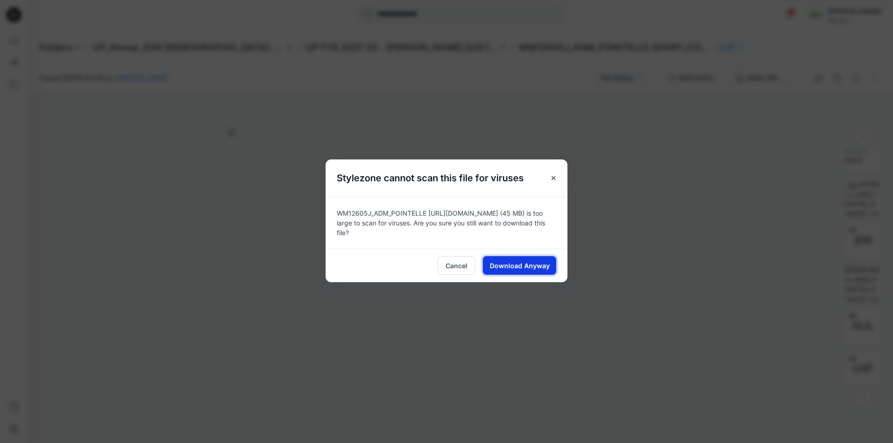
click at [527, 261] on span "Download Anyway" at bounding box center [520, 266] width 60 height 10
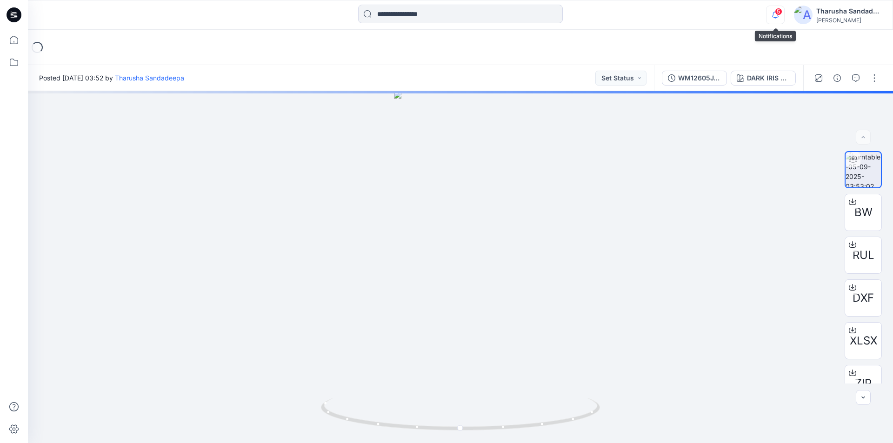
click at [774, 13] on icon "button" at bounding box center [775, 15] width 18 height 19
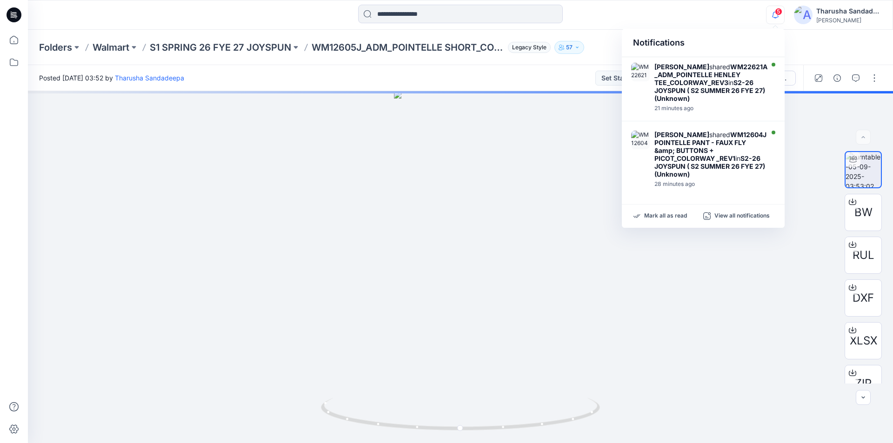
drag, startPoint x: 665, startPoint y: 216, endPoint x: 657, endPoint y: 212, distance: 9.4
click at [666, 216] on p "Mark all as read" at bounding box center [665, 216] width 43 height 8
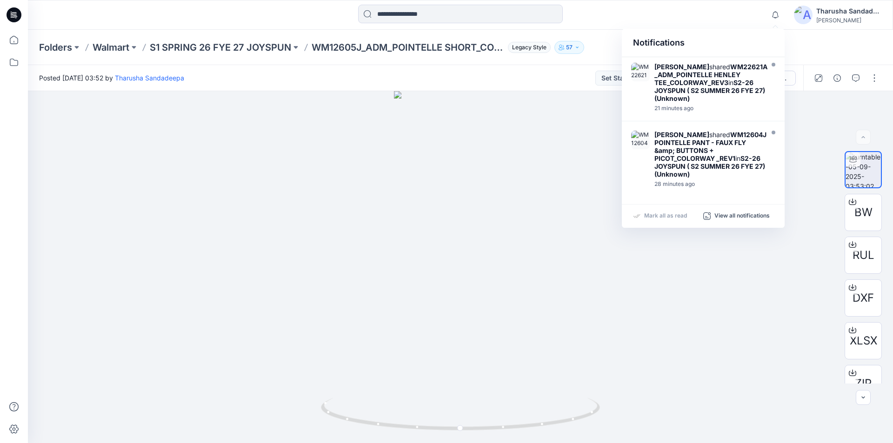
click at [599, 7] on div at bounding box center [460, 15] width 432 height 20
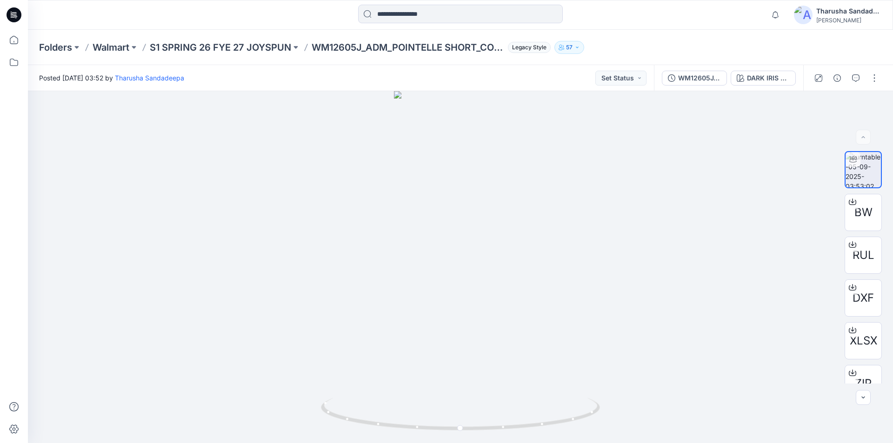
click at [722, 31] on div "Folders Walmart S1 SPRING 26 FYE 27 JOYSPUN WM12605J_ADM_POINTELLE SHORT_COLORW…" at bounding box center [460, 47] width 865 height 35
drag, startPoint x: 550, startPoint y: 419, endPoint x: 431, endPoint y: 423, distance: 119.6
click at [431, 423] on icon at bounding box center [461, 415] width 281 height 35
click at [10, 13] on icon at bounding box center [14, 14] width 15 height 15
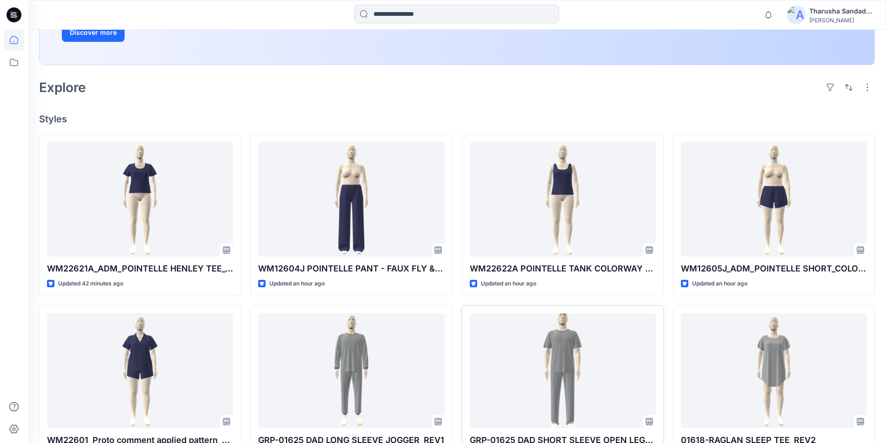
scroll to position [204, 0]
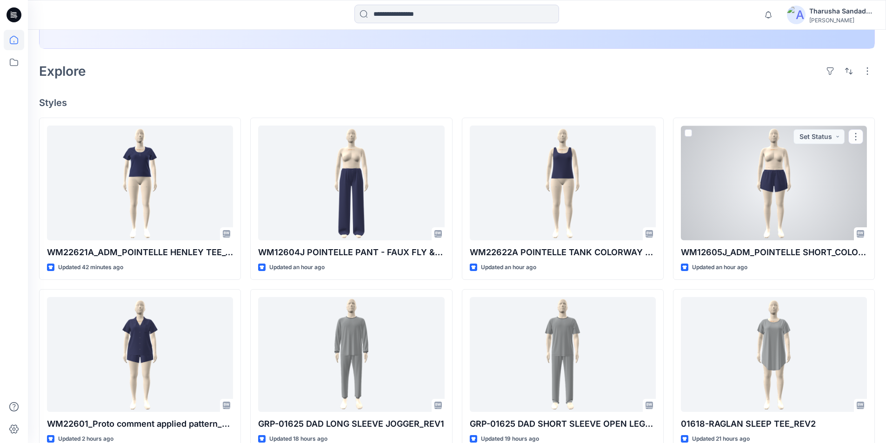
click at [784, 190] on div at bounding box center [774, 183] width 186 height 115
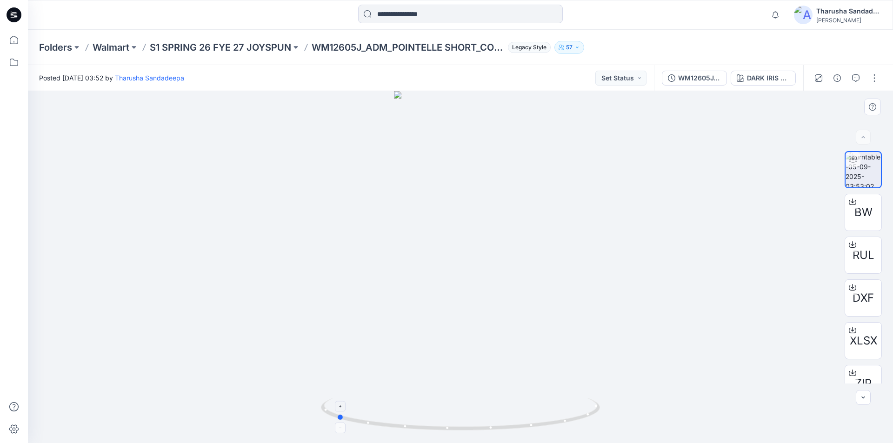
drag, startPoint x: 523, startPoint y: 424, endPoint x: 399, endPoint y: 411, distance: 124.9
click at [399, 411] on icon at bounding box center [461, 415] width 281 height 35
click at [18, 11] on icon at bounding box center [14, 14] width 15 height 15
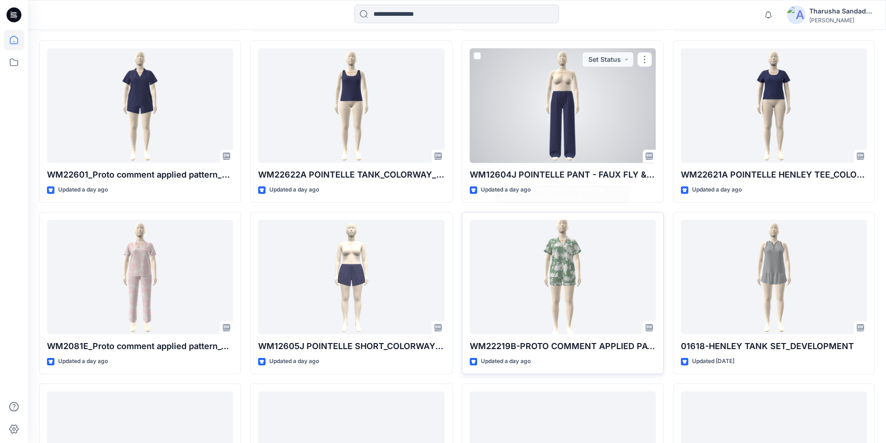
scroll to position [708, 0]
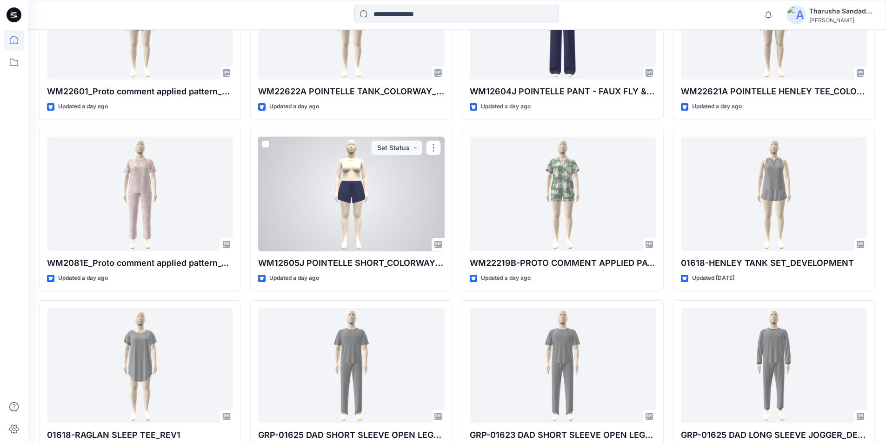
click at [307, 204] on div at bounding box center [351, 194] width 186 height 115
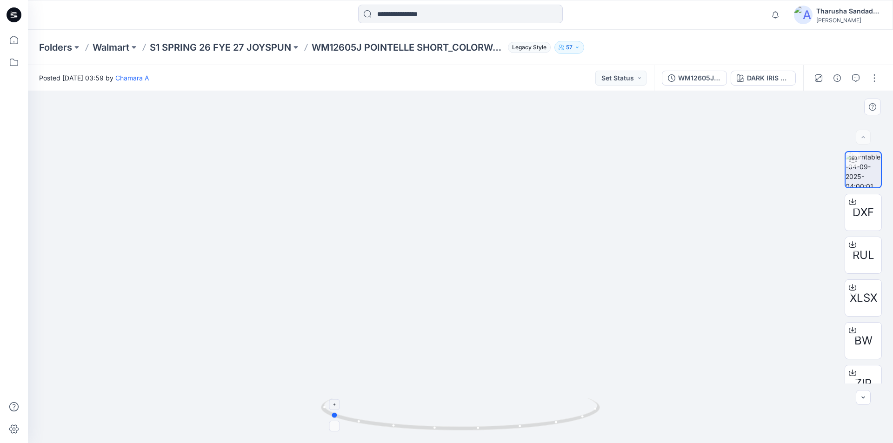
drag, startPoint x: 587, startPoint y: 413, endPoint x: 456, endPoint y: 404, distance: 130.9
click at [456, 404] on icon at bounding box center [461, 415] width 281 height 35
drag, startPoint x: 583, startPoint y: 418, endPoint x: 312, endPoint y: 386, distance: 273.4
click at [312, 386] on div at bounding box center [460, 267] width 865 height 352
click at [10, 9] on icon at bounding box center [14, 14] width 15 height 15
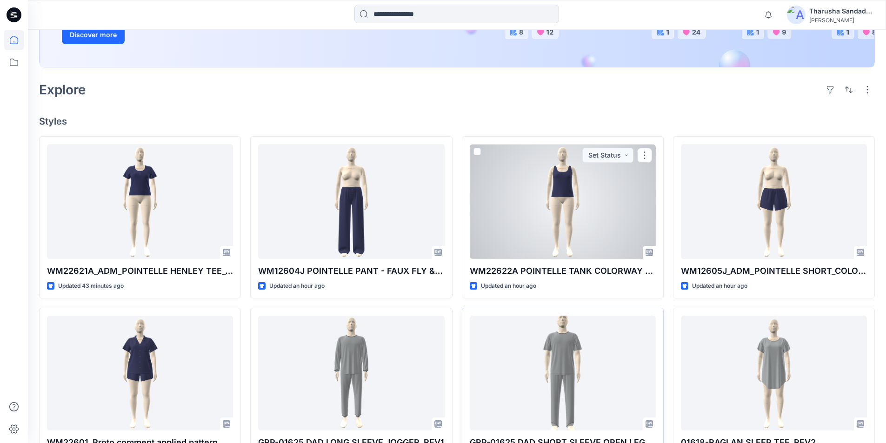
scroll to position [186, 0]
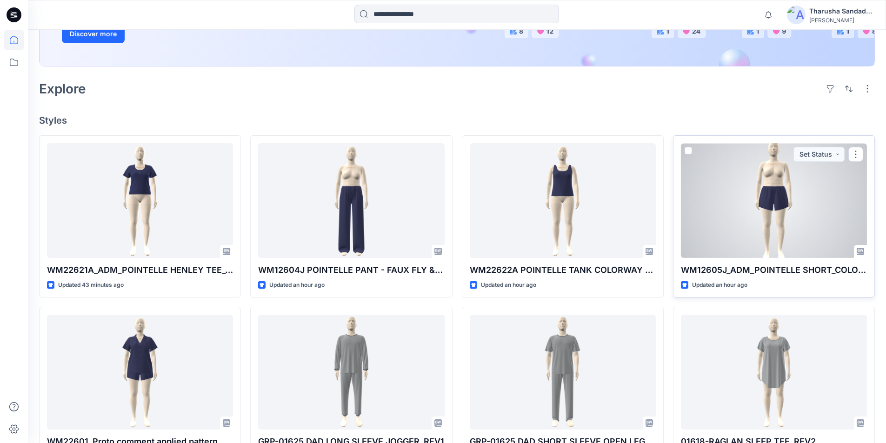
click at [780, 212] on div at bounding box center [774, 200] width 186 height 115
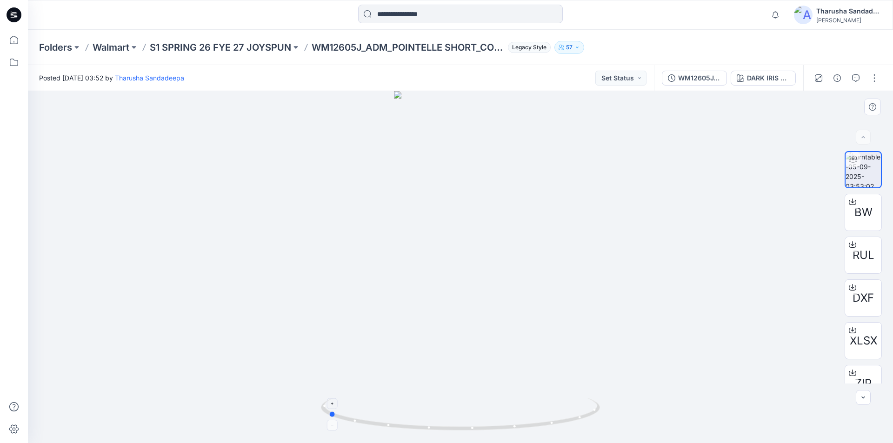
drag, startPoint x: 484, startPoint y: 419, endPoint x: 403, endPoint y: 403, distance: 82.5
click at [403, 403] on icon at bounding box center [461, 415] width 281 height 35
click at [11, 17] on icon at bounding box center [14, 14] width 15 height 15
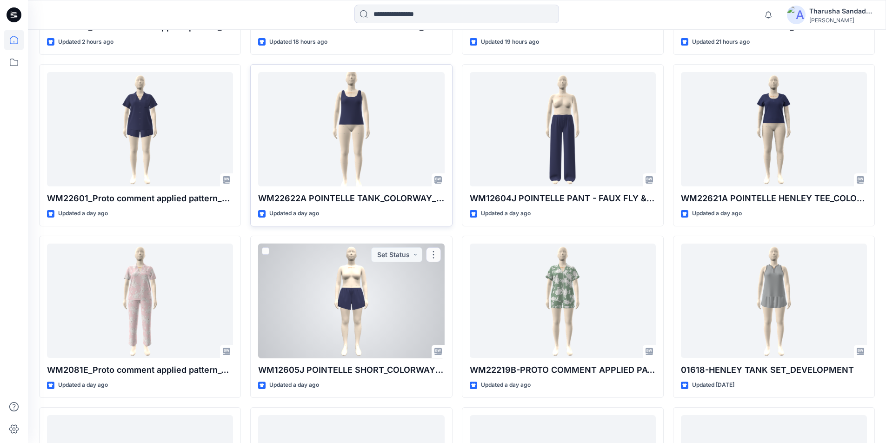
scroll to position [651, 0]
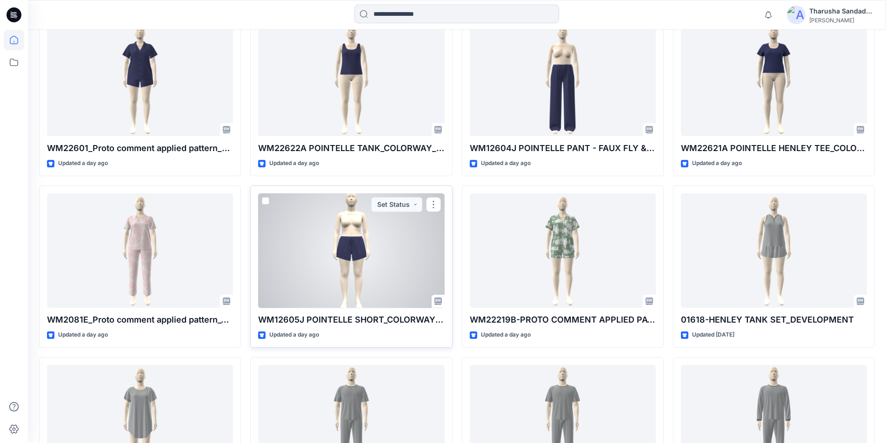
click at [398, 261] on div at bounding box center [351, 250] width 186 height 115
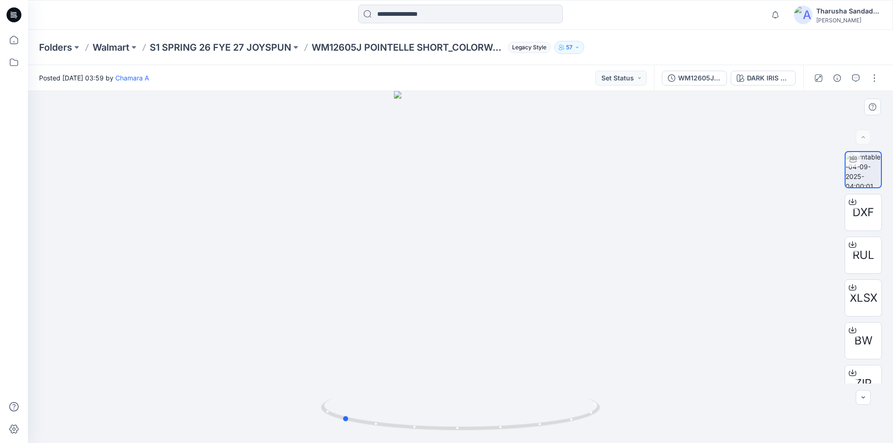
drag, startPoint x: 577, startPoint y: 404, endPoint x: 457, endPoint y: 396, distance: 120.2
click at [458, 398] on icon at bounding box center [461, 415] width 281 height 35
click at [756, 72] on button "DARK IRIS 2051146" at bounding box center [762, 78] width 65 height 15
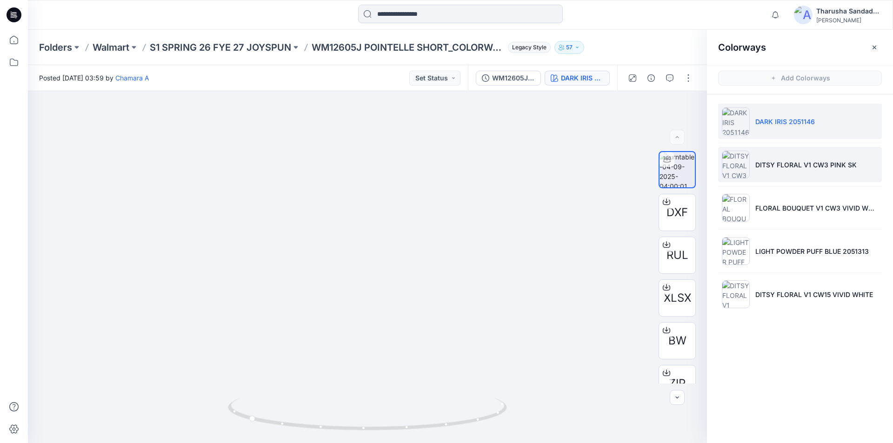
click at [782, 157] on li "DITSY FLORAL V1 CW3 PINK SK" at bounding box center [800, 164] width 164 height 35
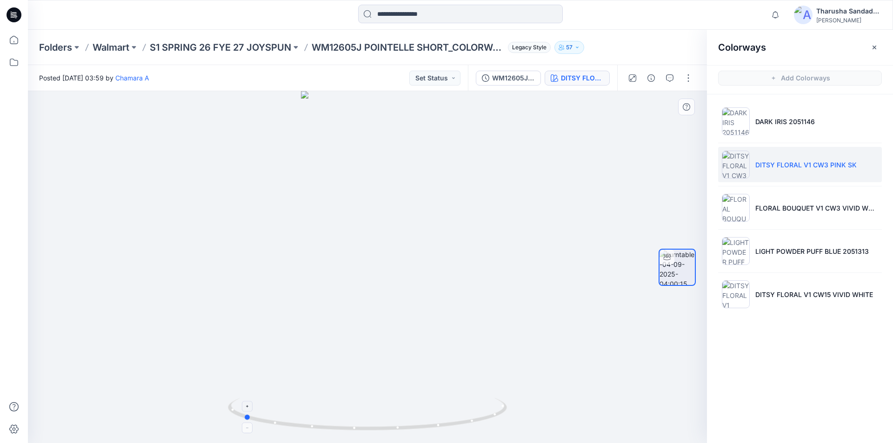
drag, startPoint x: 481, startPoint y: 417, endPoint x: 358, endPoint y: 400, distance: 124.8
click at [358, 400] on icon at bounding box center [368, 415] width 281 height 35
click at [780, 203] on p "FLORAL BOUQUET V1 CW3 VIVID WHITE" at bounding box center [816, 208] width 123 height 10
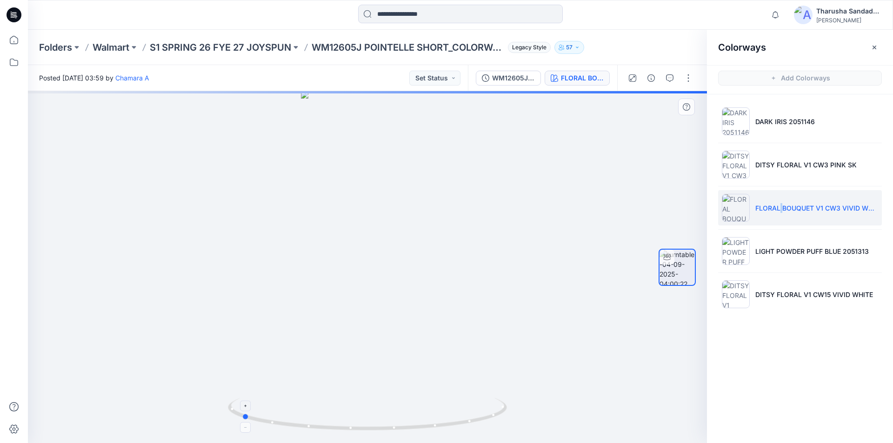
drag, startPoint x: 477, startPoint y: 423, endPoint x: 350, endPoint y: 417, distance: 127.5
click at [350, 418] on icon at bounding box center [368, 415] width 281 height 35
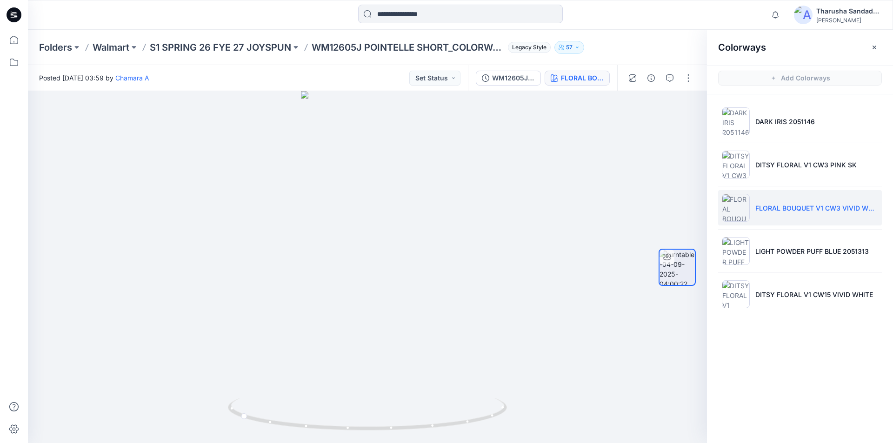
click at [19, 21] on icon at bounding box center [14, 15] width 15 height 30
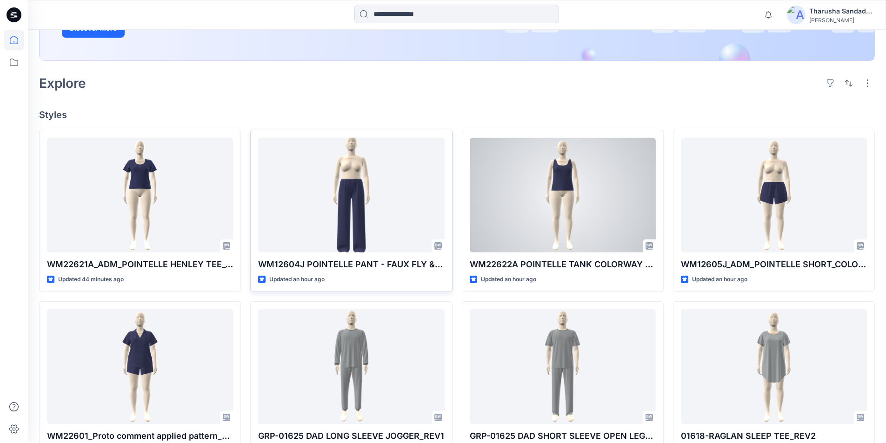
scroll to position [232, 0]
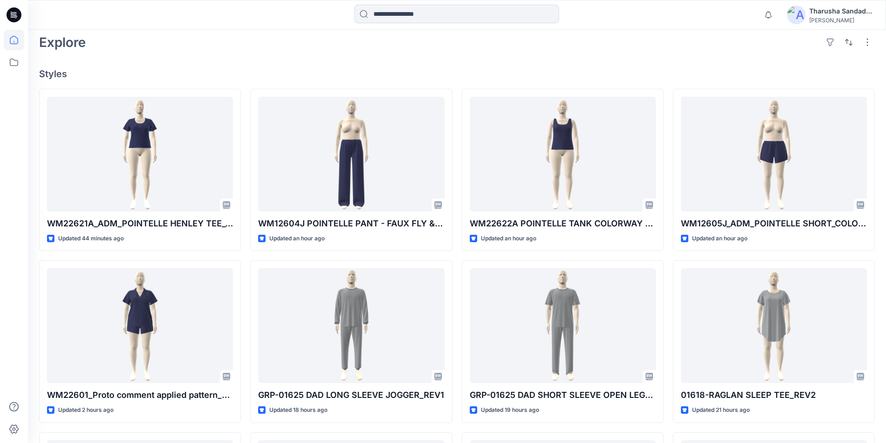
click at [267, 41] on div "Explore" at bounding box center [456, 42] width 835 height 22
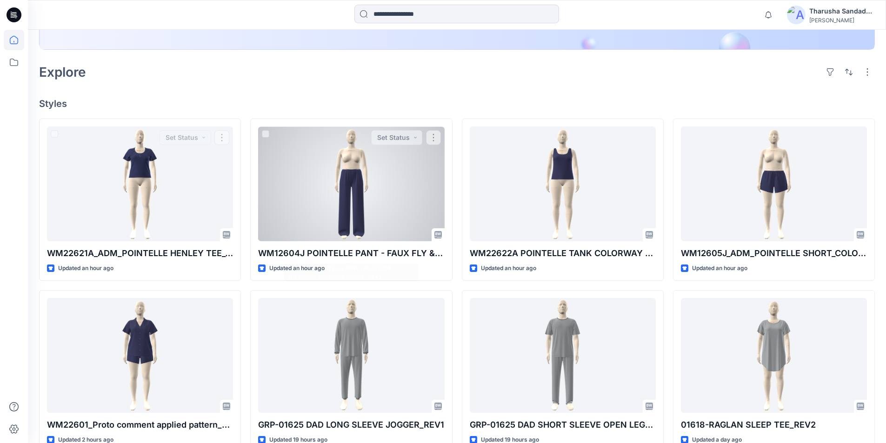
scroll to position [186, 0]
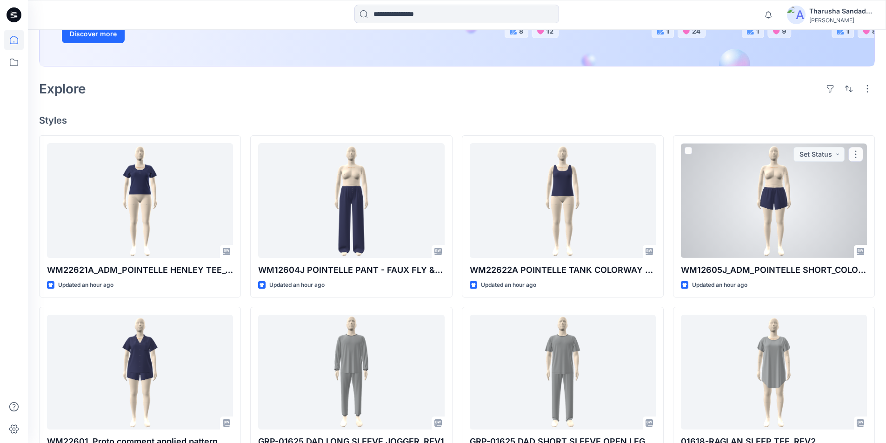
click at [797, 195] on div at bounding box center [774, 200] width 186 height 115
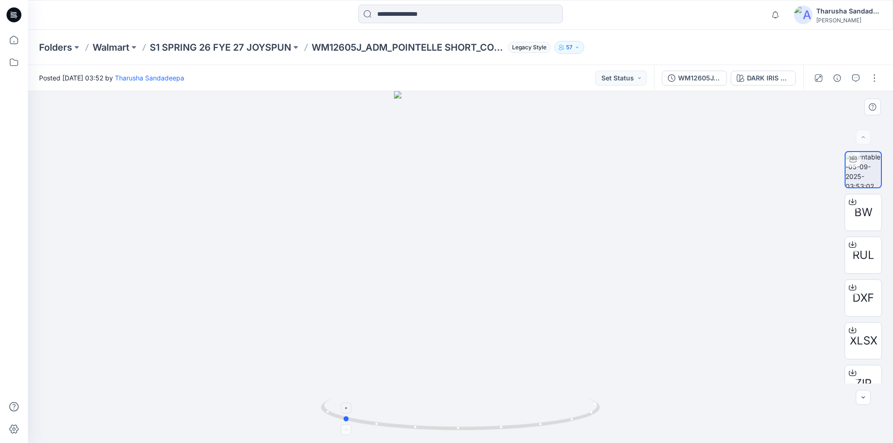
drag, startPoint x: 518, startPoint y: 417, endPoint x: 400, endPoint y: 414, distance: 118.1
click at [400, 414] on icon at bounding box center [461, 415] width 281 height 35
drag, startPoint x: 546, startPoint y: 426, endPoint x: 543, endPoint y: 411, distance: 16.1
click at [543, 411] on icon at bounding box center [461, 415] width 281 height 35
click at [11, 11] on icon at bounding box center [14, 14] width 15 height 15
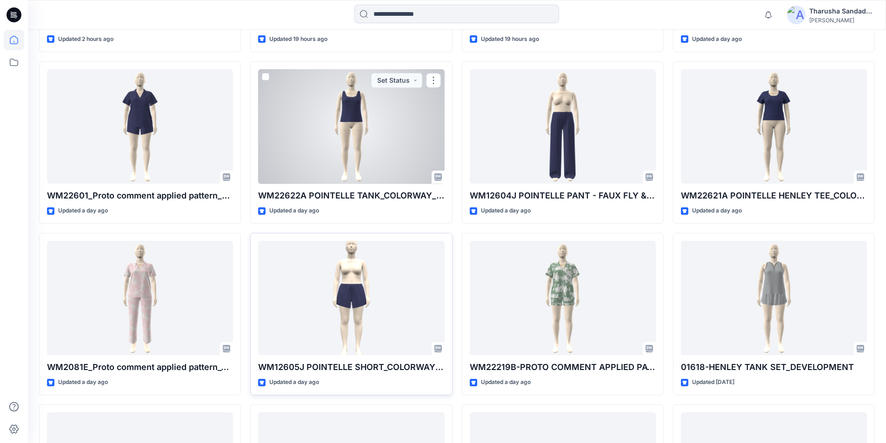
scroll to position [604, 0]
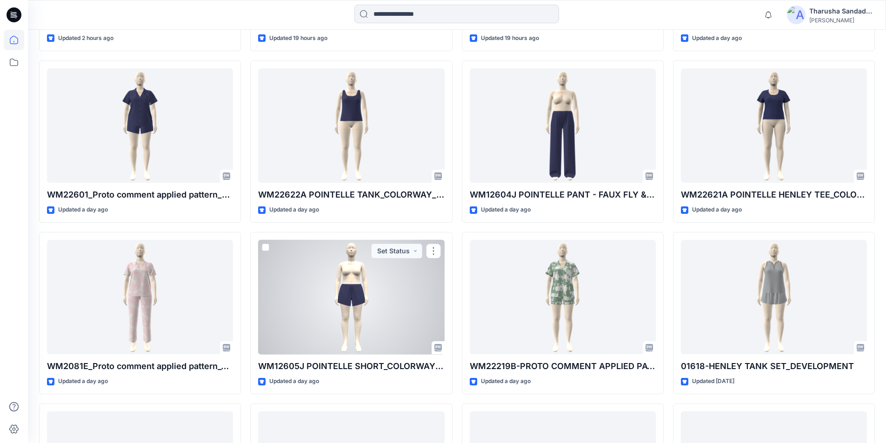
click at [368, 305] on div at bounding box center [351, 297] width 186 height 115
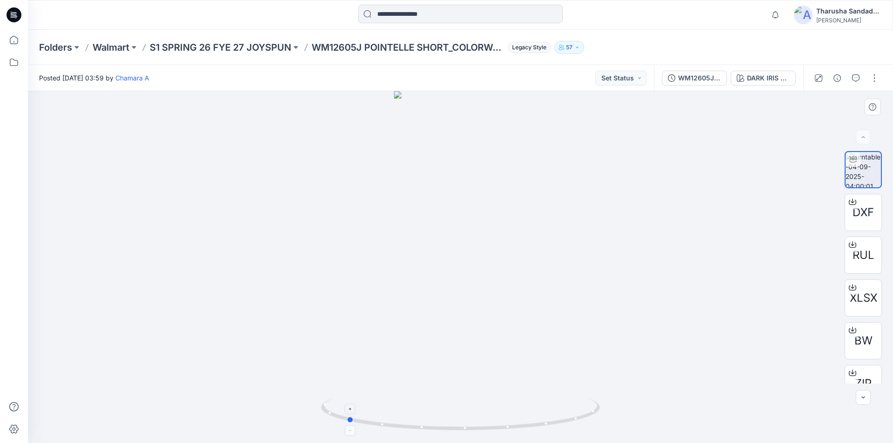
drag, startPoint x: 569, startPoint y: 426, endPoint x: 454, endPoint y: 418, distance: 115.1
click at [454, 418] on icon at bounding box center [461, 415] width 281 height 35
click at [21, 17] on icon at bounding box center [14, 14] width 15 height 15
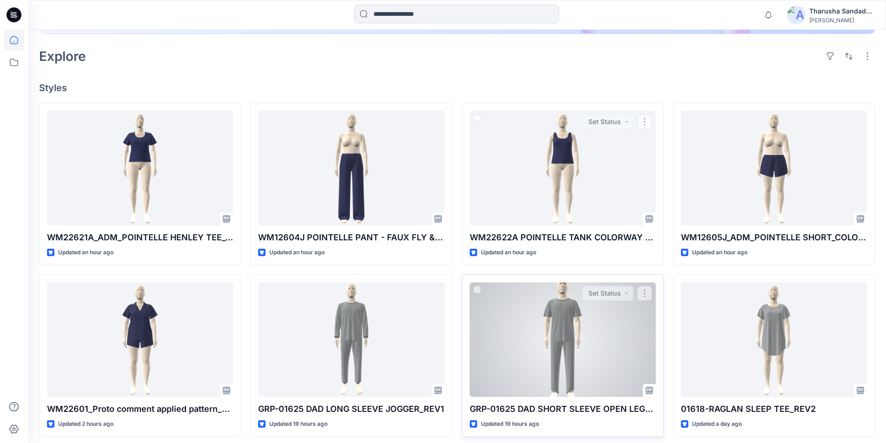
scroll to position [232, 0]
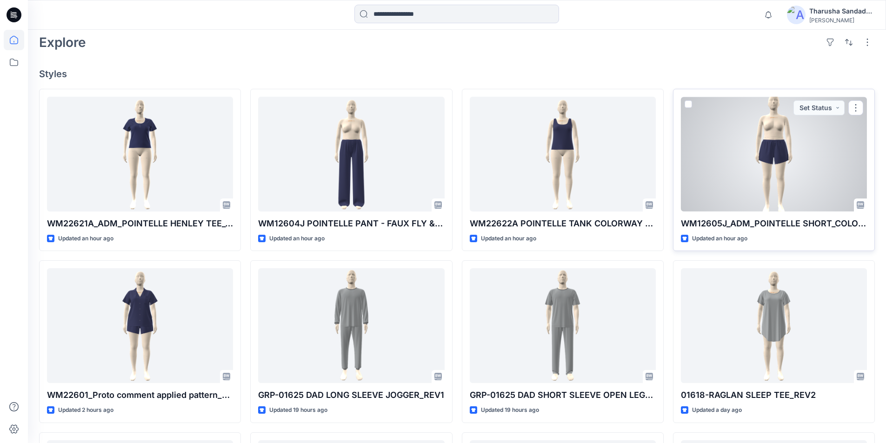
click at [764, 165] on div at bounding box center [774, 154] width 186 height 115
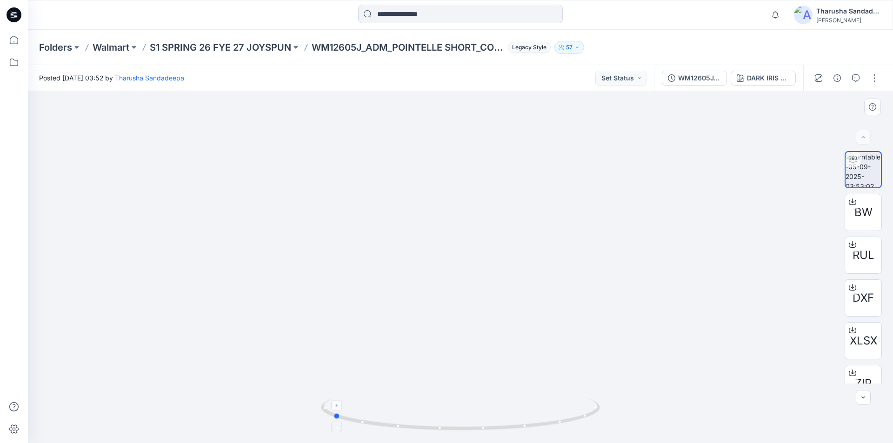
drag, startPoint x: 594, startPoint y: 417, endPoint x: 466, endPoint y: 400, distance: 129.0
click at [466, 400] on icon at bounding box center [461, 415] width 281 height 35
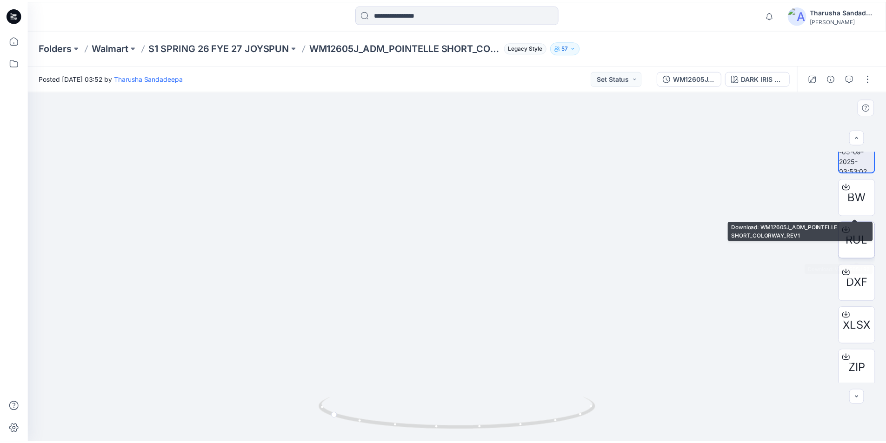
scroll to position [19, 0]
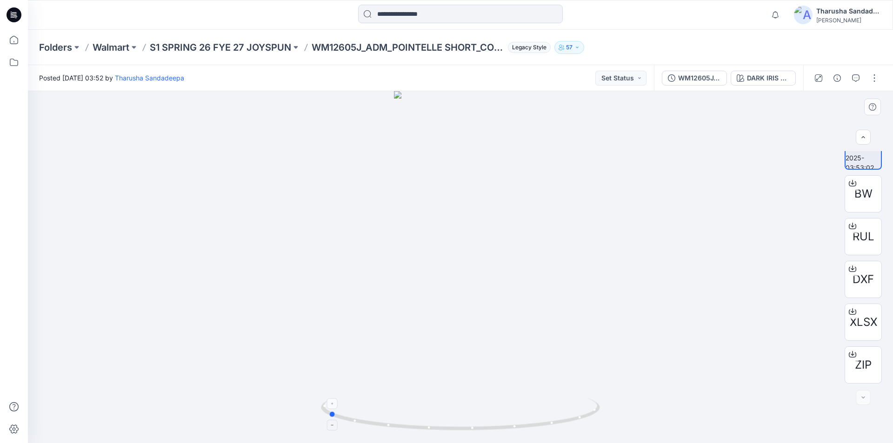
drag, startPoint x: 439, startPoint y: 430, endPoint x: 435, endPoint y: 424, distance: 7.3
click at [435, 424] on icon at bounding box center [461, 415] width 281 height 35
click at [21, 10] on div at bounding box center [14, 15] width 30 height 30
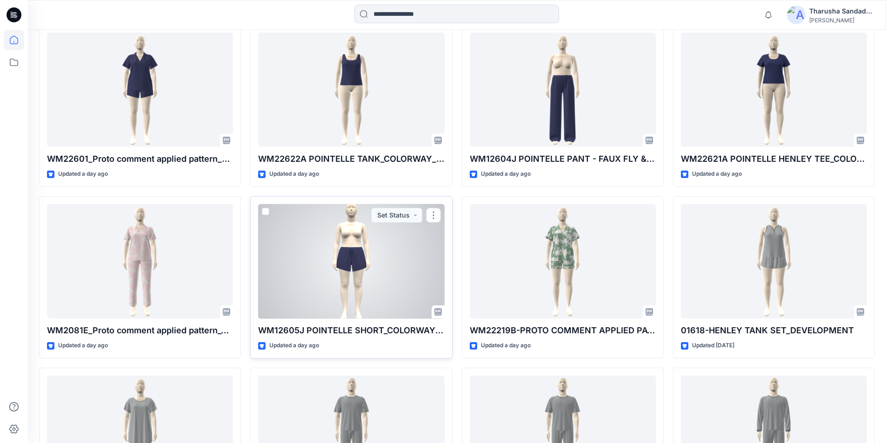
scroll to position [651, 0]
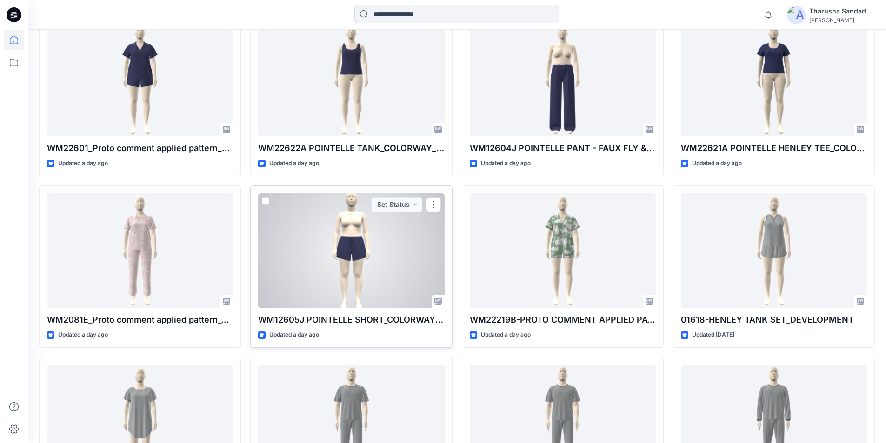
click at [358, 263] on div at bounding box center [351, 250] width 186 height 115
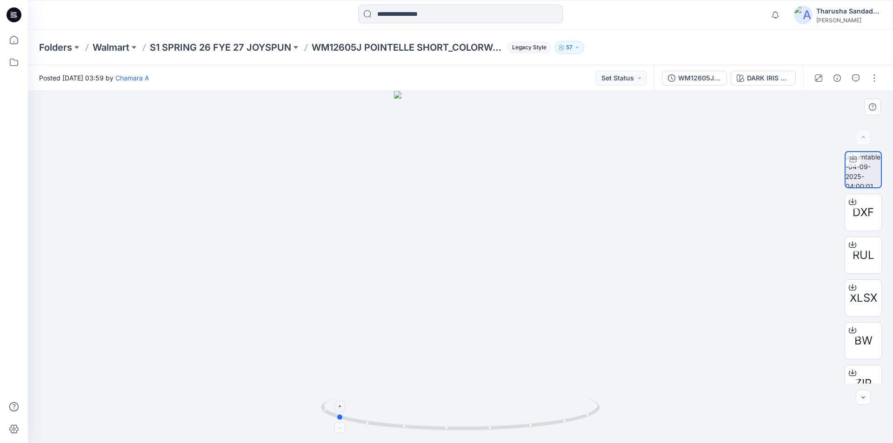
drag, startPoint x: 561, startPoint y: 417, endPoint x: 436, endPoint y: 424, distance: 124.8
click at [436, 424] on icon at bounding box center [461, 415] width 281 height 35
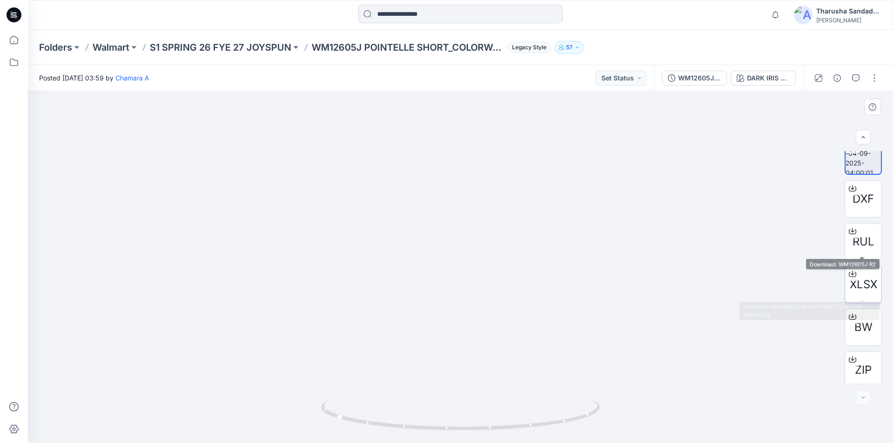
scroll to position [19, 0]
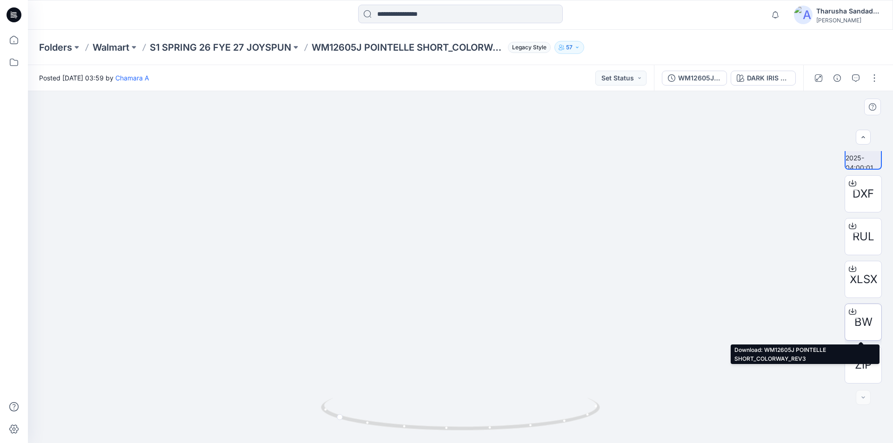
click at [867, 321] on span "BW" at bounding box center [863, 322] width 18 height 17
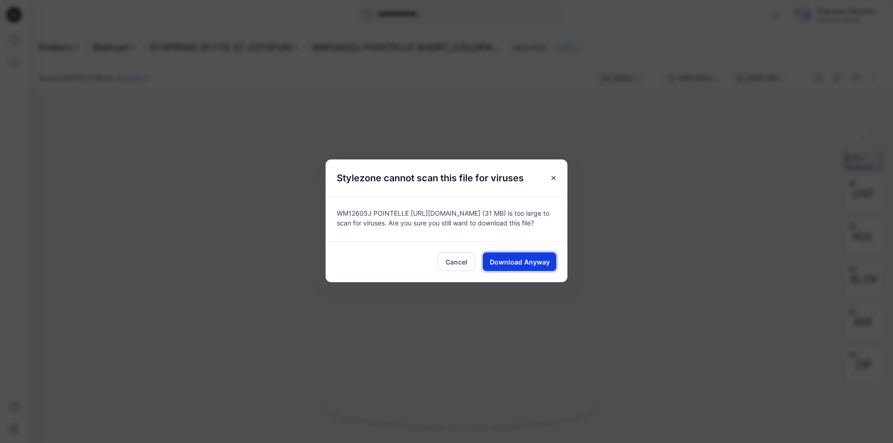
click at [540, 265] on span "Download Anyway" at bounding box center [520, 262] width 60 height 10
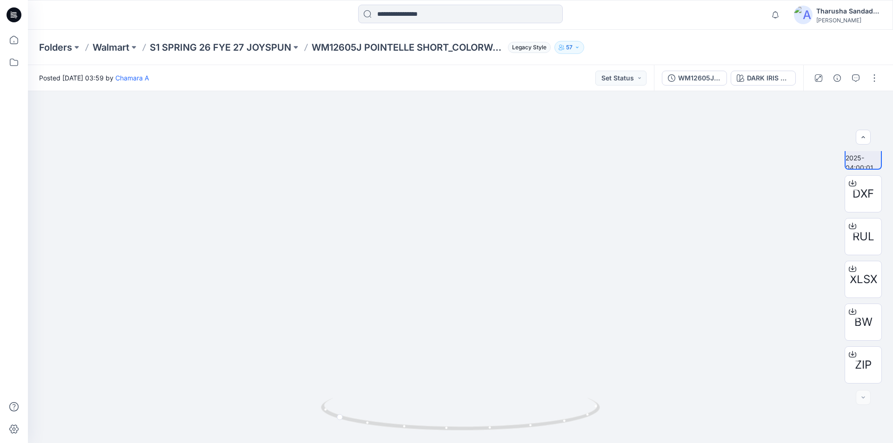
click at [86, 28] on div "Notifications [PERSON_NAME] shared WM22621A_ADM_POINTELLE HENLEY TEE_COLORWAY_R…" at bounding box center [460, 15] width 865 height 30
click at [174, 13] on div at bounding box center [136, 15] width 216 height 20
click at [191, 23] on div at bounding box center [136, 15] width 216 height 20
click at [265, 13] on div at bounding box center [460, 15] width 432 height 20
click at [232, 15] on div at bounding box center [136, 15] width 216 height 20
